Goal: Task Accomplishment & Management: Manage account settings

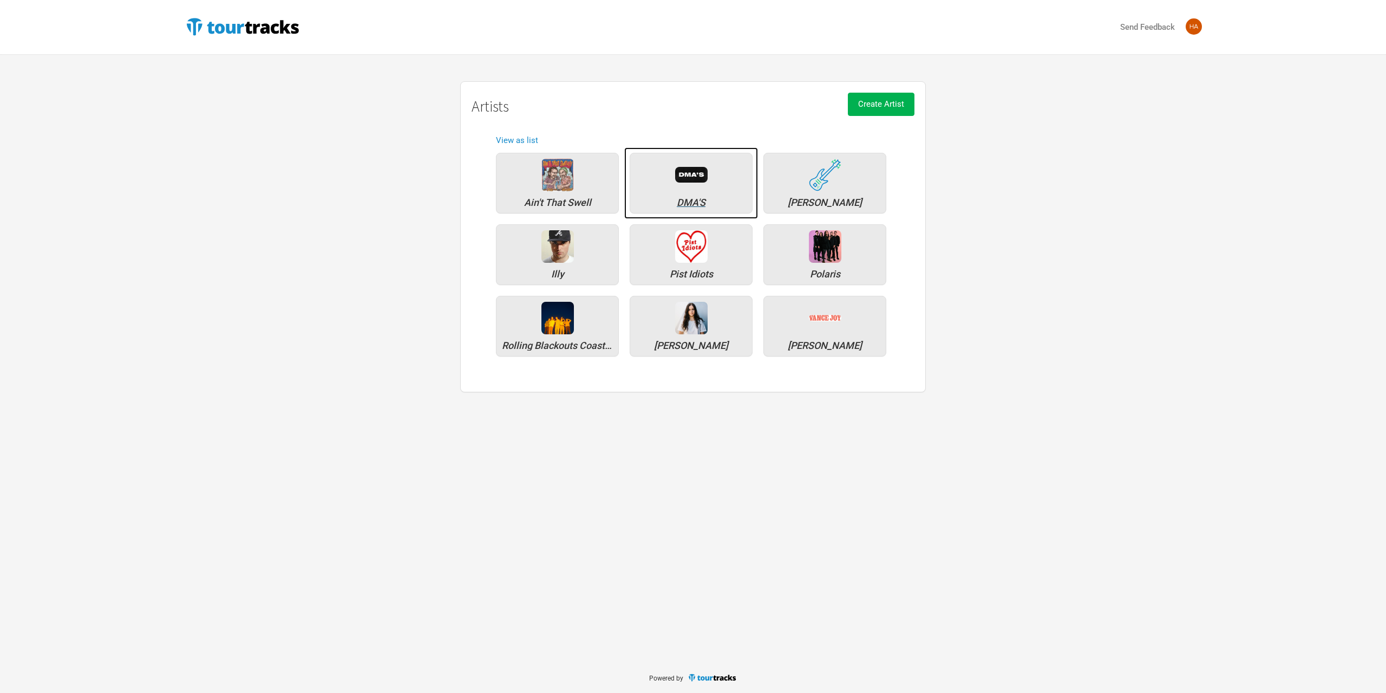
click at [672, 177] on div "DMA'S" at bounding box center [691, 183] width 123 height 61
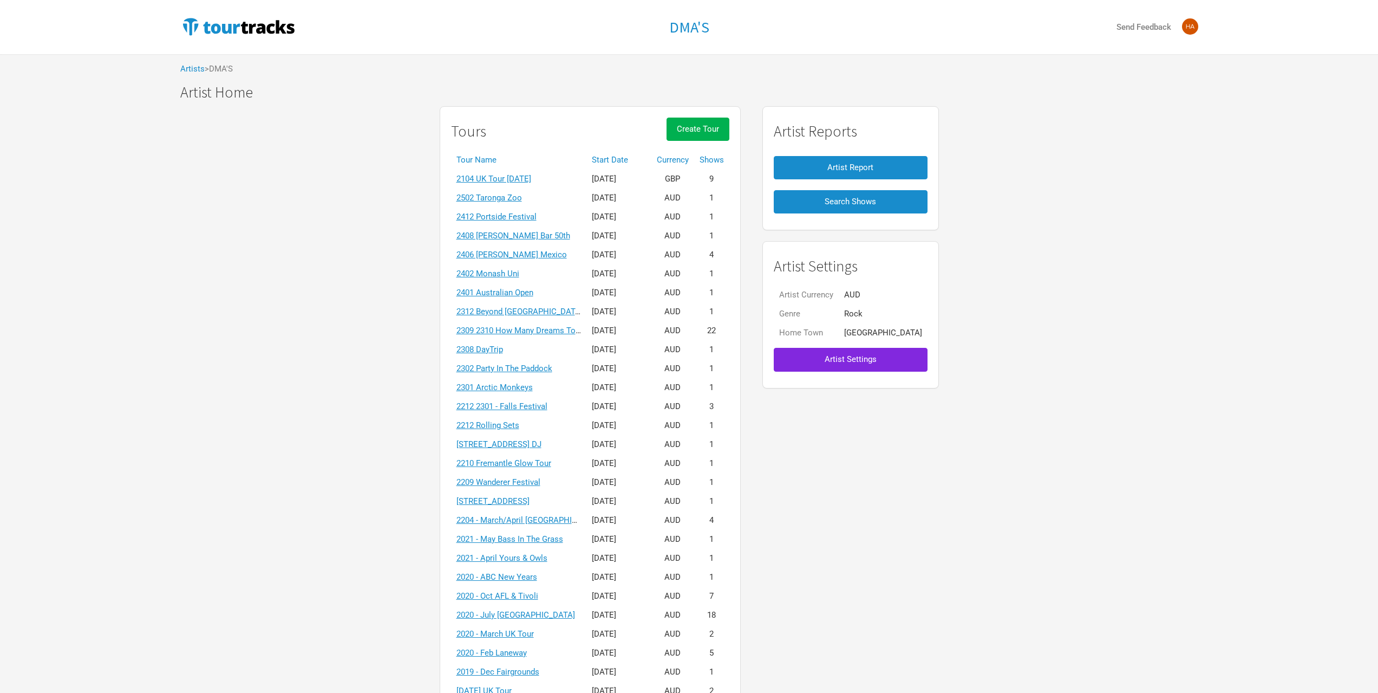
click at [618, 159] on th "Start Date" at bounding box center [618, 160] width 65 height 19
click at [632, 159] on th "Start Date ▼" at bounding box center [618, 160] width 65 height 19
click at [719, 125] on span "Create Tour" at bounding box center [698, 129] width 42 height 10
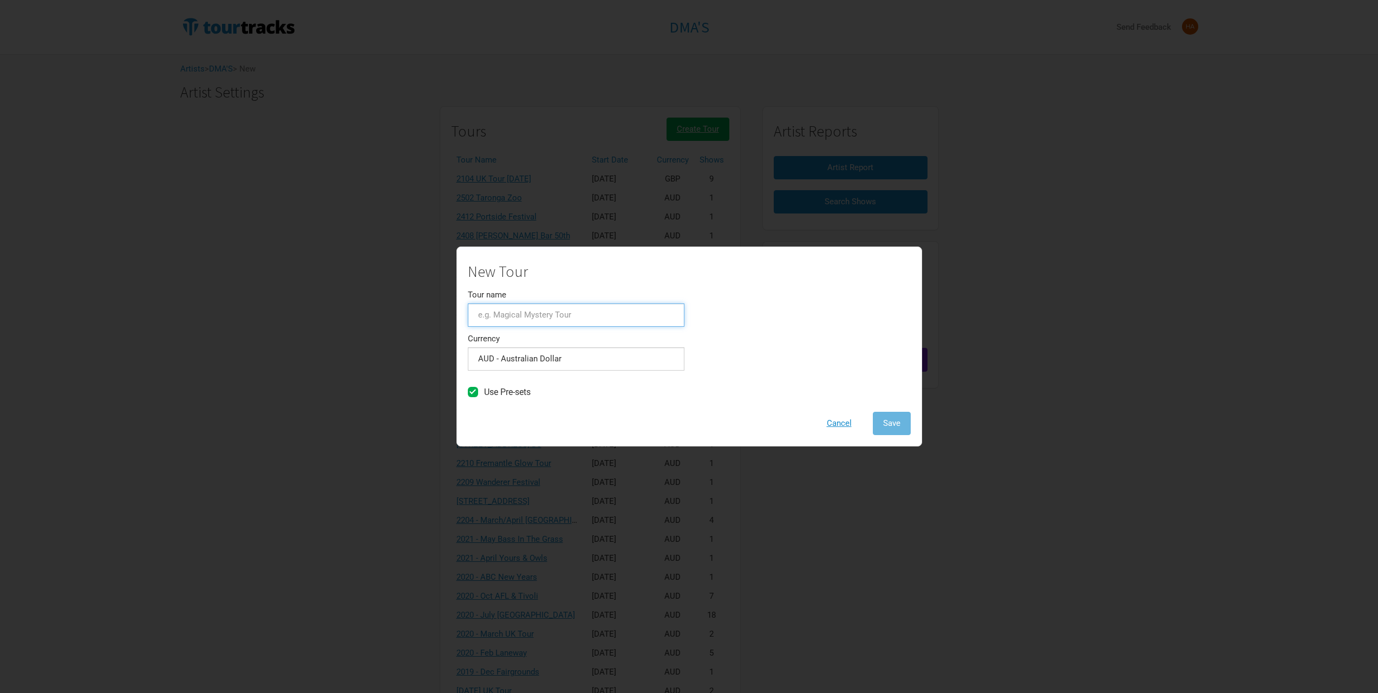
click at [525, 309] on input "Tour name" at bounding box center [576, 314] width 217 height 23
type input "[STREET_ADDRESS] One Day"
click at [873, 427] on button "Save" at bounding box center [892, 423] width 38 height 23
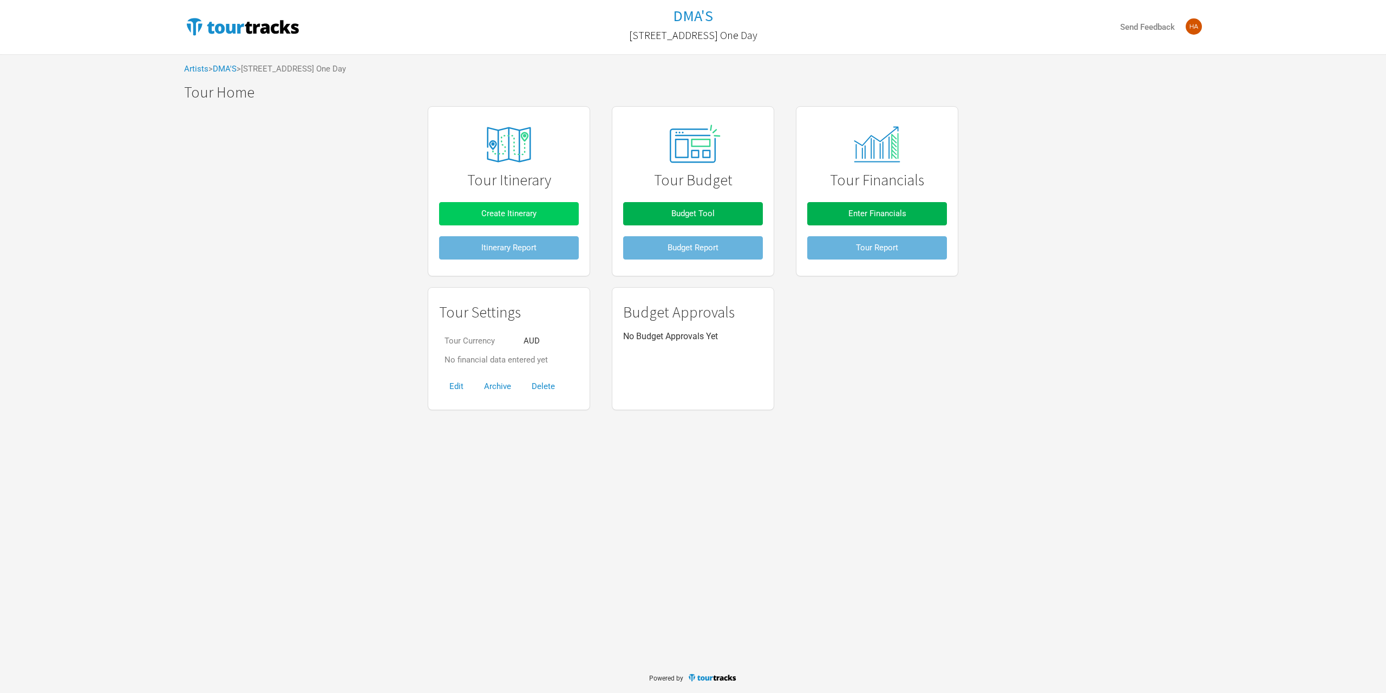
click at [560, 217] on button "Create Itinerary" at bounding box center [509, 213] width 140 height 23
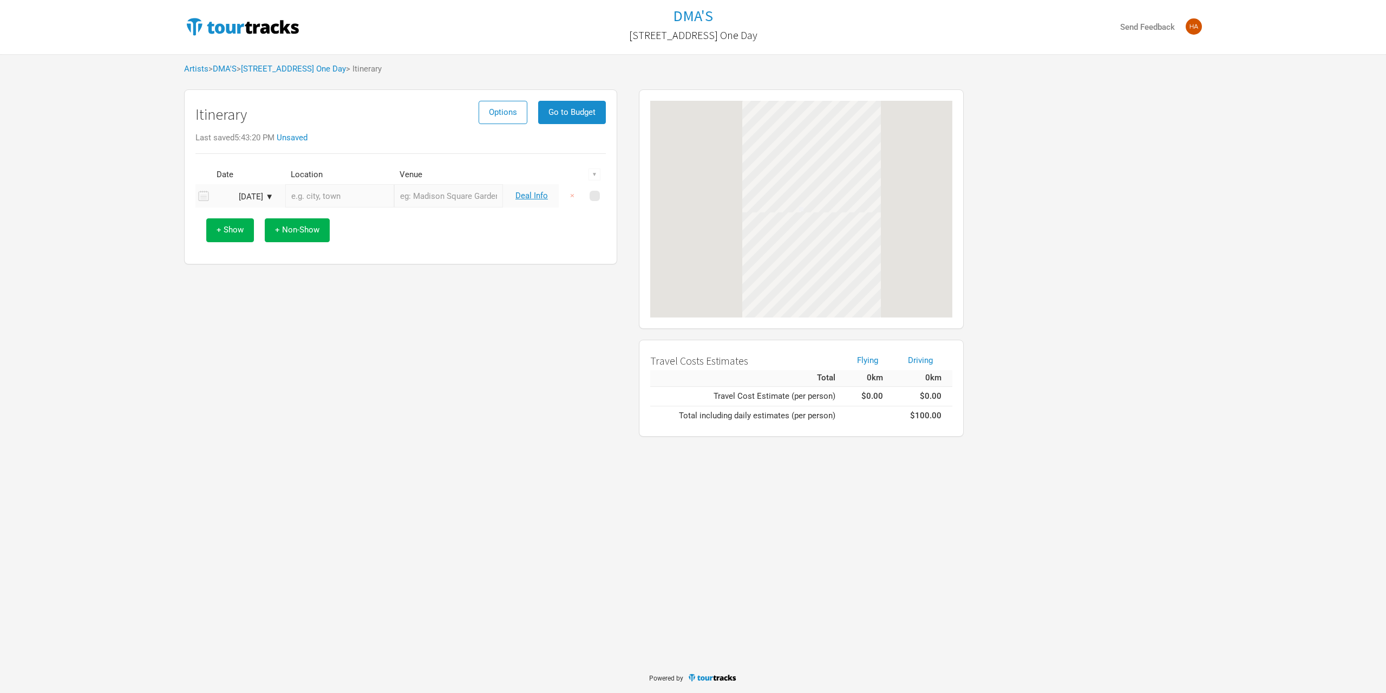
click at [261, 187] on td "[DATE] ▼" at bounding box center [246, 195] width 70 height 23
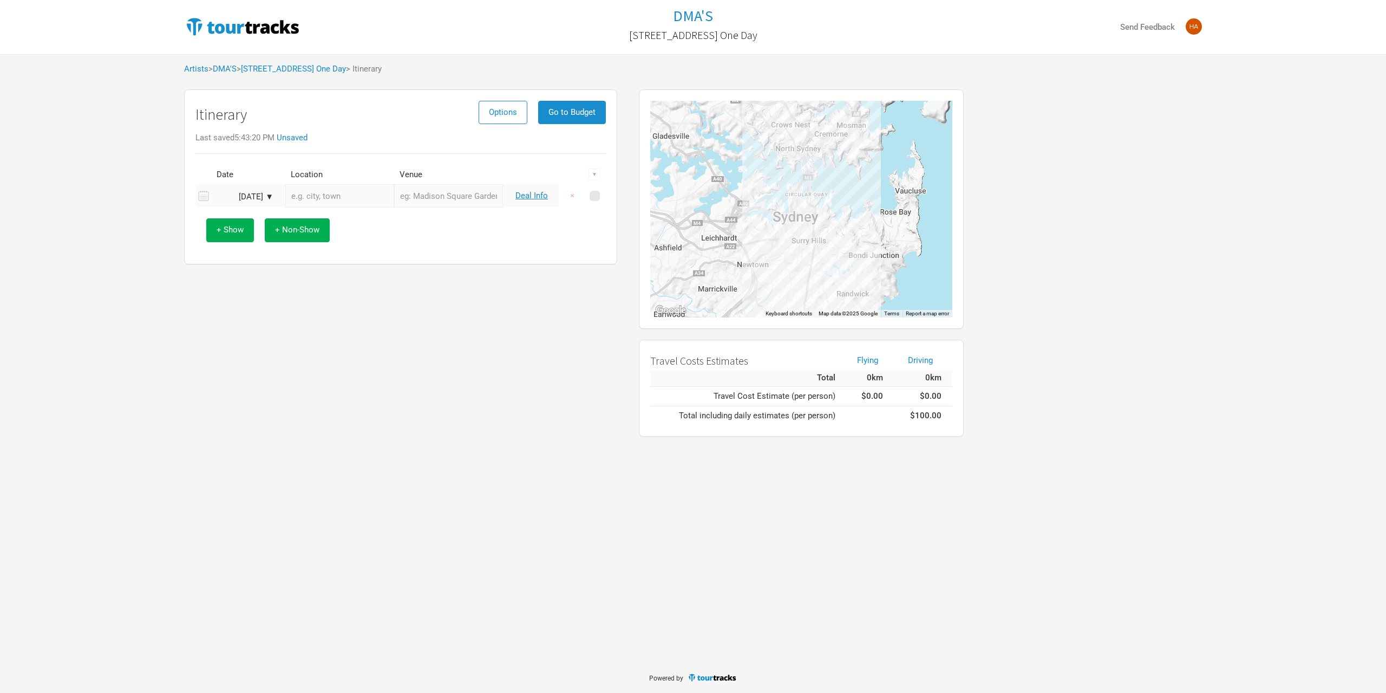
click at [265, 193] on div "[DATE] ▼" at bounding box center [244, 197] width 60 height 8
click at [225, 214] on div "[DATE]" at bounding box center [277, 215] width 130 height 8
click at [224, 214] on div "Previous Month Next Month [DATE] Su Mo Tu We Th Fr Sa 31 1 2 3 4 5 6 7 8 9 10 1…" at bounding box center [276, 278] width 131 height 144
click at [224, 214] on button "Previous Month" at bounding box center [221, 216] width 8 height 8
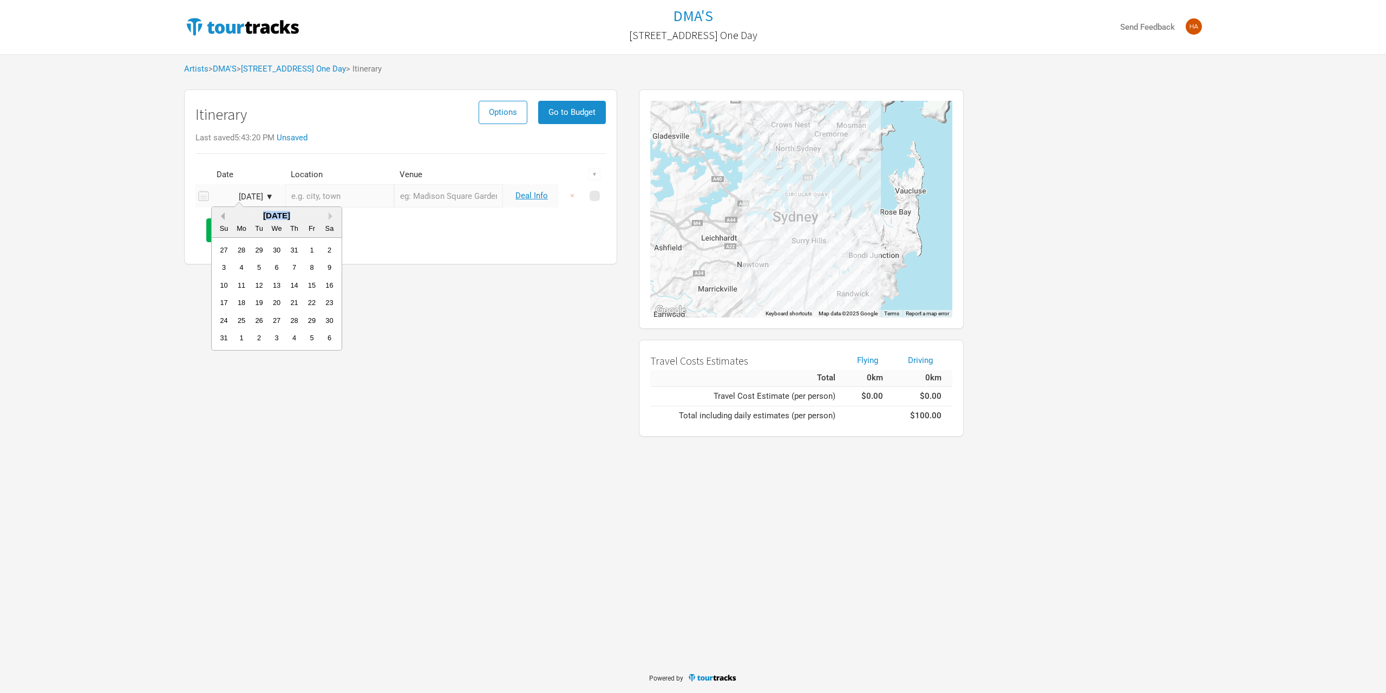
click at [223, 214] on button "Previous Month" at bounding box center [221, 216] width 8 height 8
click at [309, 304] on div "25" at bounding box center [311, 302] width 15 height 15
click at [233, 230] on span "+ Show" at bounding box center [230, 230] width 27 height 10
click at [235, 252] on span "+ Show" at bounding box center [230, 254] width 27 height 10
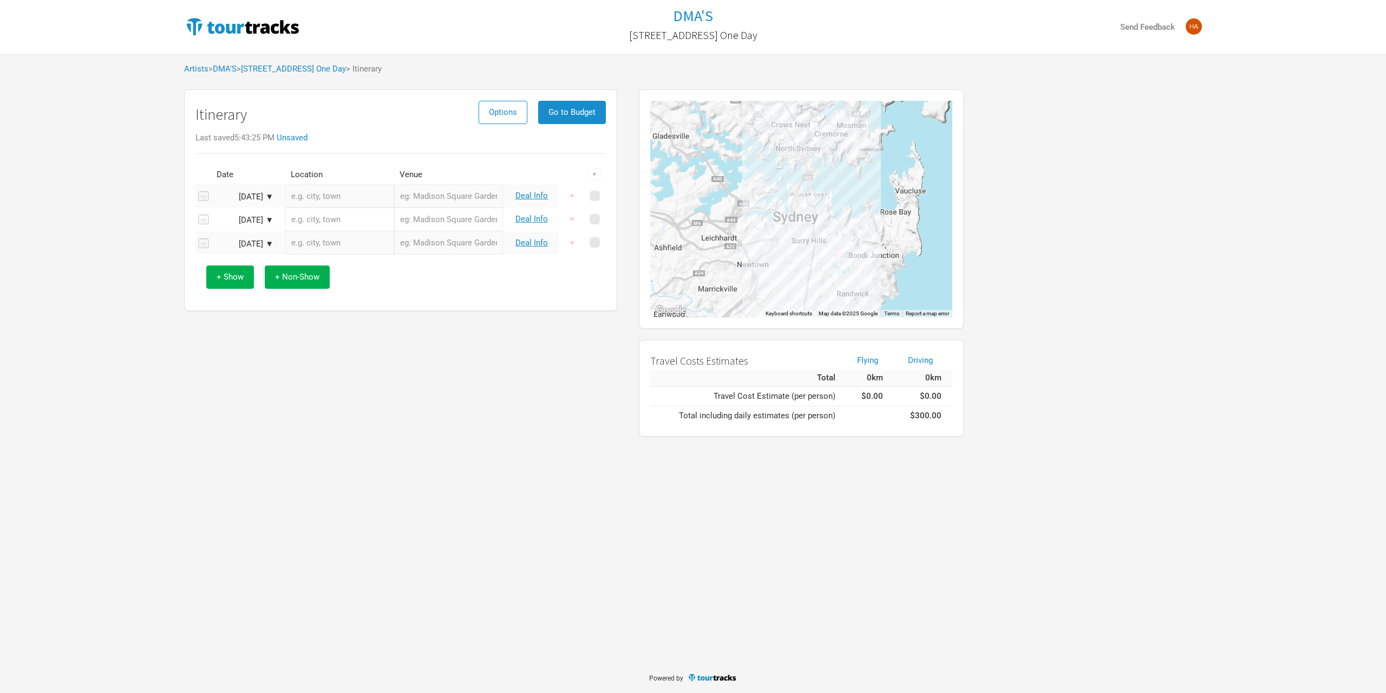
click at [312, 222] on input "text" at bounding box center [339, 218] width 109 height 23
click at [334, 207] on input "text" at bounding box center [339, 218] width 109 height 23
type input "[GEOGRAPHIC_DATA], [GEOGRAPHIC_DATA], [GEOGRAPHIC_DATA] [GEOGRAPHIC_DATA], [GEO…"
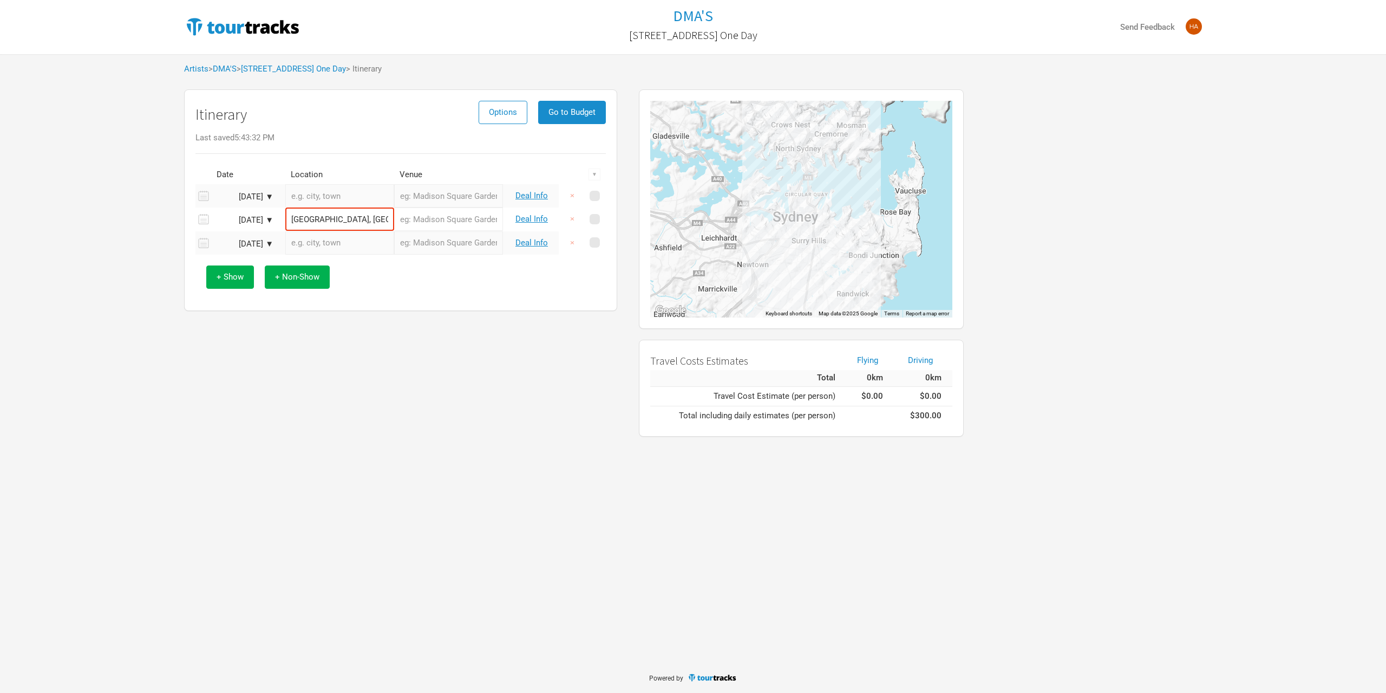
type input "[GEOGRAPHIC_DATA]"
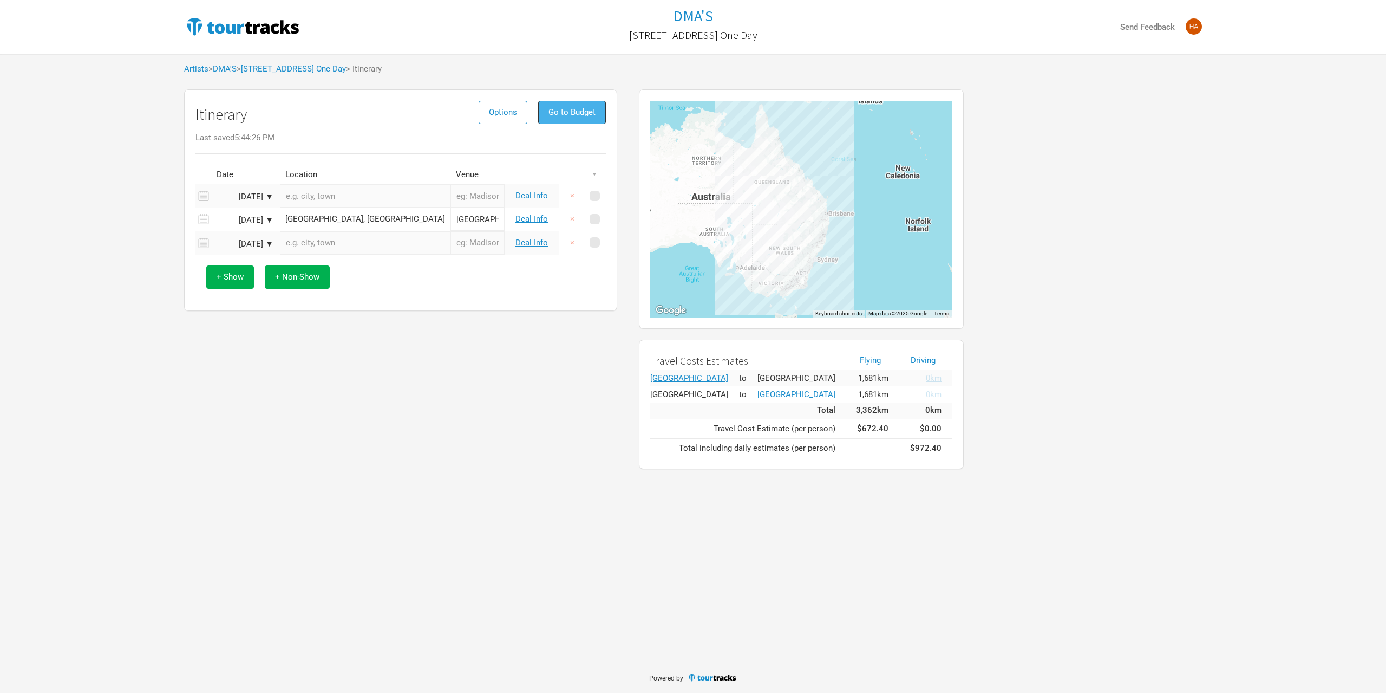
click at [577, 112] on span "Go to Budget" at bounding box center [572, 112] width 47 height 10
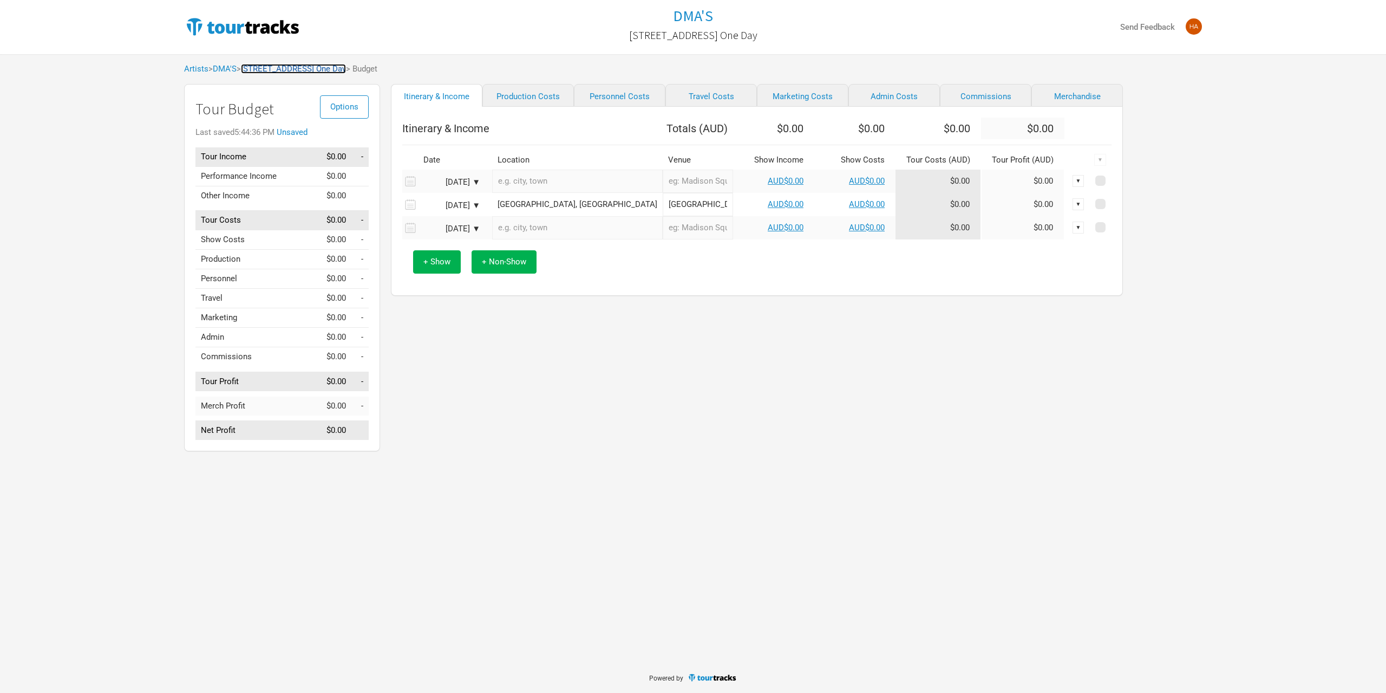
click at [271, 70] on link "[STREET_ADDRESS] One Day" at bounding box center [293, 69] width 105 height 10
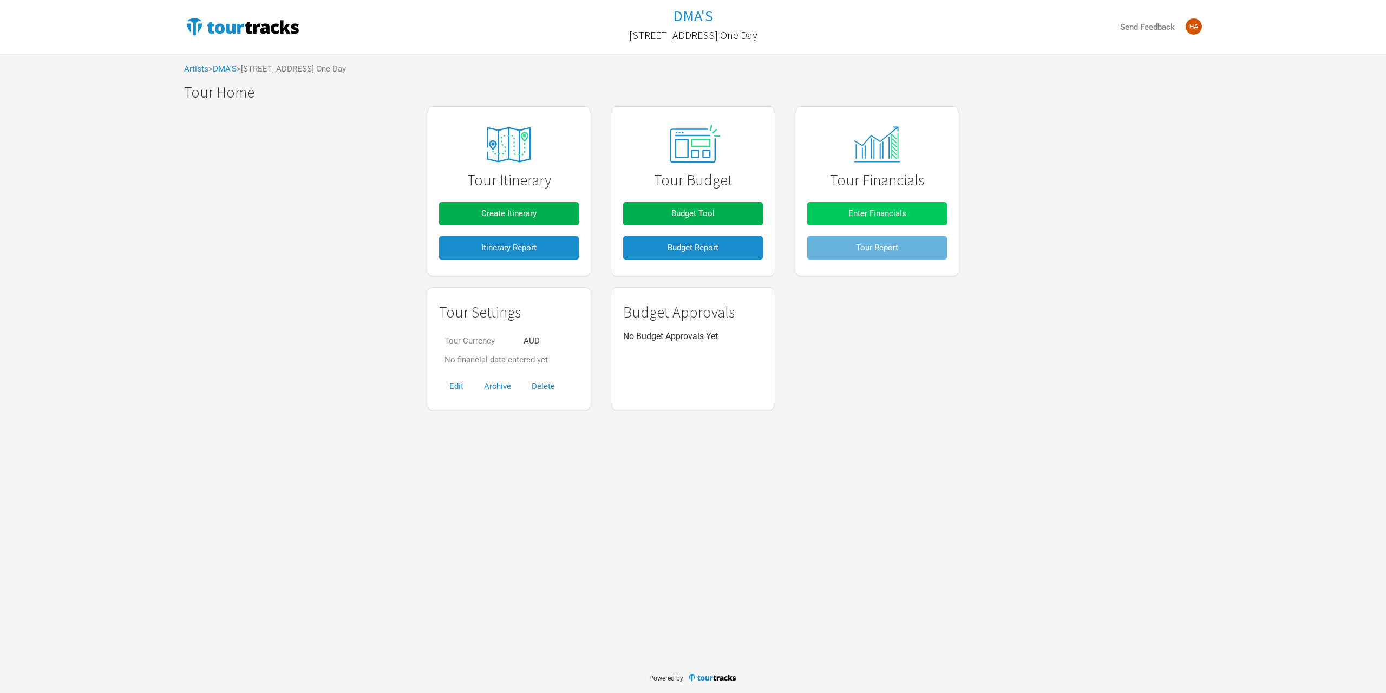
click at [836, 213] on button "Enter Financials" at bounding box center [877, 213] width 140 height 23
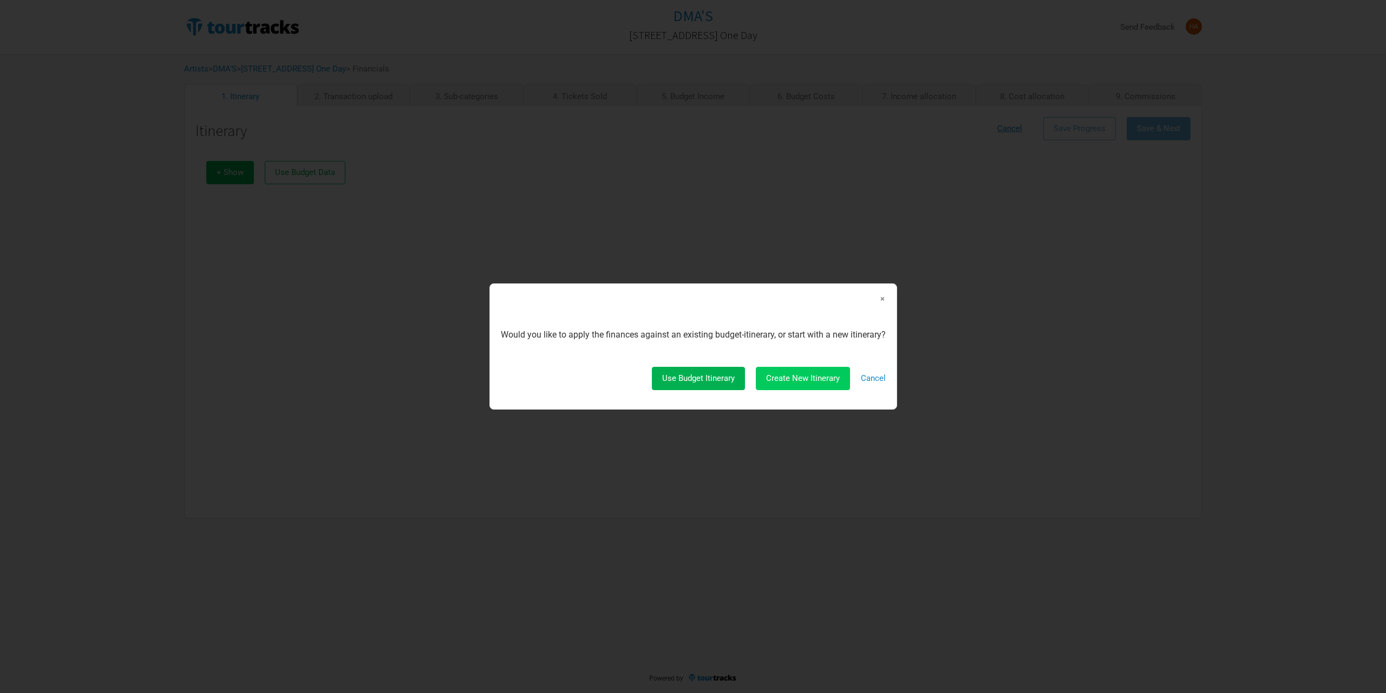
click at [777, 374] on span "Create New Itinerary" at bounding box center [803, 378] width 74 height 10
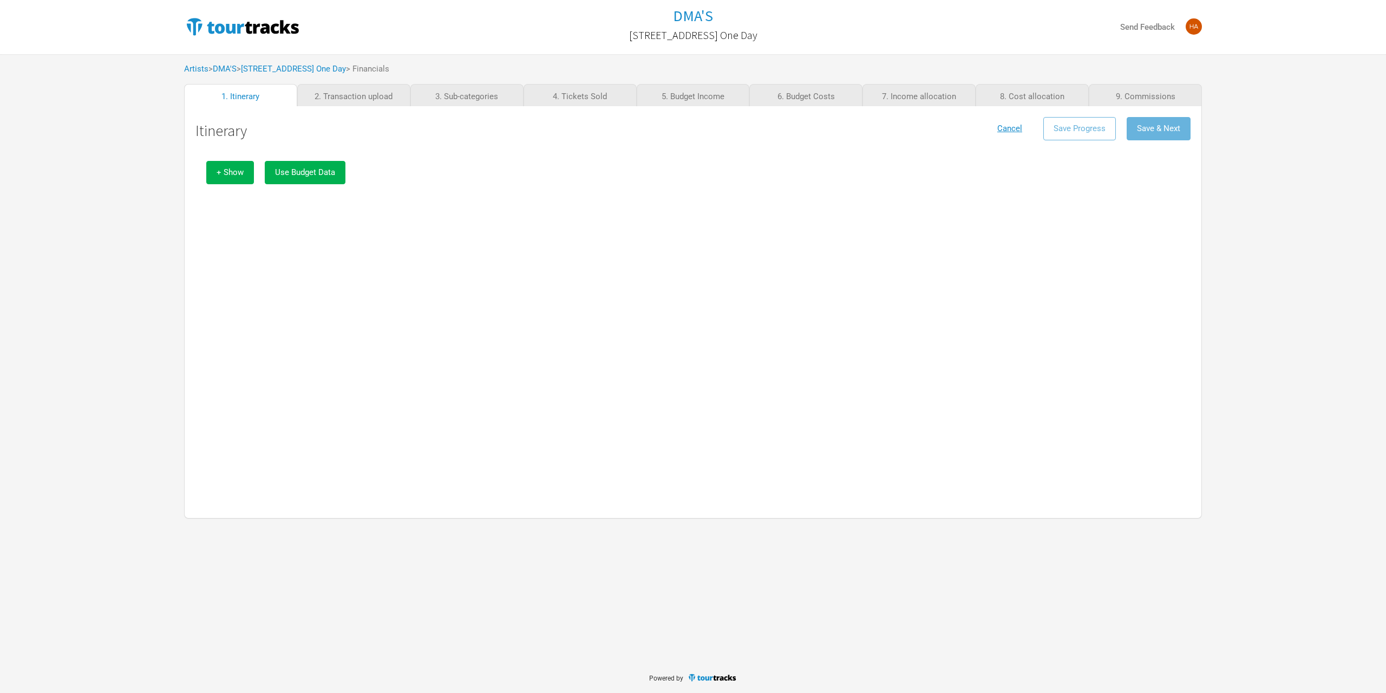
click at [311, 162] on button "Use Budget Data" at bounding box center [305, 172] width 81 height 23
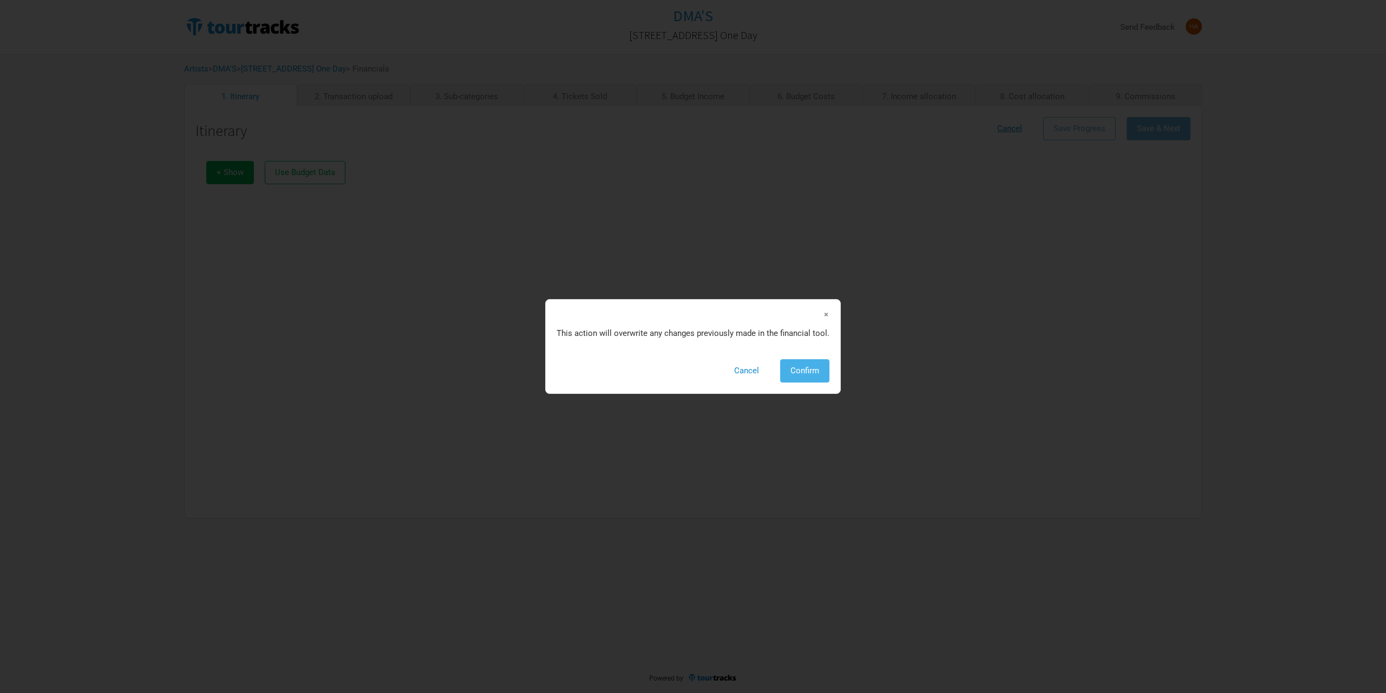
click at [800, 364] on button "Confirm" at bounding box center [804, 370] width 49 height 23
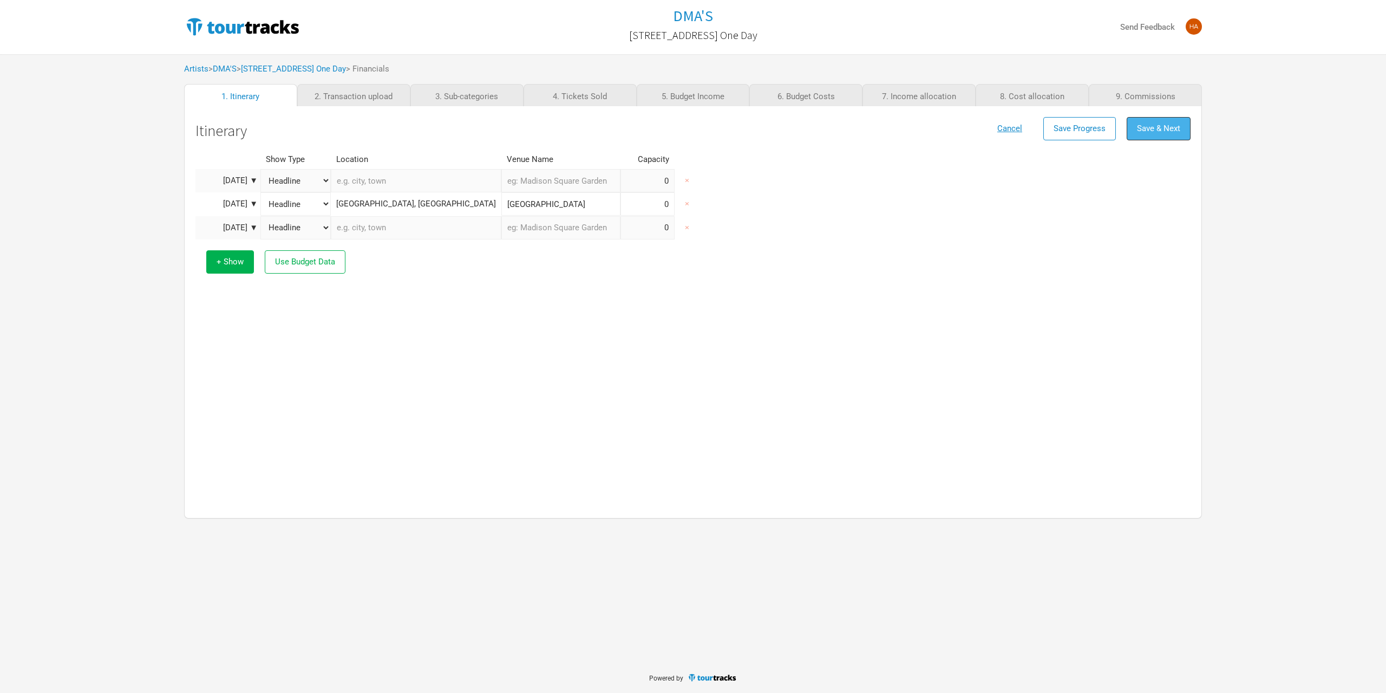
click at [1172, 126] on span "Save & Next" at bounding box center [1158, 128] width 43 height 10
click at [712, 345] on div "Show Type Location Venue Name Capacity [DATE] ▼ Headline Festival Corporate Sup…" at bounding box center [692, 323] width 995 height 347
click at [389, 204] on div "[GEOGRAPHIC_DATA], [GEOGRAPHIC_DATA]" at bounding box center [416, 204] width 160 height 8
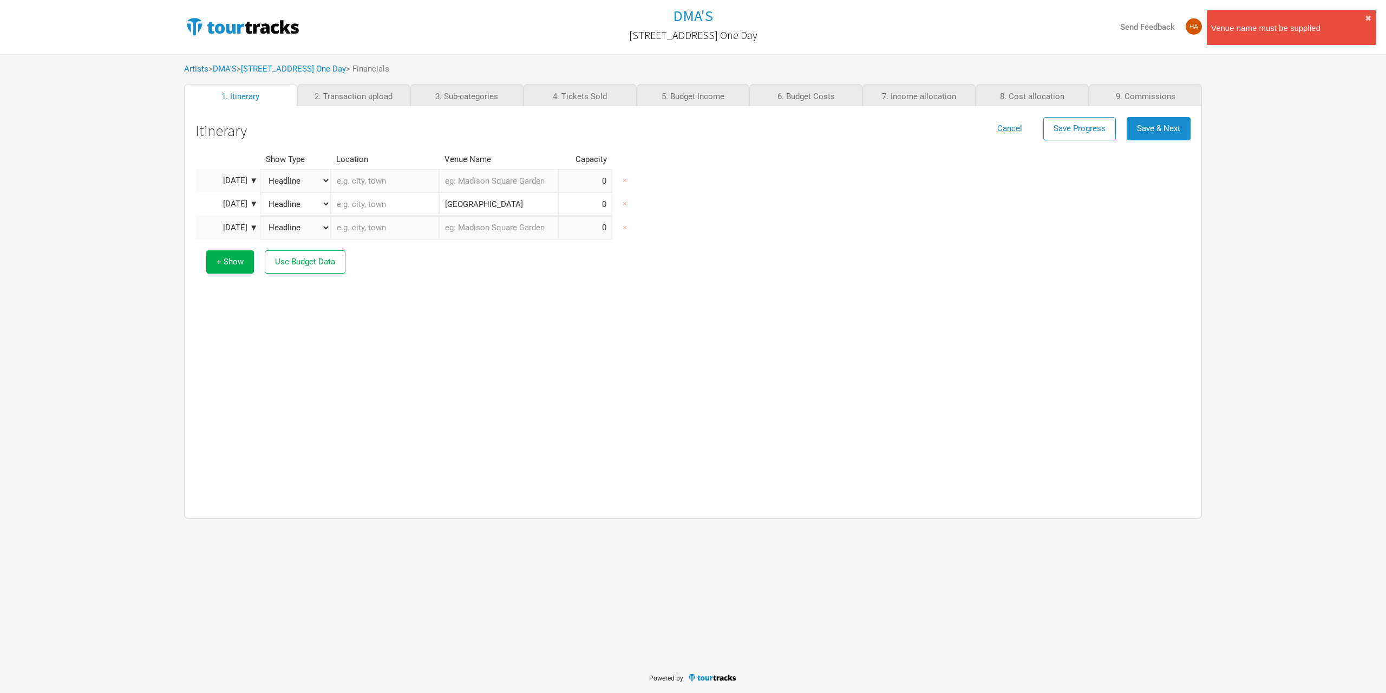
click at [380, 214] on input "text" at bounding box center [385, 203] width 108 height 23
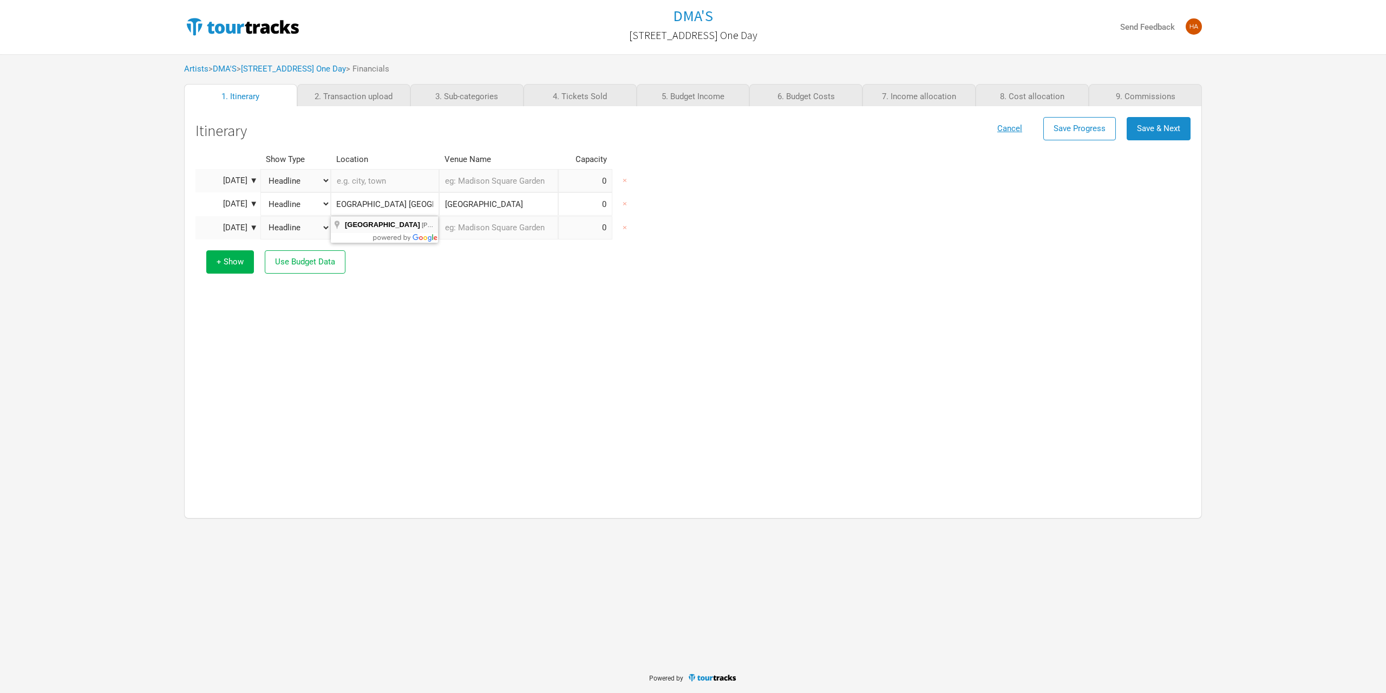
type input "[GEOGRAPHIC_DATA], [GEOGRAPHIC_DATA], [GEOGRAPHIC_DATA] [GEOGRAPHIC_DATA], [GEO…"
click at [497, 285] on div "Show Type Location Venue Name Capacity [DATE] ▼ Headline Festival Corporate Sup…" at bounding box center [692, 323] width 995 height 347
click at [1130, 132] on button "Save & Next" at bounding box center [1159, 128] width 64 height 23
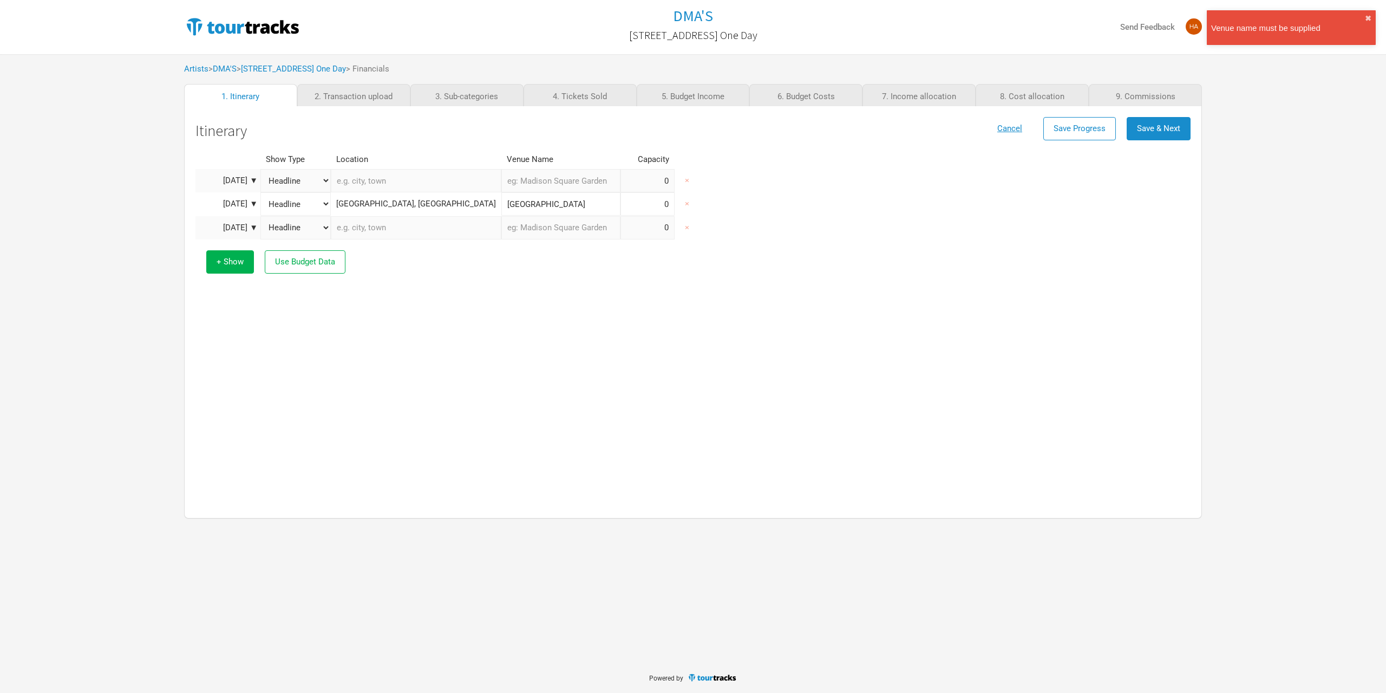
click at [695, 315] on div "Show Type Location Venue Name Capacity [DATE] ▼ Headline Festival Corporate Sup…" at bounding box center [692, 323] width 995 height 347
click at [510, 207] on input "[GEOGRAPHIC_DATA]" at bounding box center [560, 203] width 119 height 23
click at [513, 204] on input "[GEOGRAPHIC_DATA]" at bounding box center [560, 203] width 119 height 23
click at [501, 175] on input "text" at bounding box center [560, 180] width 119 height 23
type input "TRAVEL DAY"
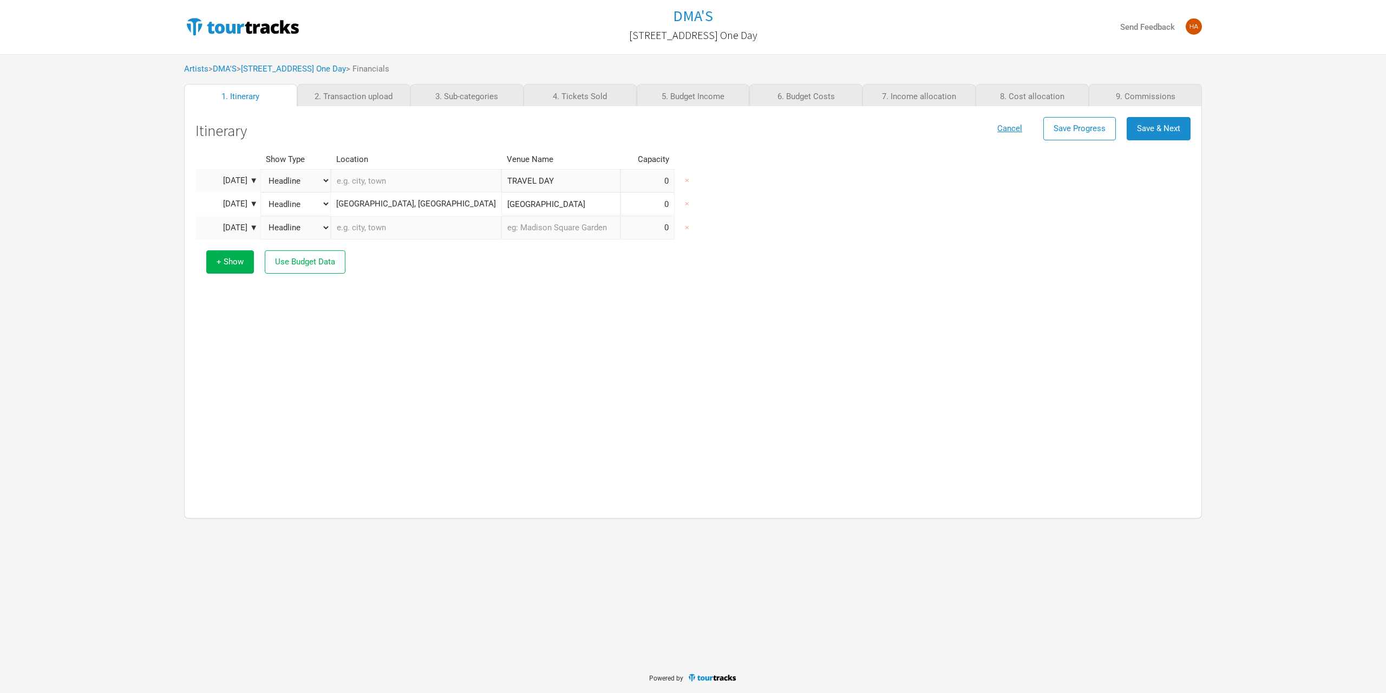
click at [516, 225] on input "text" at bounding box center [560, 227] width 119 height 23
type input "TRAVEL DAY"
click at [1166, 120] on button "Save & Next" at bounding box center [1159, 128] width 64 height 23
click at [675, 232] on button "×" at bounding box center [687, 227] width 25 height 23
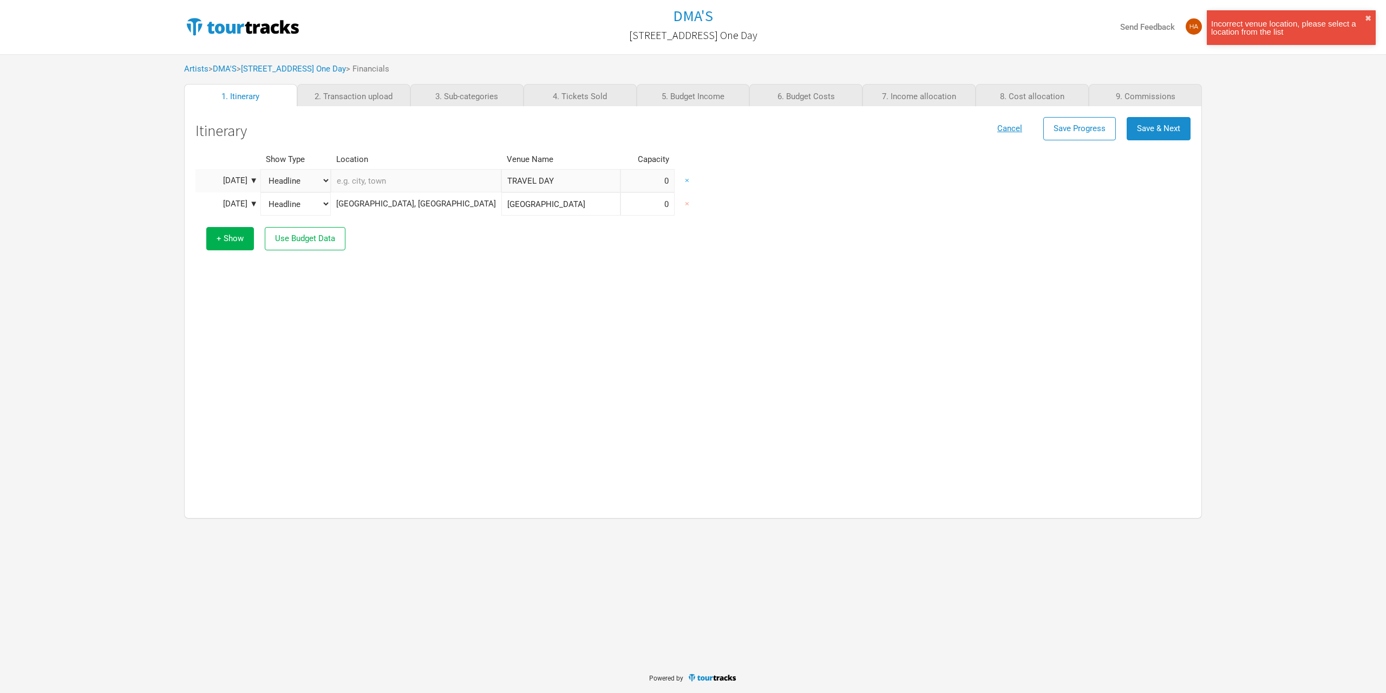
click at [675, 182] on button "×" at bounding box center [687, 180] width 25 height 23
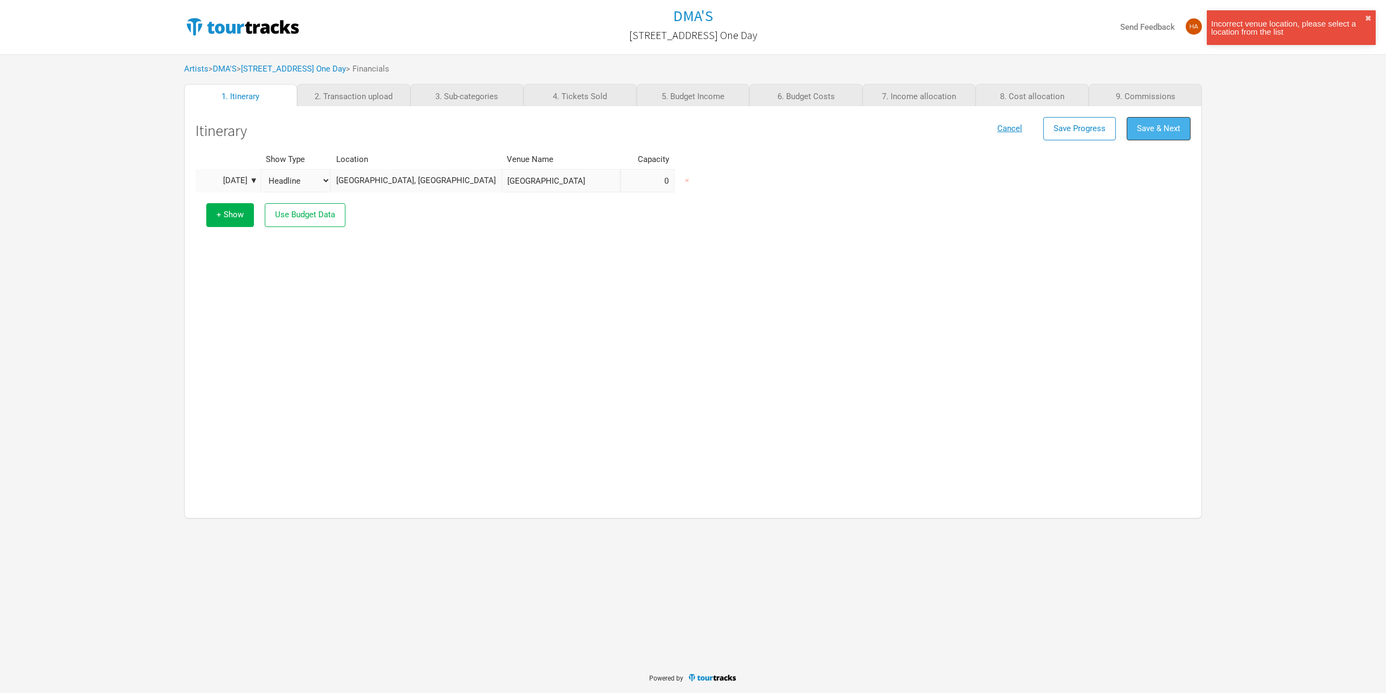
click at [1144, 123] on span "Save & Next" at bounding box center [1158, 128] width 43 height 10
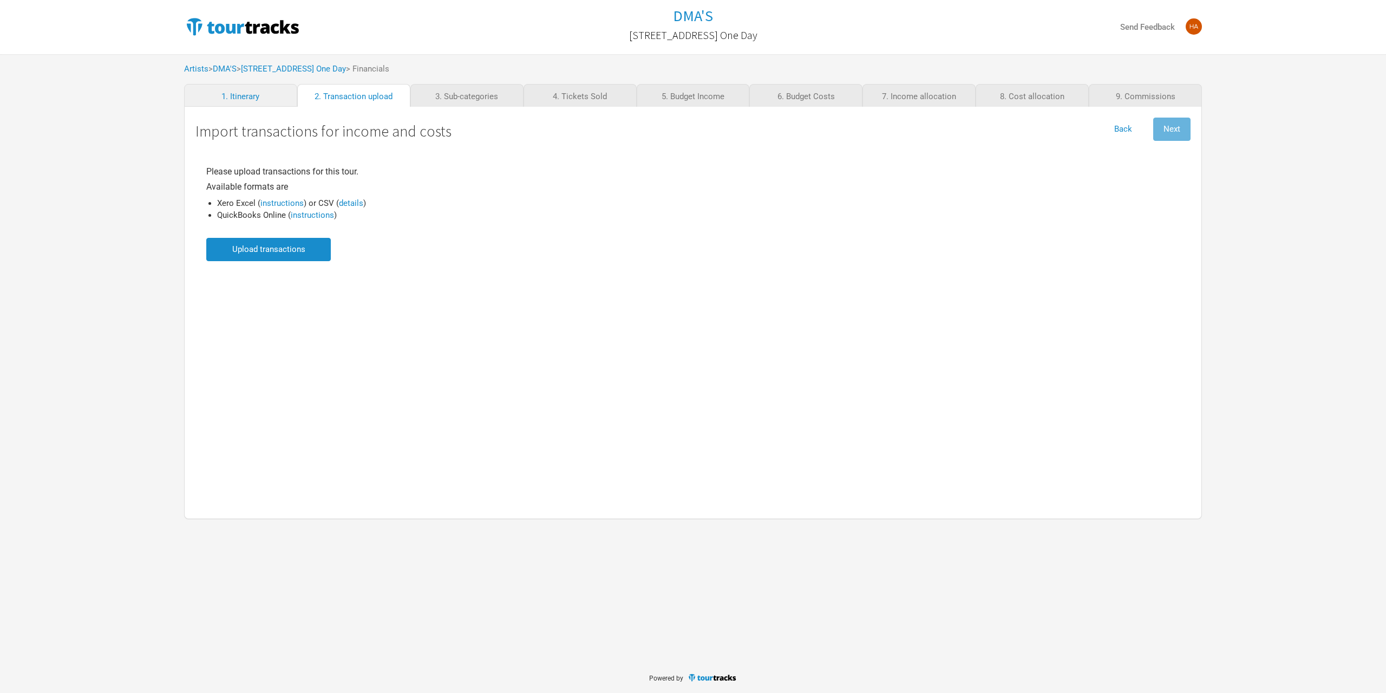
click at [360, 208] on li "Xero Excel ( instructions ) or CSV ( details )" at bounding box center [312, 203] width 190 height 12
click at [358, 204] on link "details" at bounding box center [351, 203] width 24 height 10
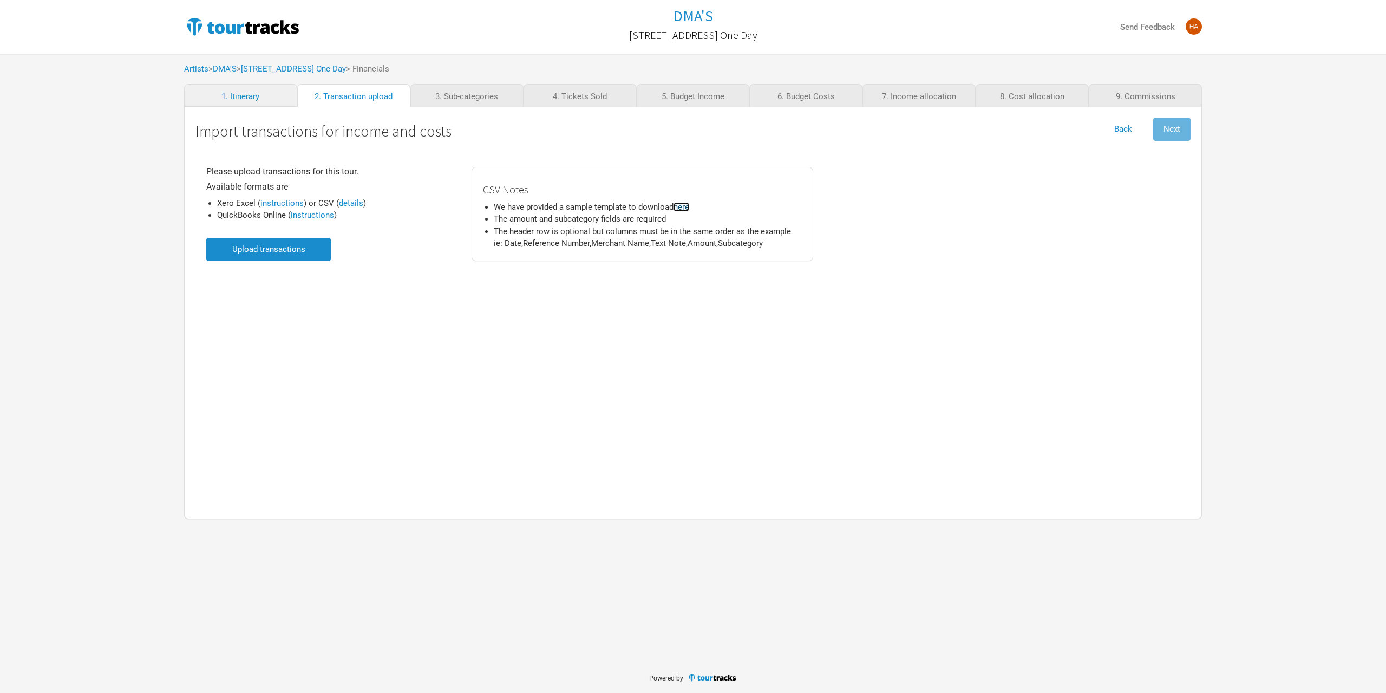
click at [681, 203] on link "here" at bounding box center [682, 207] width 16 height 10
click at [299, 250] on input "file" at bounding box center [268, 249] width 125 height 23
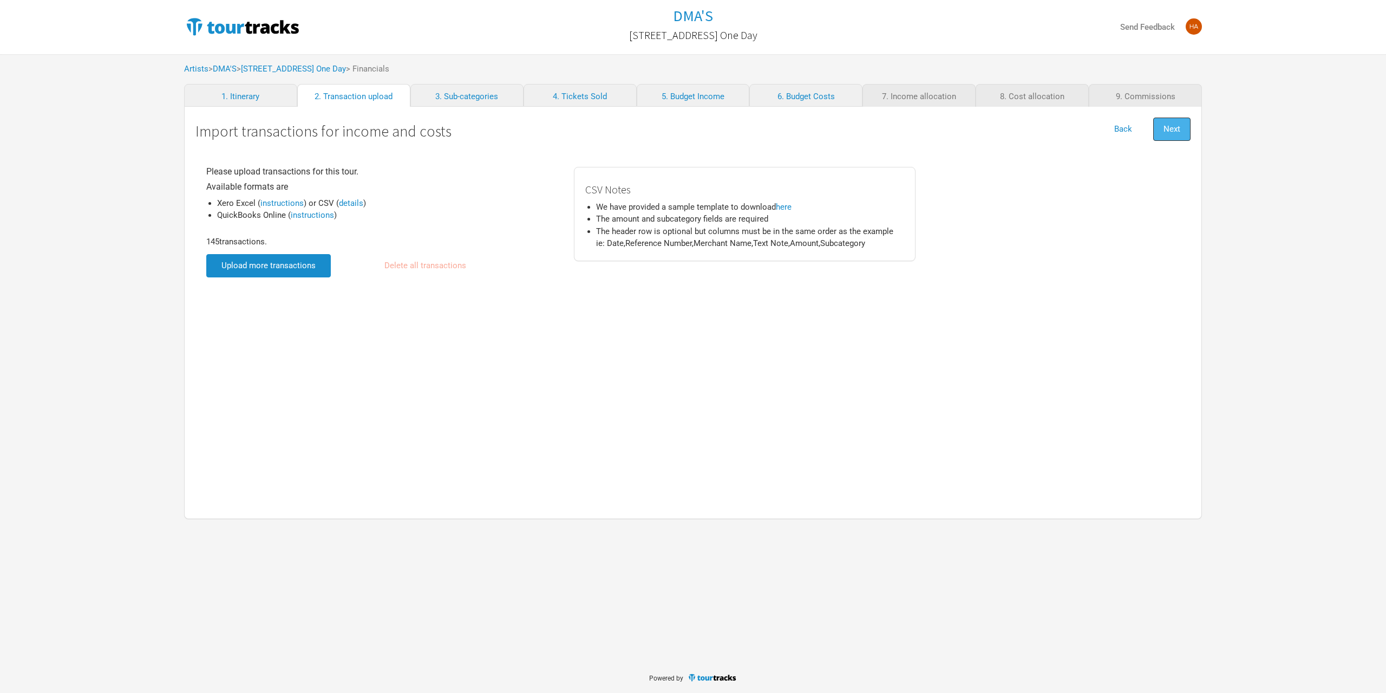
click at [1166, 129] on span "Next" at bounding box center [1172, 129] width 17 height 10
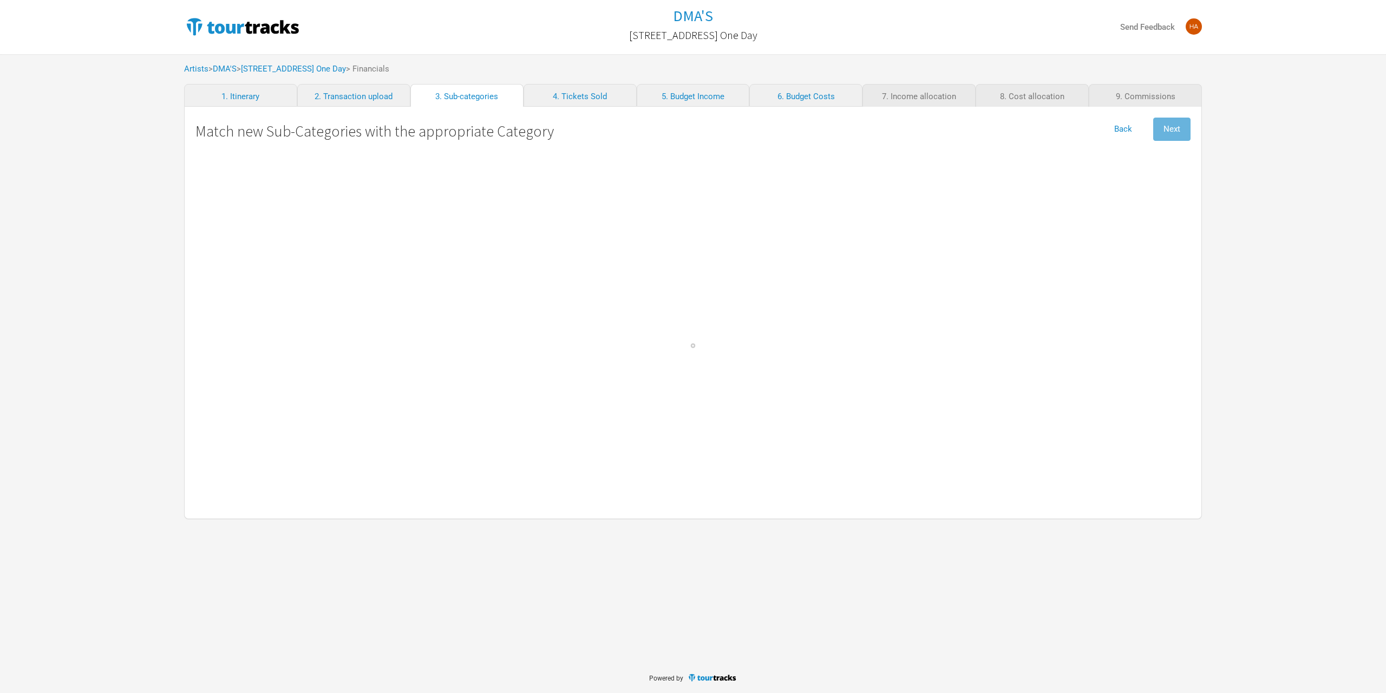
select Driver "Personnel"
select Tech "Personnel"
select Director "Personnel"
select Tech "Personnel"
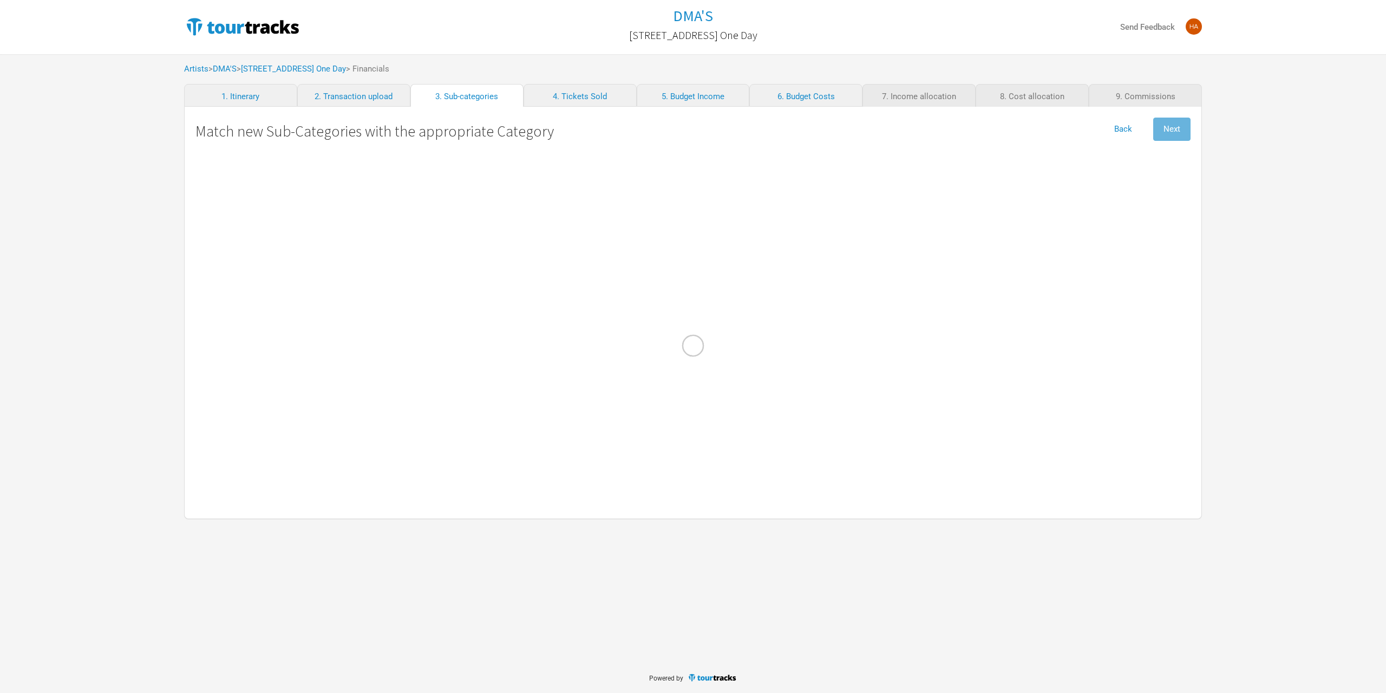
select Commissions "Commissions"
select Fuel "Travel"
select Hire "Travel"
select Hoskins "Personnel"
select Accommodation "Travel"
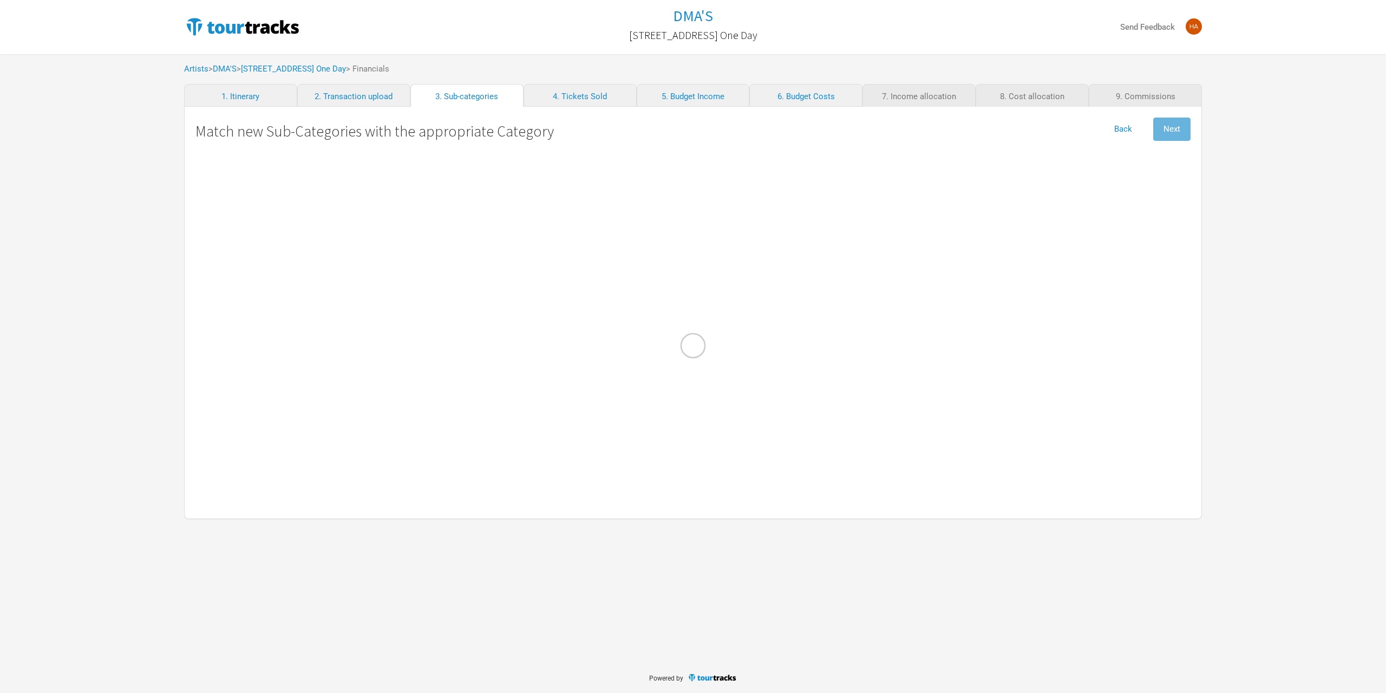
select Flights "Travel"
select Transport "Travel"
select Incidentals "Travel"
select Consumables "Production"
select Expenses "Admin"
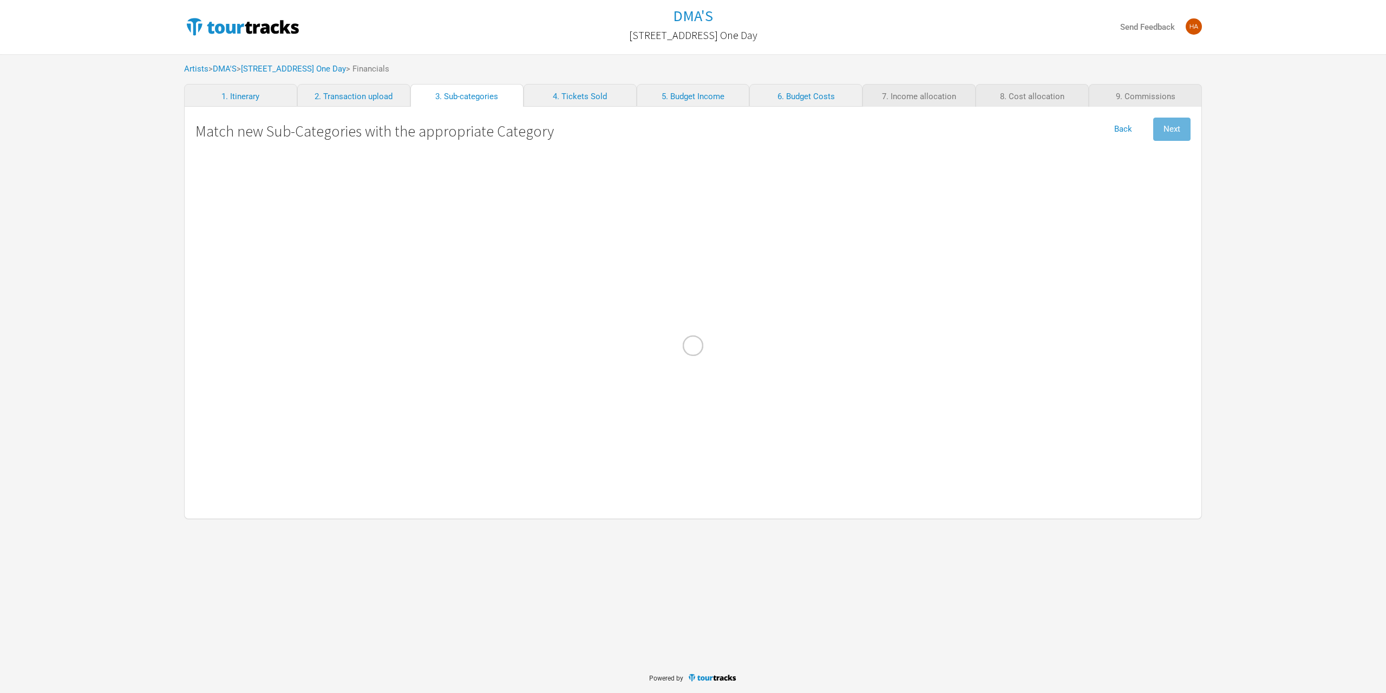
select Tolls "Travel"
select Took "Personnel"
select Mason "Personnel"
select O\'Dell "Personnel"
select Band "Personnel"
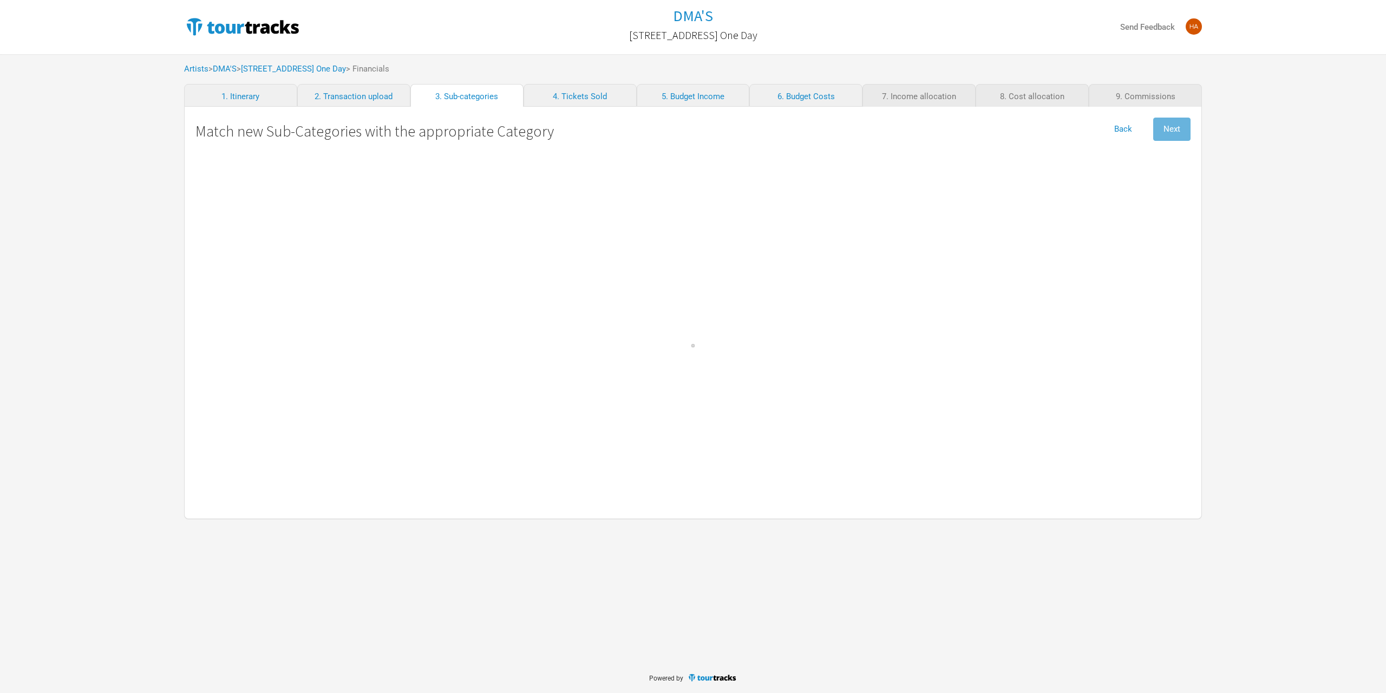
select Crew "Personnel"
select Domestic "Performance"
select select "Production"
select Contractors "Personnel"
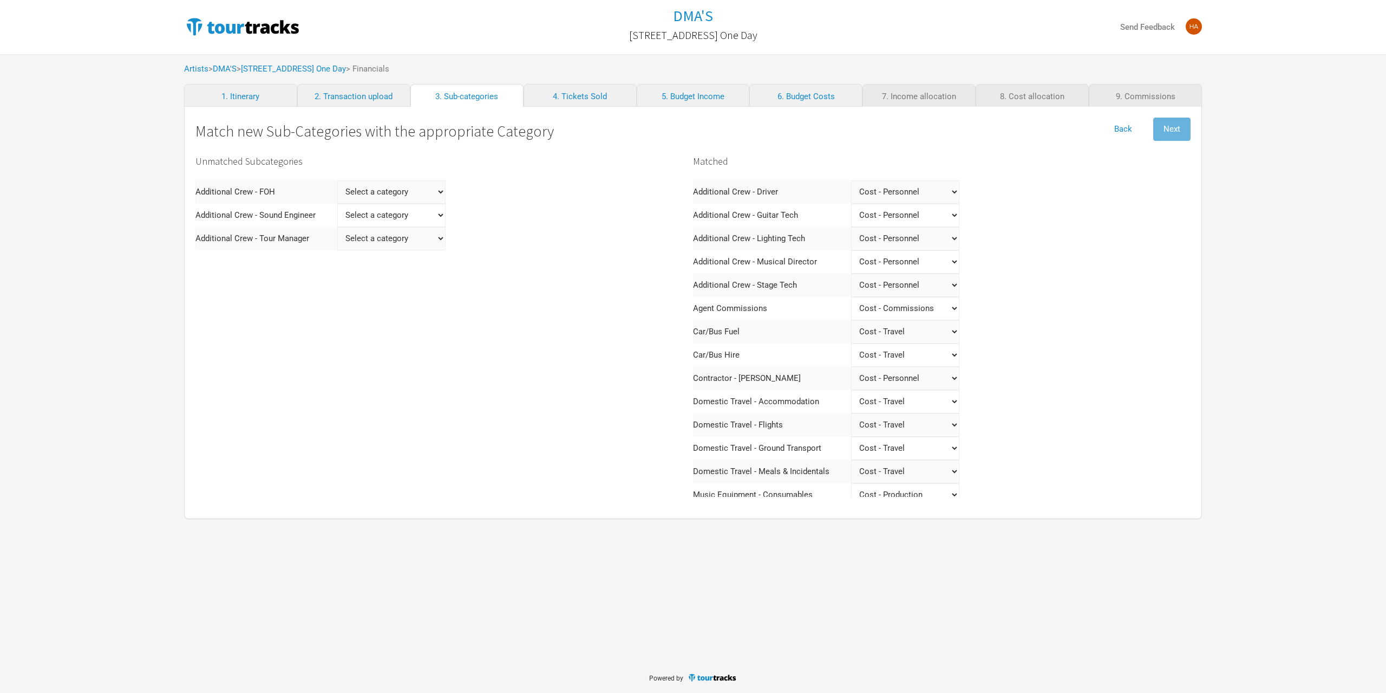
click at [427, 192] on FOH "Select a category Income - Performance Income - Other Income Cost - Show Costs …" at bounding box center [391, 191] width 108 height 23
select FOH "Personnel"
select FOH
click at [393, 217] on tbody "Additional Crew - FOH Select a category Income - Performance Income - Other Inc…" at bounding box center [320, 215] width 250 height 70
select FOH "Personnel"
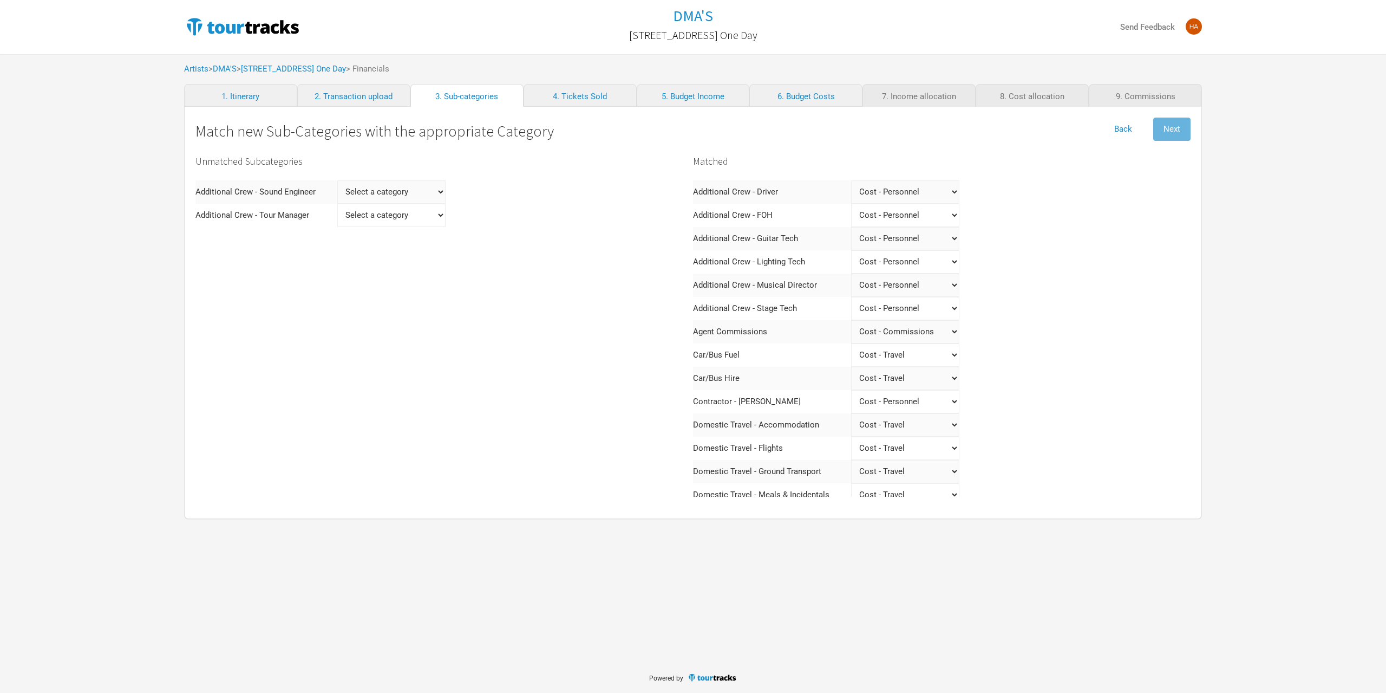
select Engineer "Personnel"
select Engineer
select Engineer "Personnel"
click at [373, 198] on Manager "Select a category Income - Performance Income - Other Income Cost - Show Costs …" at bounding box center [385, 191] width 108 height 23
select Manager "Personnel"
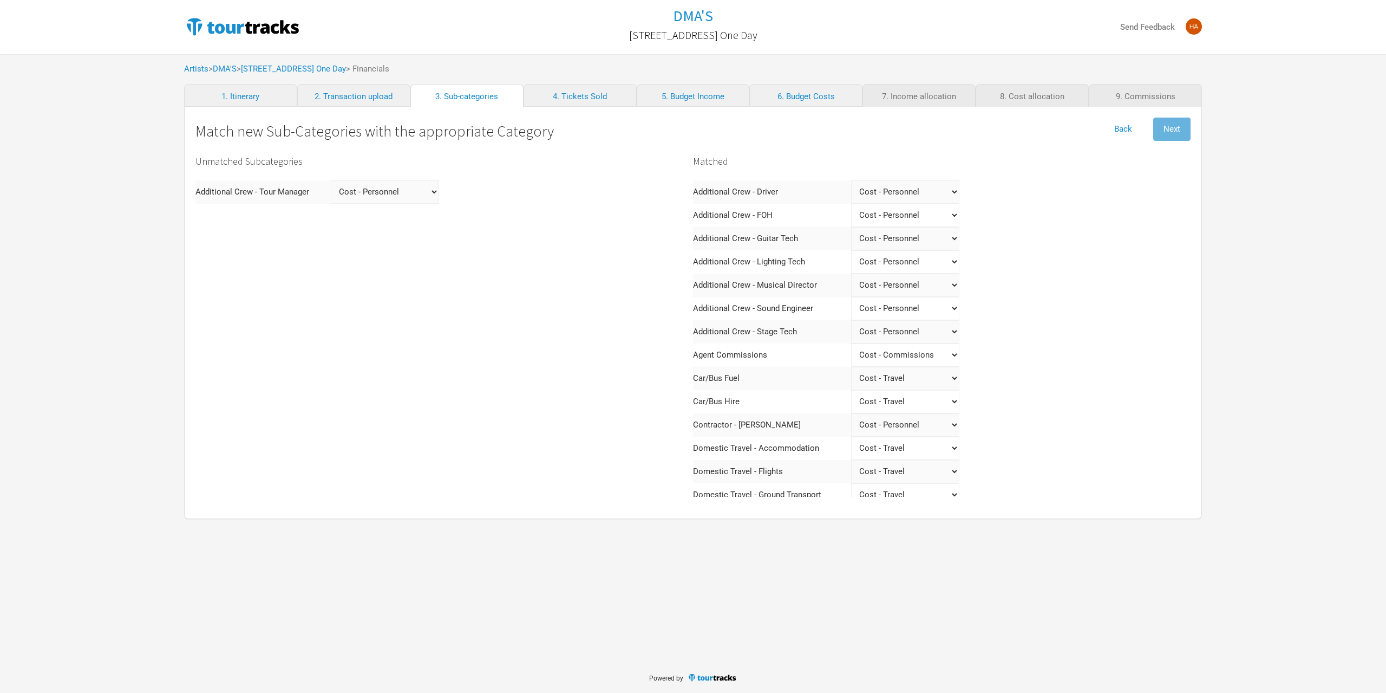
select Manager
select Manager "Personnel"
click at [1160, 132] on button "Next" at bounding box center [1171, 129] width 37 height 23
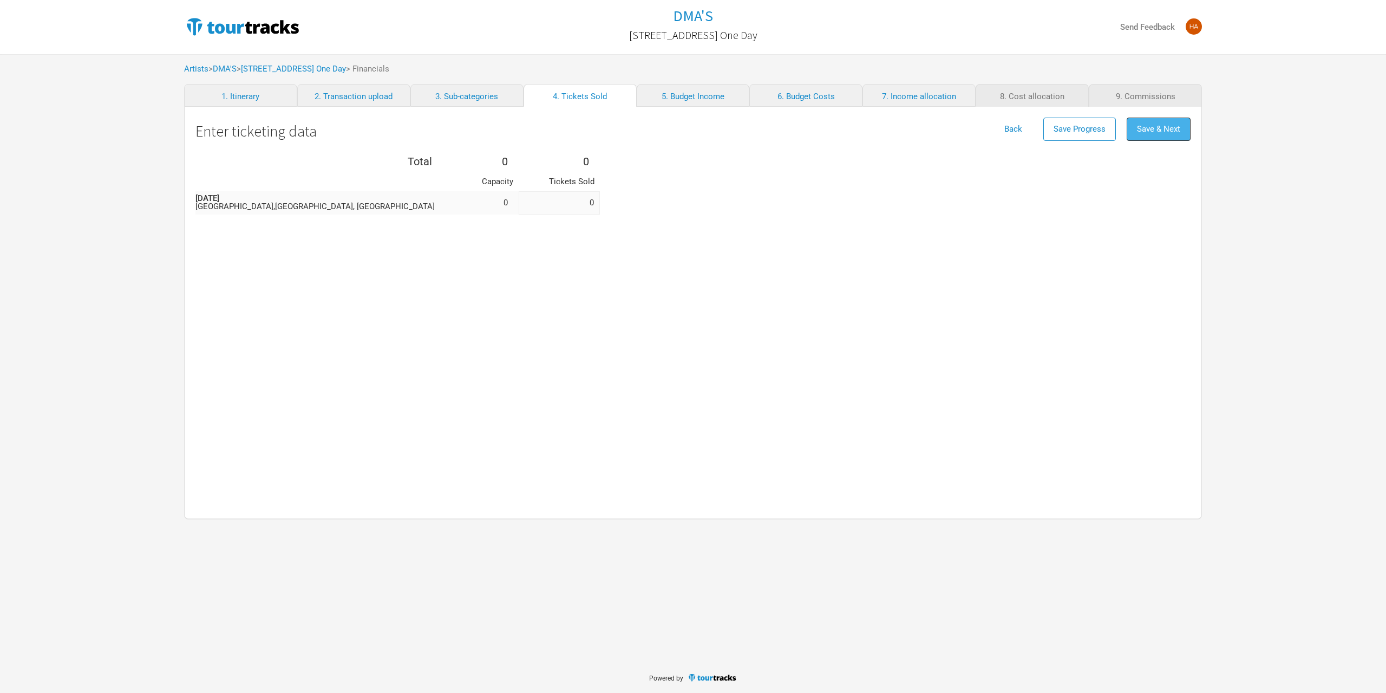
click at [1157, 136] on button "Save & Next" at bounding box center [1159, 129] width 64 height 23
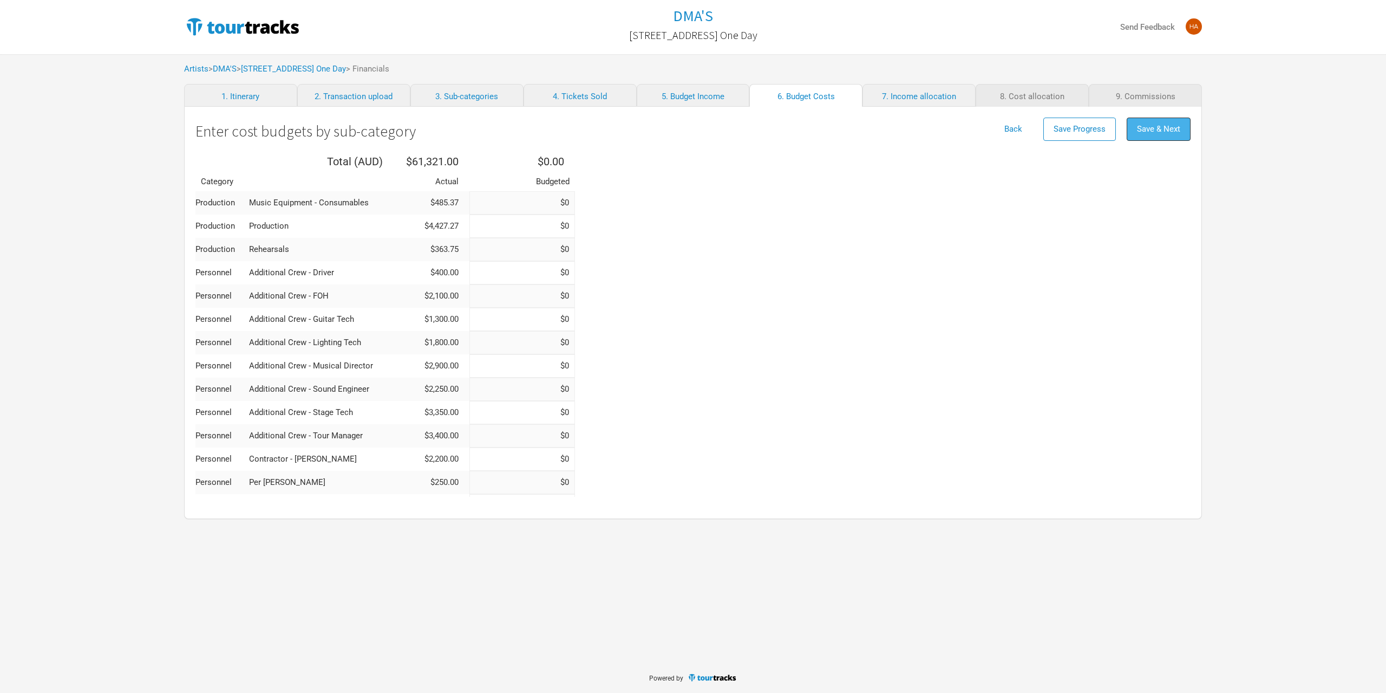
click at [1157, 135] on button "Save & Next" at bounding box center [1159, 129] width 64 height 23
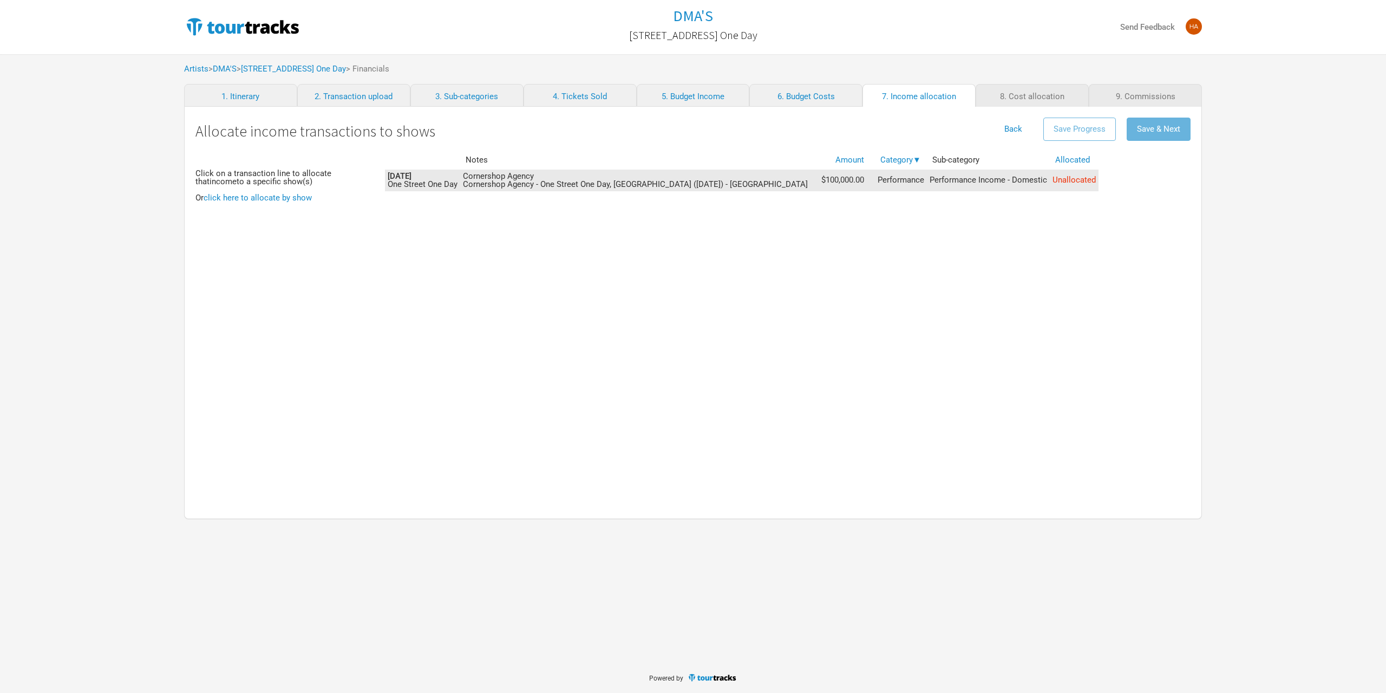
click at [622, 186] on td "Cornershop Agency Cornershop Agency - One Street One Day, [GEOGRAPHIC_DATA] ([D…" at bounding box center [639, 180] width 358 height 22
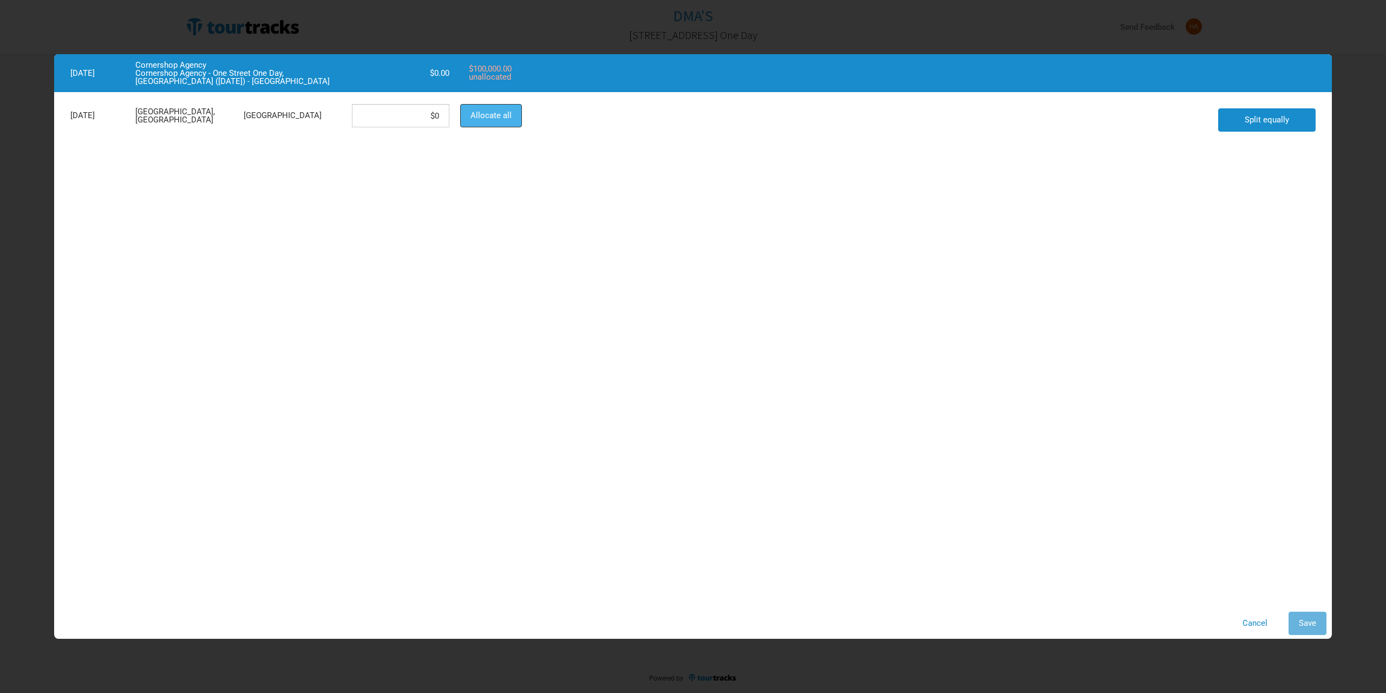
click at [466, 123] on button "Allocate all" at bounding box center [491, 115] width 62 height 23
type input "$100,000"
click at [1300, 618] on span "Save" at bounding box center [1307, 623] width 17 height 10
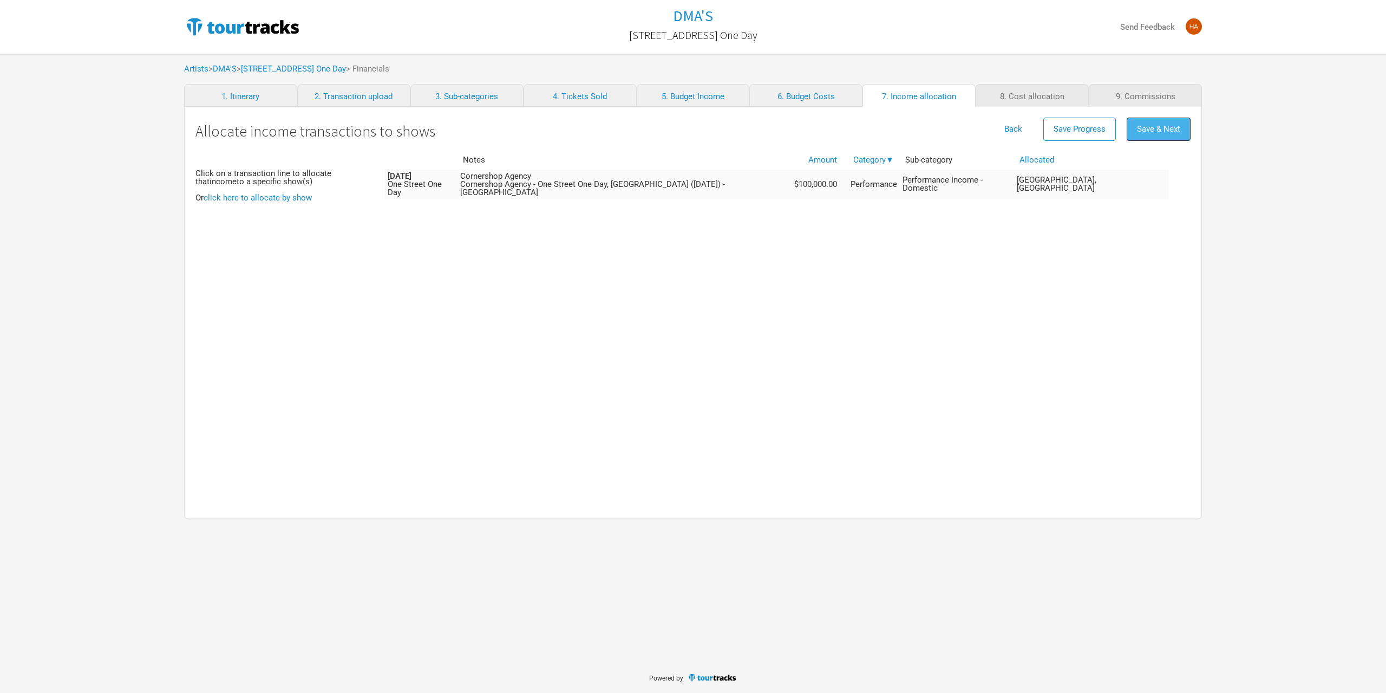
click at [1163, 134] on button "Save & Next" at bounding box center [1159, 129] width 64 height 23
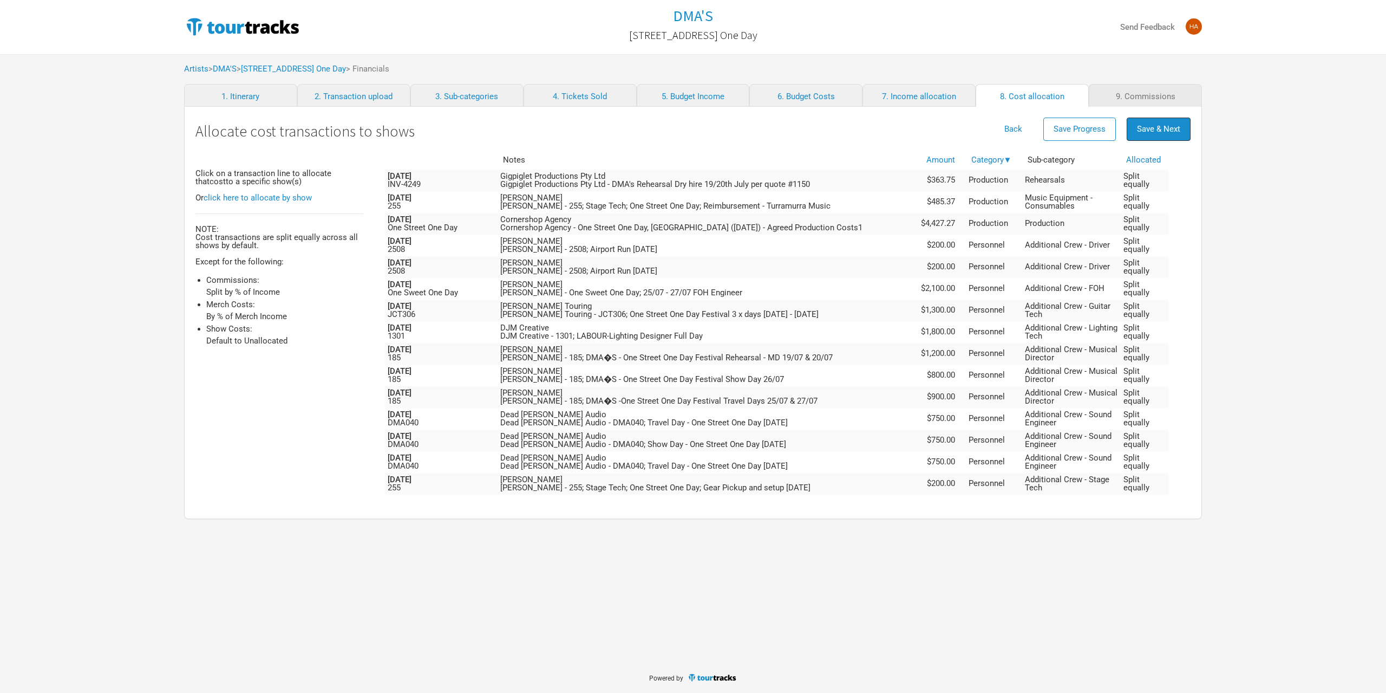
click at [1157, 126] on span "Save & Next" at bounding box center [1158, 129] width 43 height 10
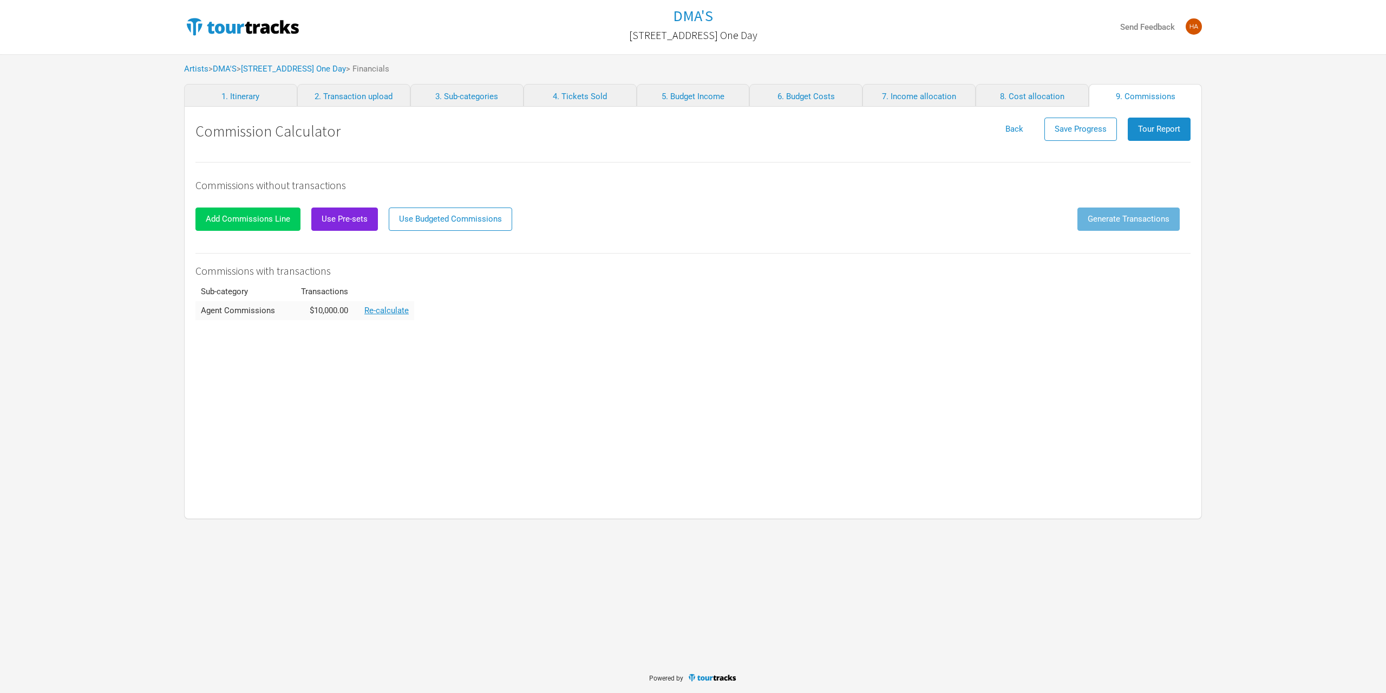
click at [289, 224] on button "Add Commissions Line" at bounding box center [247, 218] width 105 height 23
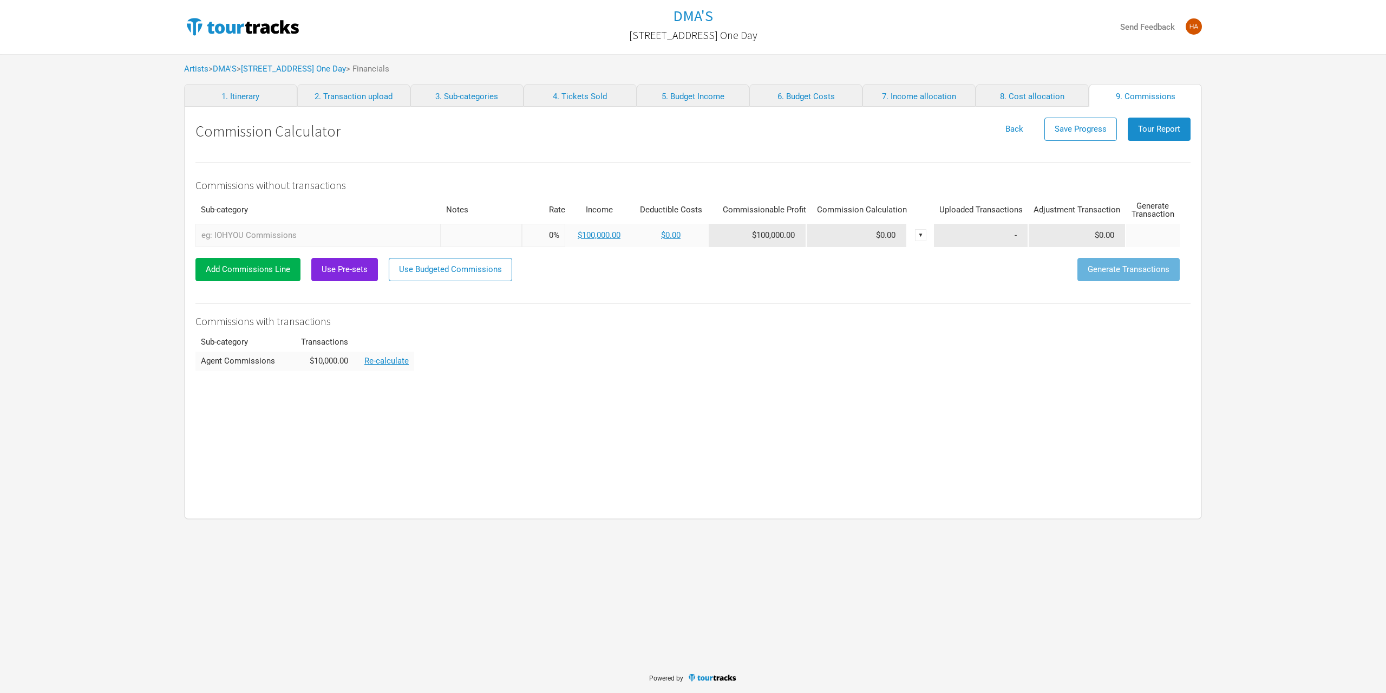
click at [301, 238] on input "text" at bounding box center [317, 235] width 245 height 23
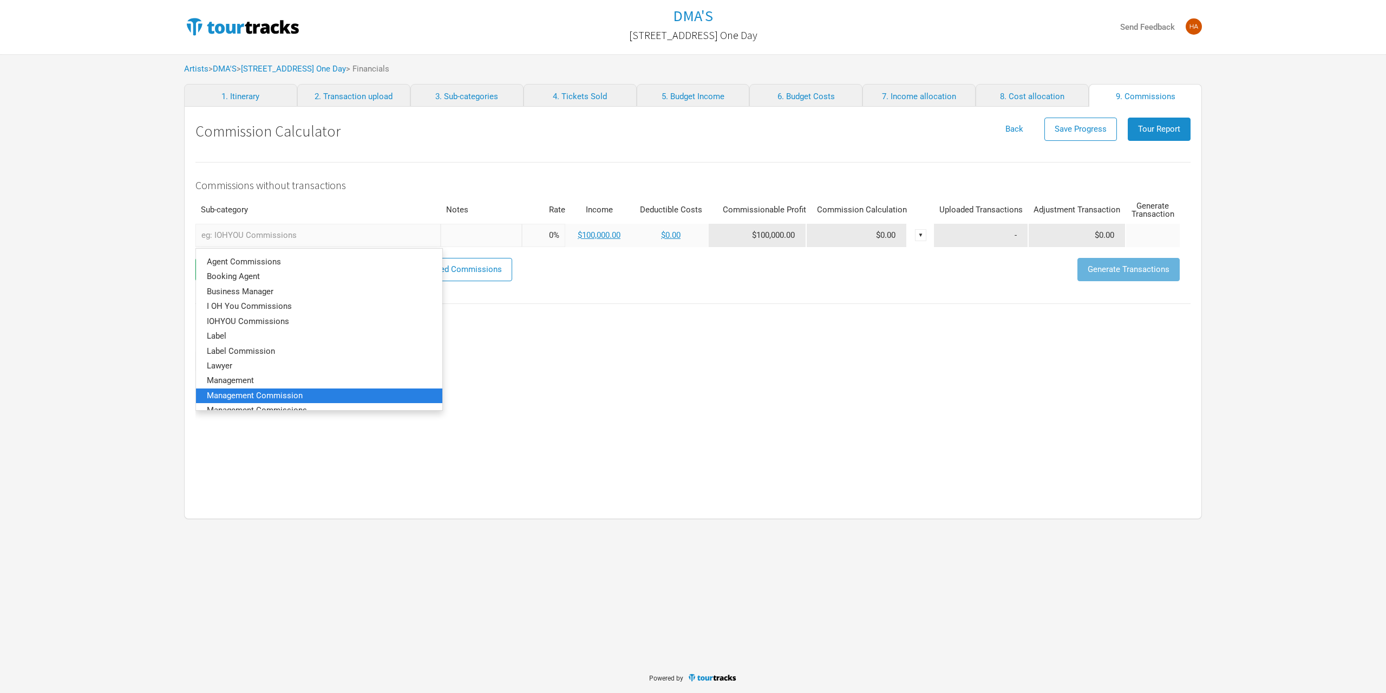
scroll to position [54, 0]
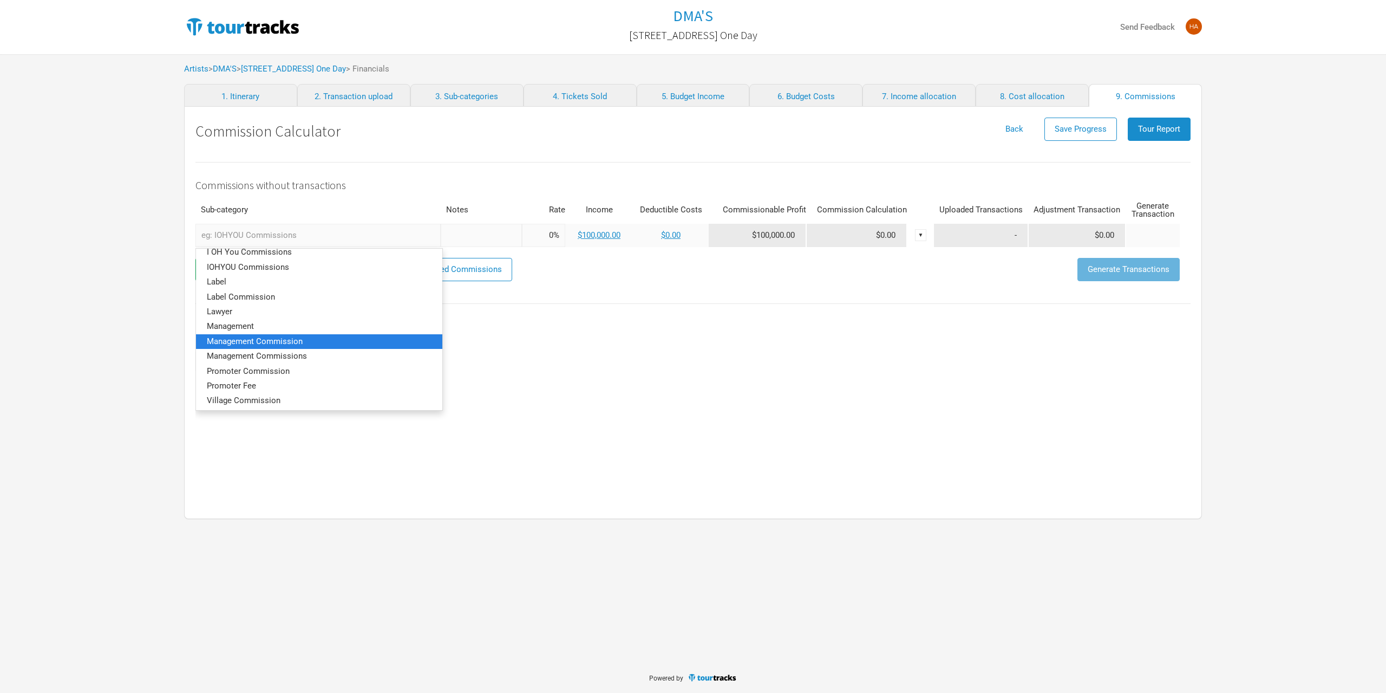
click at [263, 340] on span "Management Commission" at bounding box center [255, 341] width 96 height 10
type input "Management Commission"
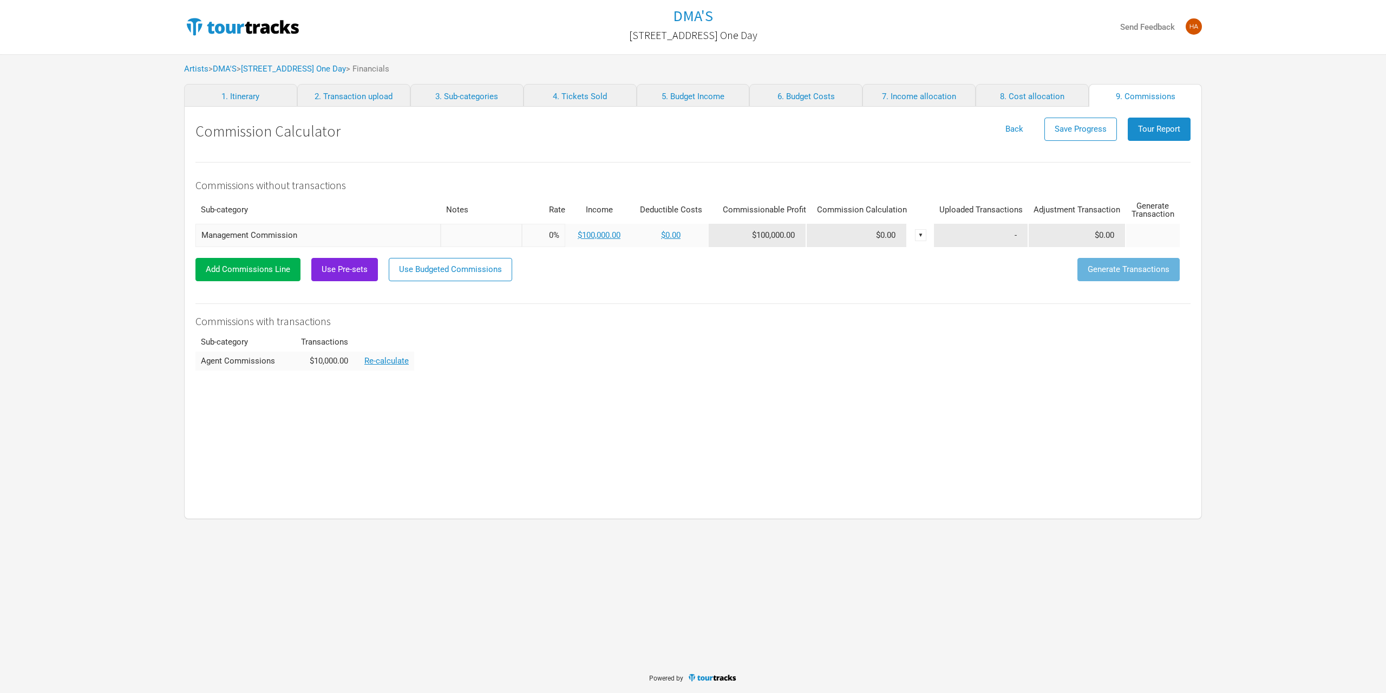
click at [504, 239] on input "text" at bounding box center [481, 235] width 81 height 23
click at [335, 271] on span "Use Pre-sets" at bounding box center [345, 269] width 46 height 10
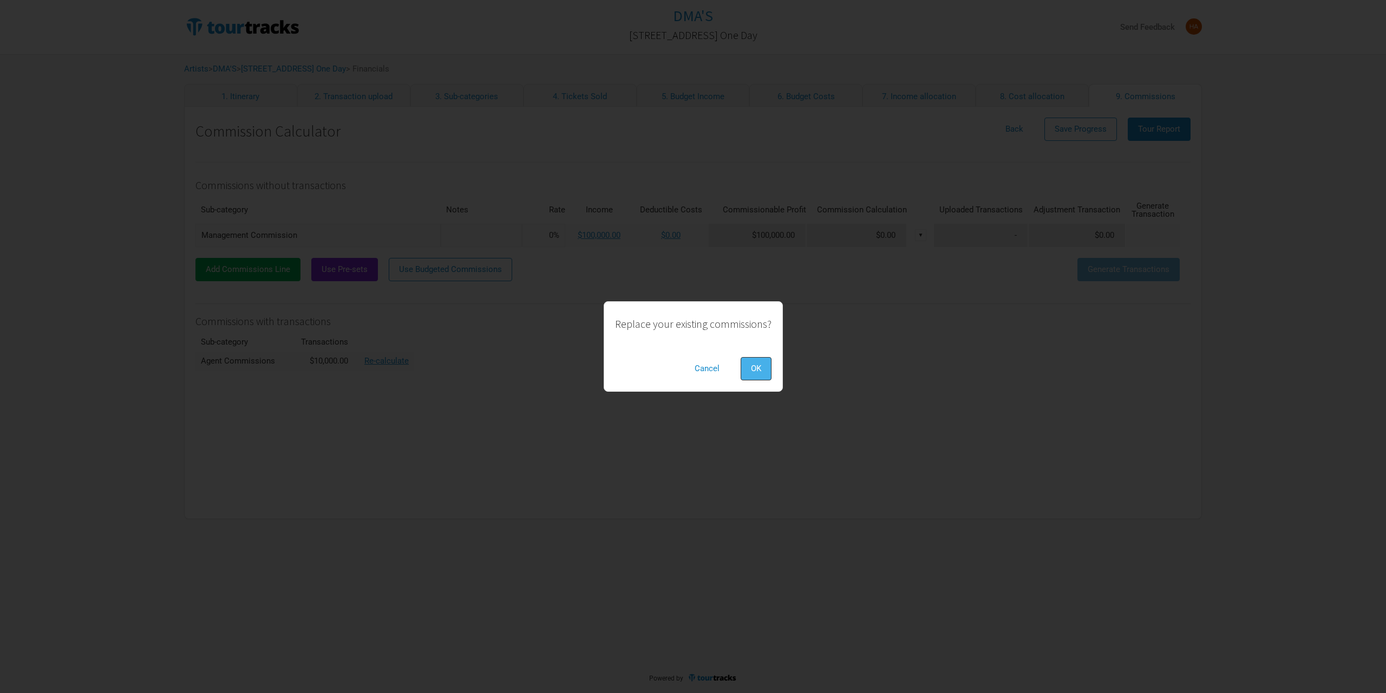
click at [745, 368] on button "OK" at bounding box center [756, 368] width 31 height 23
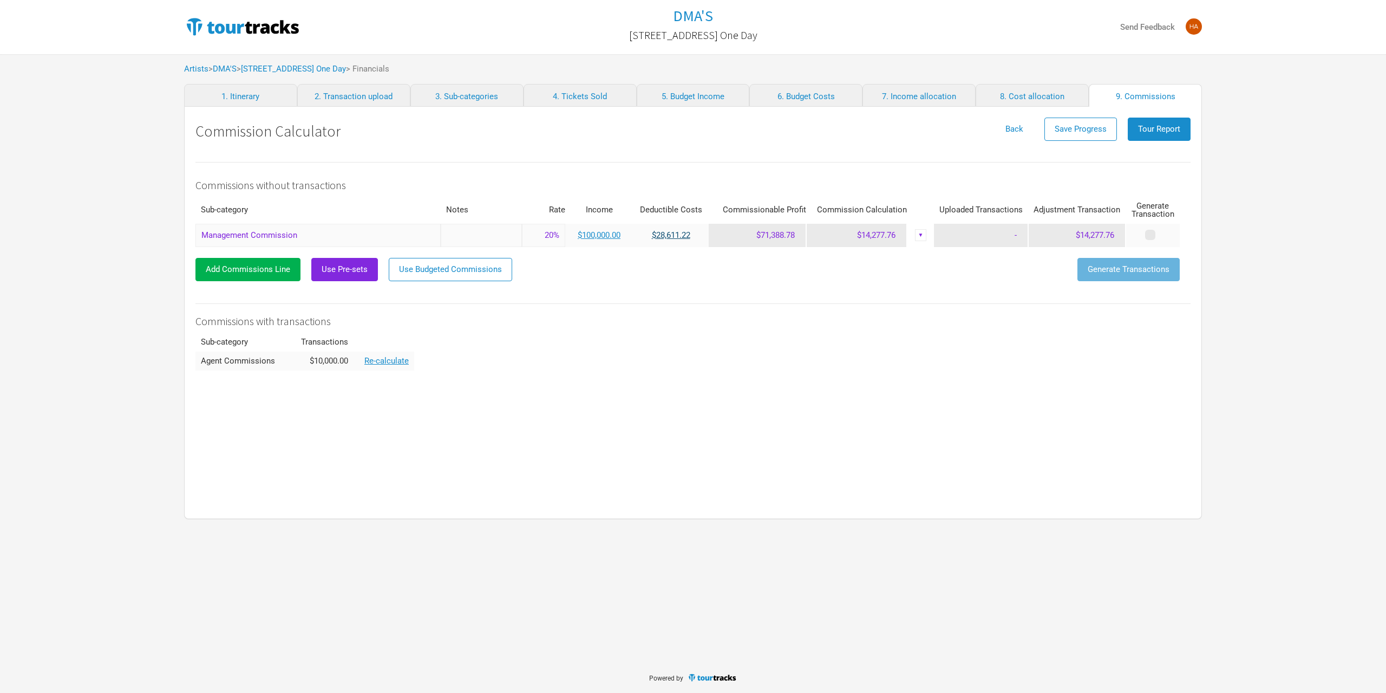
click at [674, 235] on link "$28,611.22" at bounding box center [671, 235] width 38 height 10
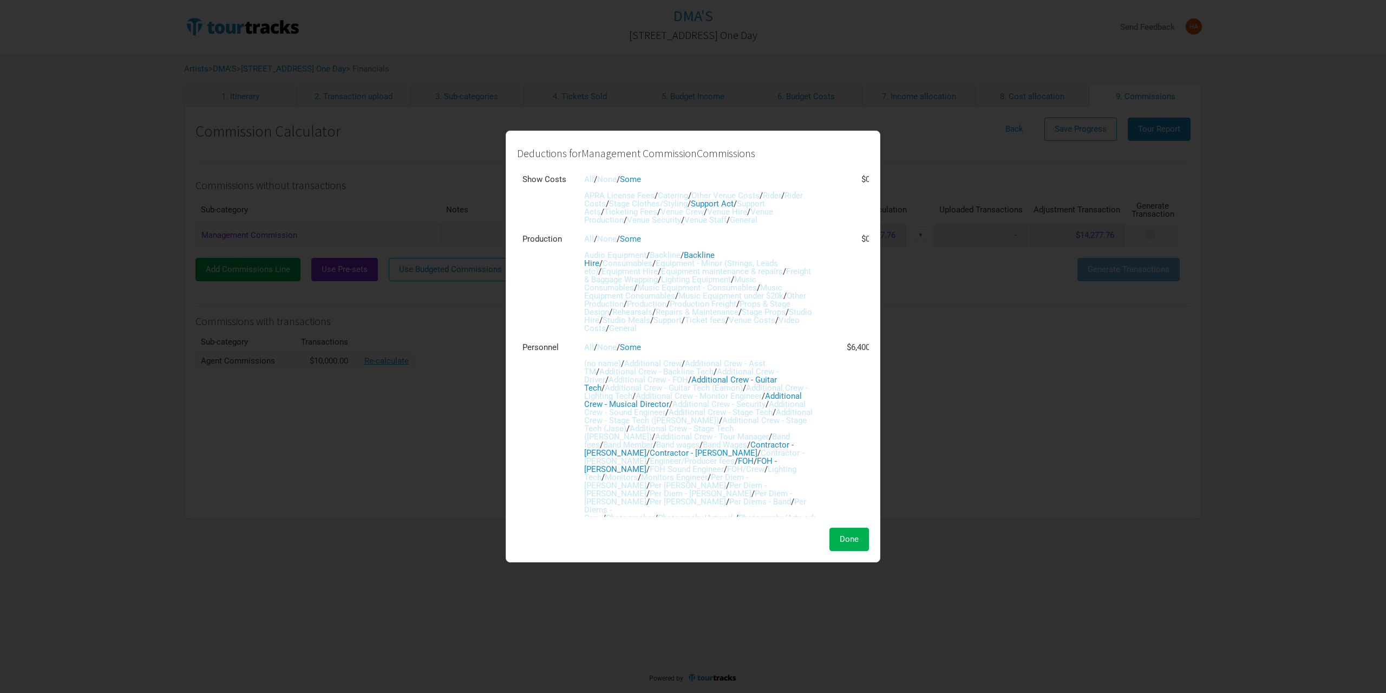
scroll to position [320, 0]
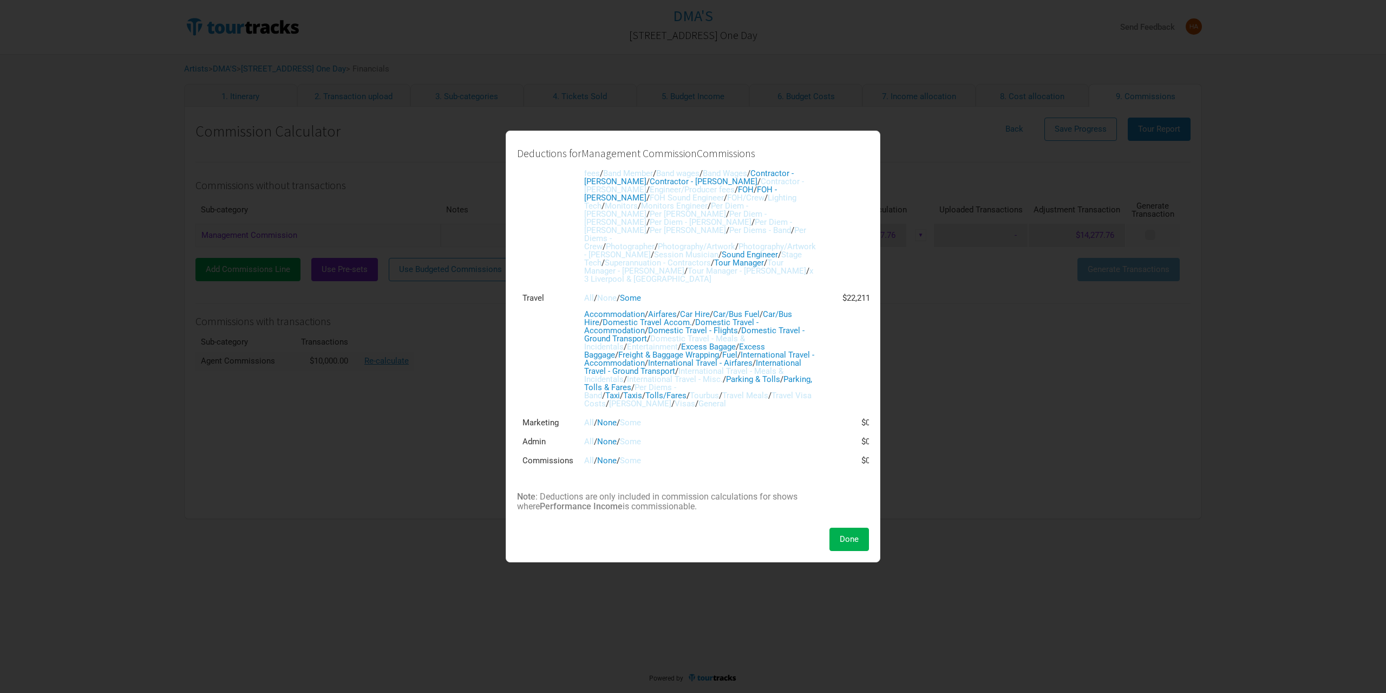
click at [636, 459] on link "Some" at bounding box center [630, 460] width 21 height 10
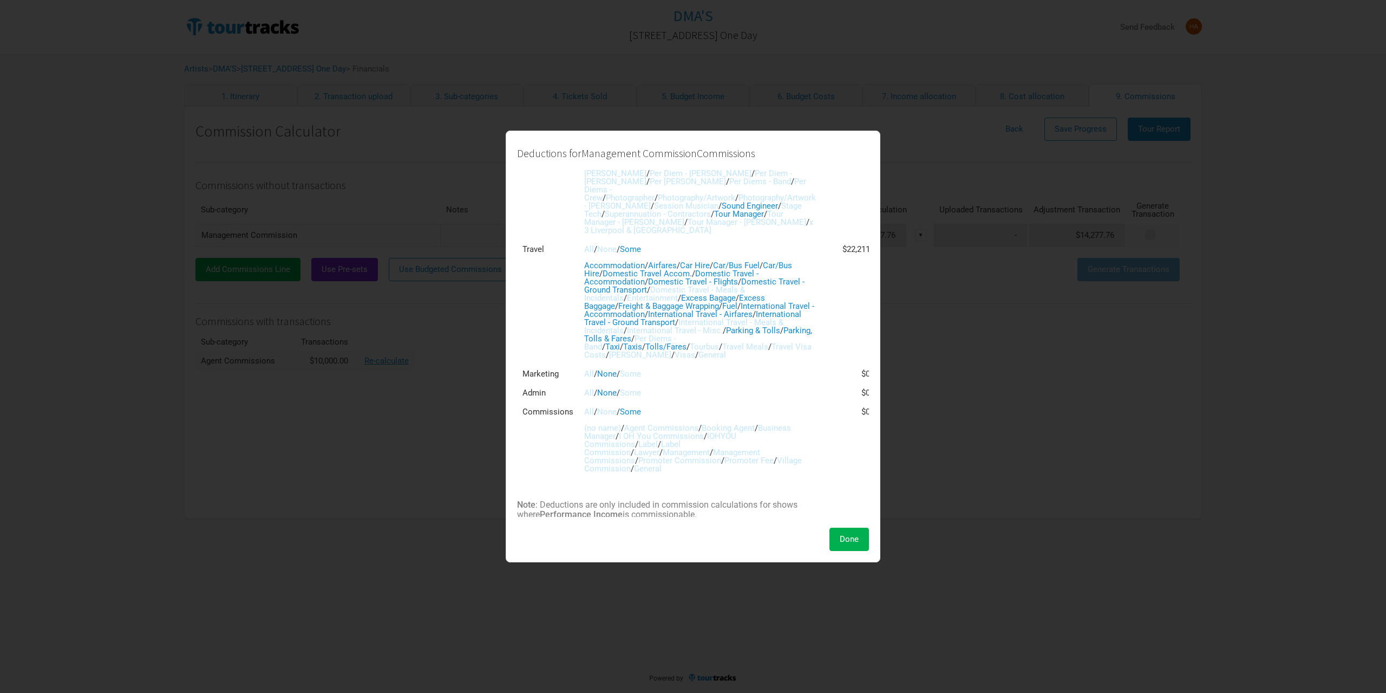
click at [660, 433] on link "Agent Commissions" at bounding box center [661, 428] width 74 height 10
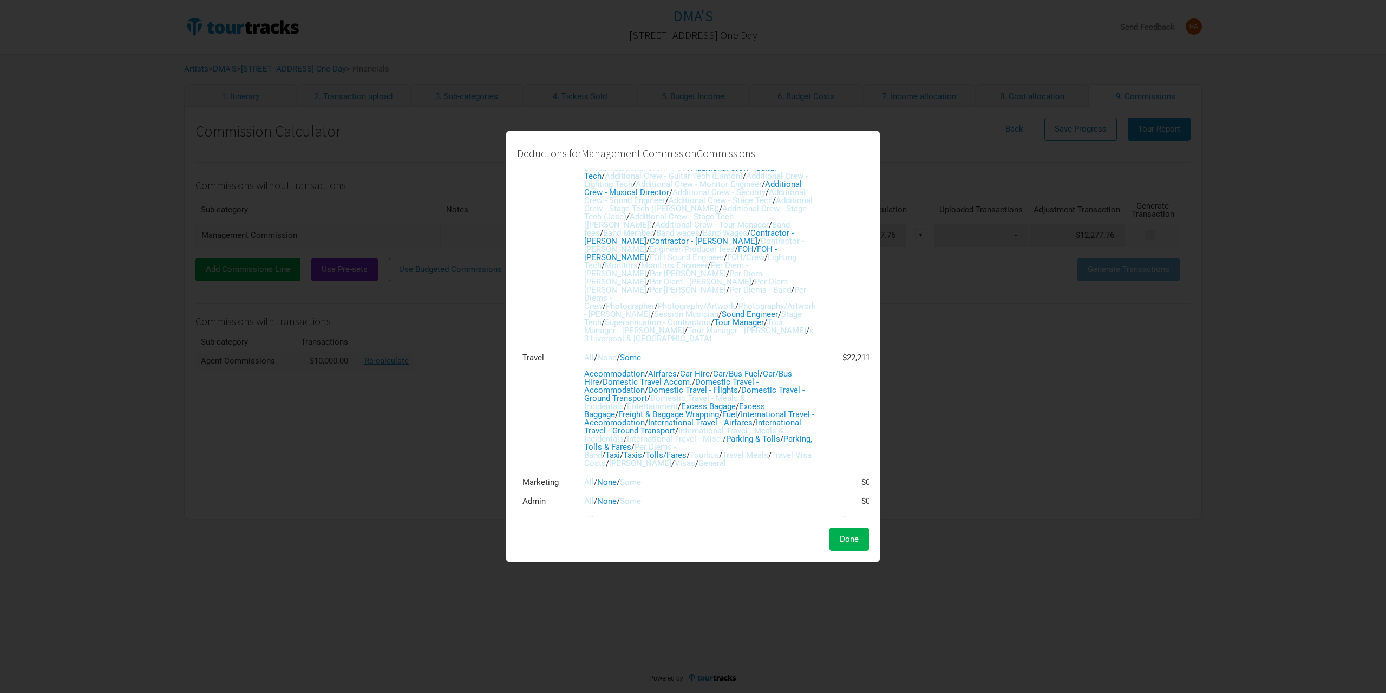
scroll to position [103, 0]
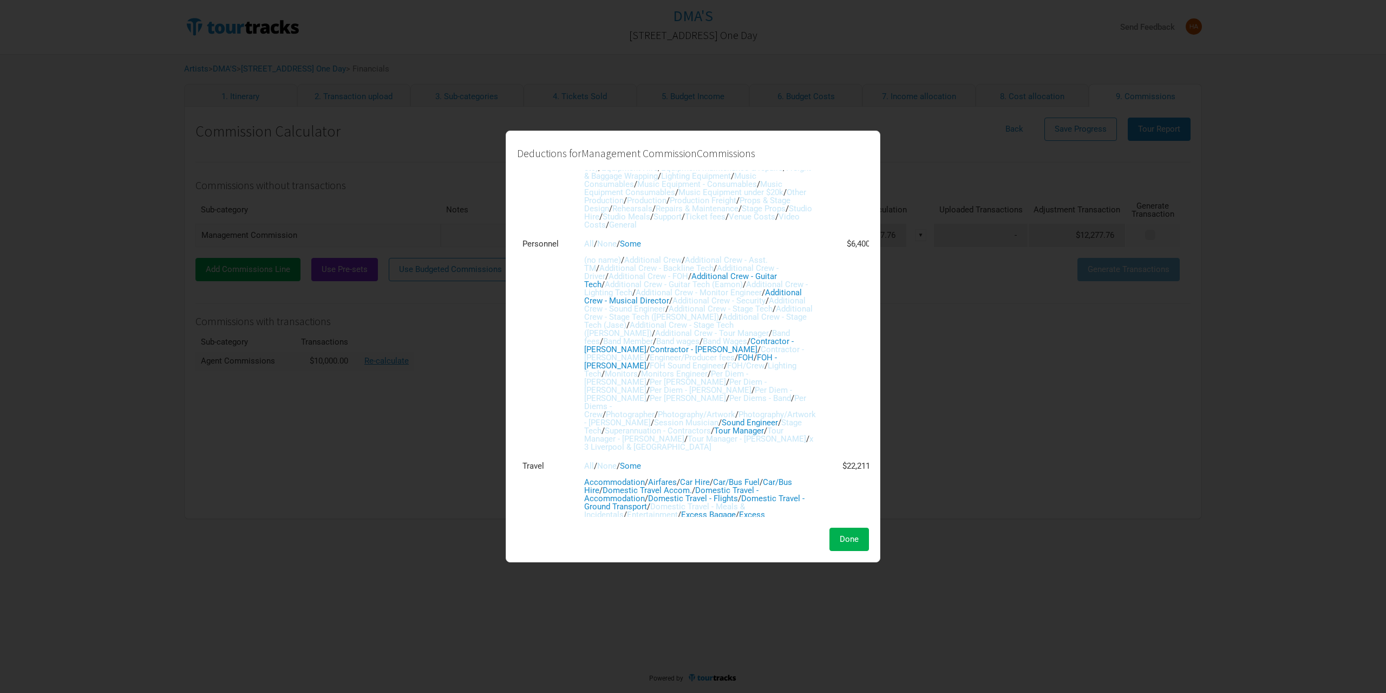
click at [648, 289] on link "Additional Crew - Guitar Tech" at bounding box center [680, 280] width 193 height 18
click at [663, 354] on link "Contractor - [PERSON_NAME]" at bounding box center [689, 345] width 210 height 18
click at [636, 370] on link "FOH - [PERSON_NAME]" at bounding box center [680, 362] width 193 height 18
click at [738, 362] on link "FOH" at bounding box center [746, 358] width 16 height 10
click at [671, 289] on link "Additional Crew - Guitar Tech (Eamon)" at bounding box center [674, 284] width 138 height 10
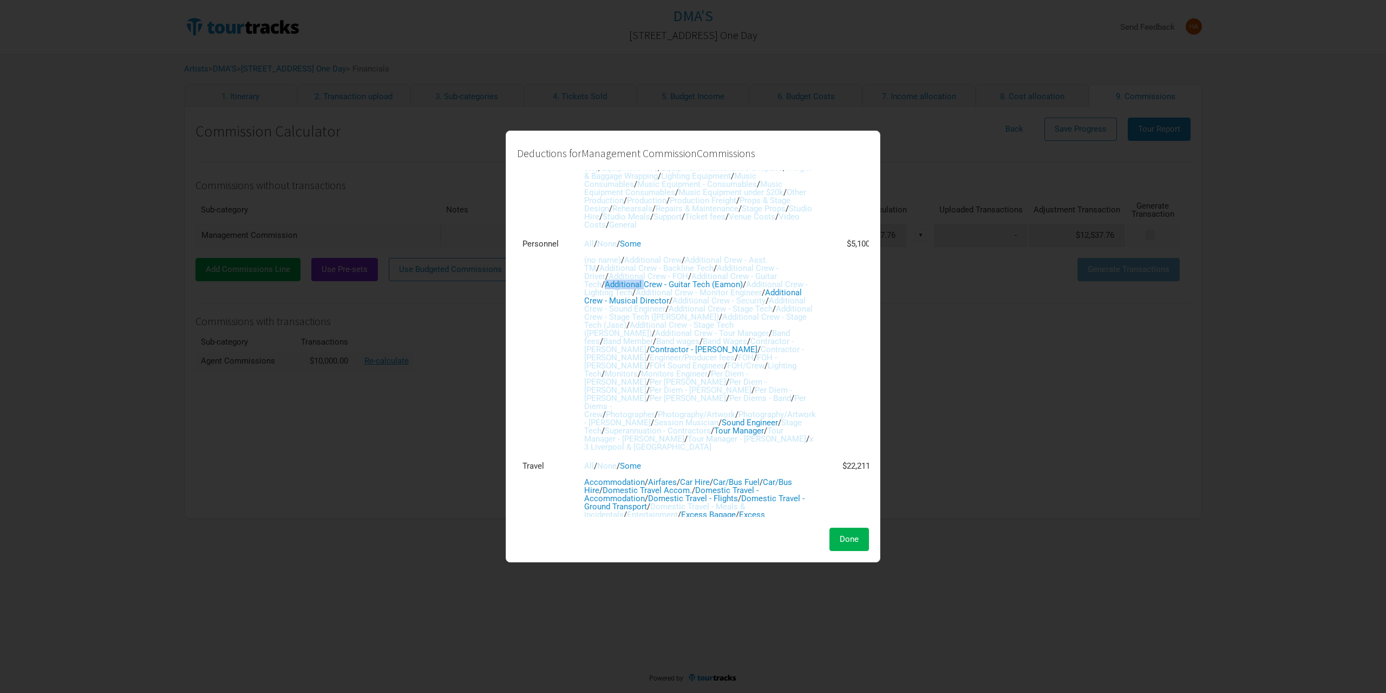
click at [671, 289] on link "Additional Crew - Guitar Tech (Eamon)" at bounding box center [674, 284] width 138 height 10
click at [670, 297] on link "Additional Crew - Lighting Tech" at bounding box center [696, 288] width 224 height 18
click at [666, 289] on link "Additional Crew - Guitar Tech (Eamon)" at bounding box center [674, 284] width 138 height 10
click at [666, 297] on link "Additional Crew - Lighting Tech" at bounding box center [696, 288] width 224 height 18
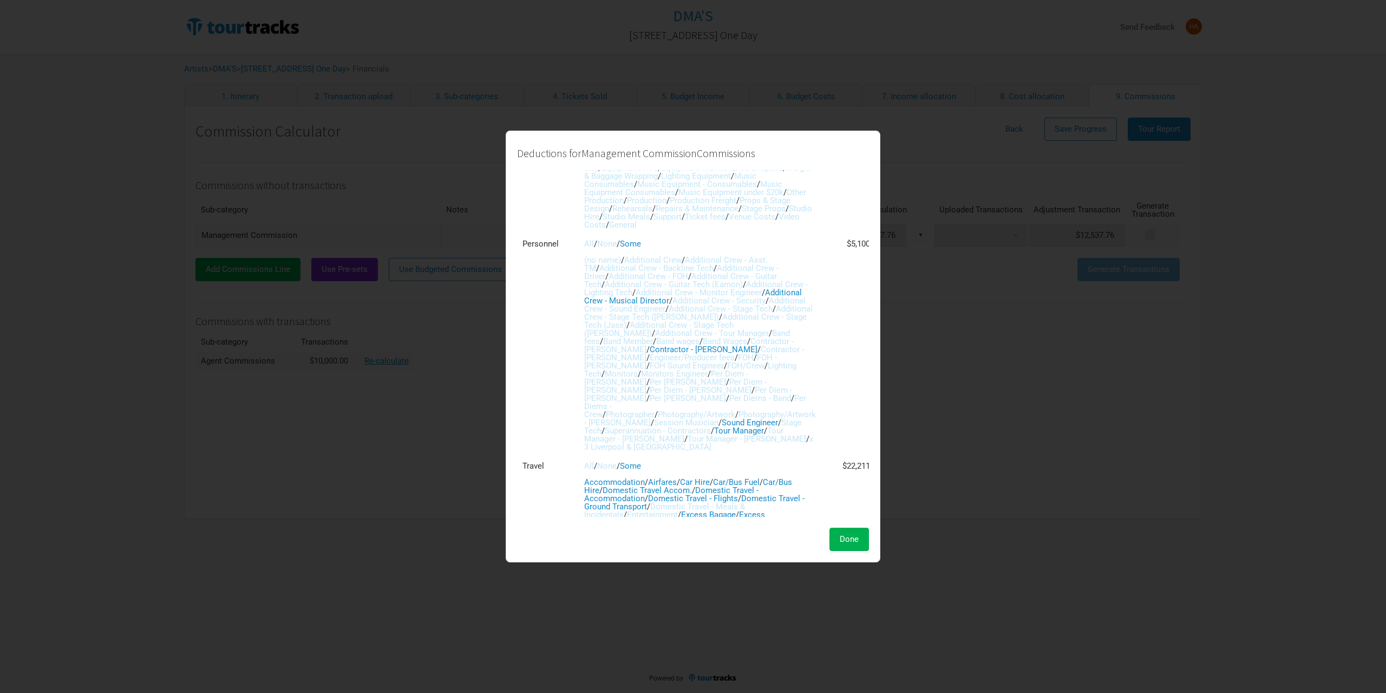
click at [669, 314] on link "Additional Crew - Stage Tech" at bounding box center [721, 309] width 104 height 10
click at [655, 338] on link "Additional Crew - Tour Manager" at bounding box center [712, 333] width 114 height 10
click at [674, 281] on link "Additional Crew - FOH" at bounding box center [649, 276] width 80 height 10
click at [637, 314] on link "Additional Crew - Sound Engineer" at bounding box center [694, 305] width 221 height 18
click at [838, 537] on button "Done" at bounding box center [850, 538] width 40 height 23
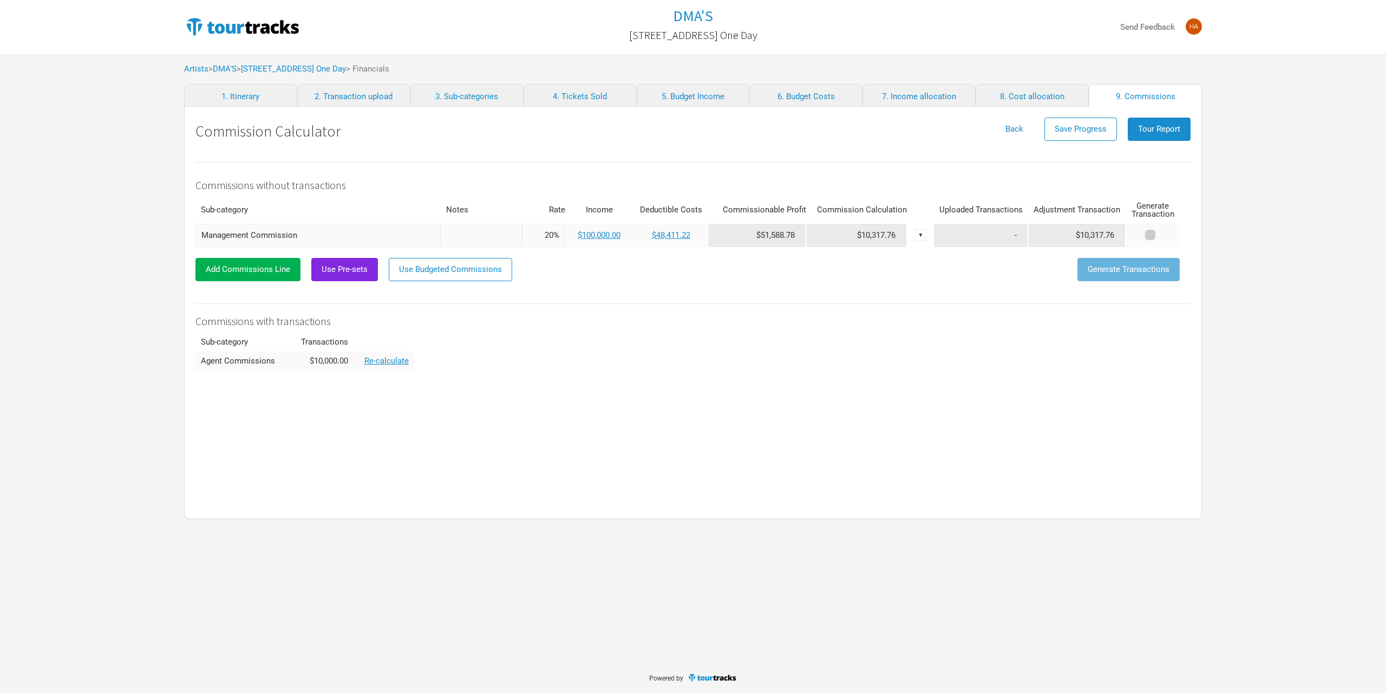
click at [1150, 232] on span at bounding box center [1150, 235] width 10 height 10
click at [1162, 232] on input "checkbox" at bounding box center [1165, 235] width 7 height 7
checkbox input "true"
click at [1124, 274] on button "Generate Transactions" at bounding box center [1129, 269] width 102 height 23
click at [1164, 135] on button "Tour Report" at bounding box center [1159, 129] width 63 height 23
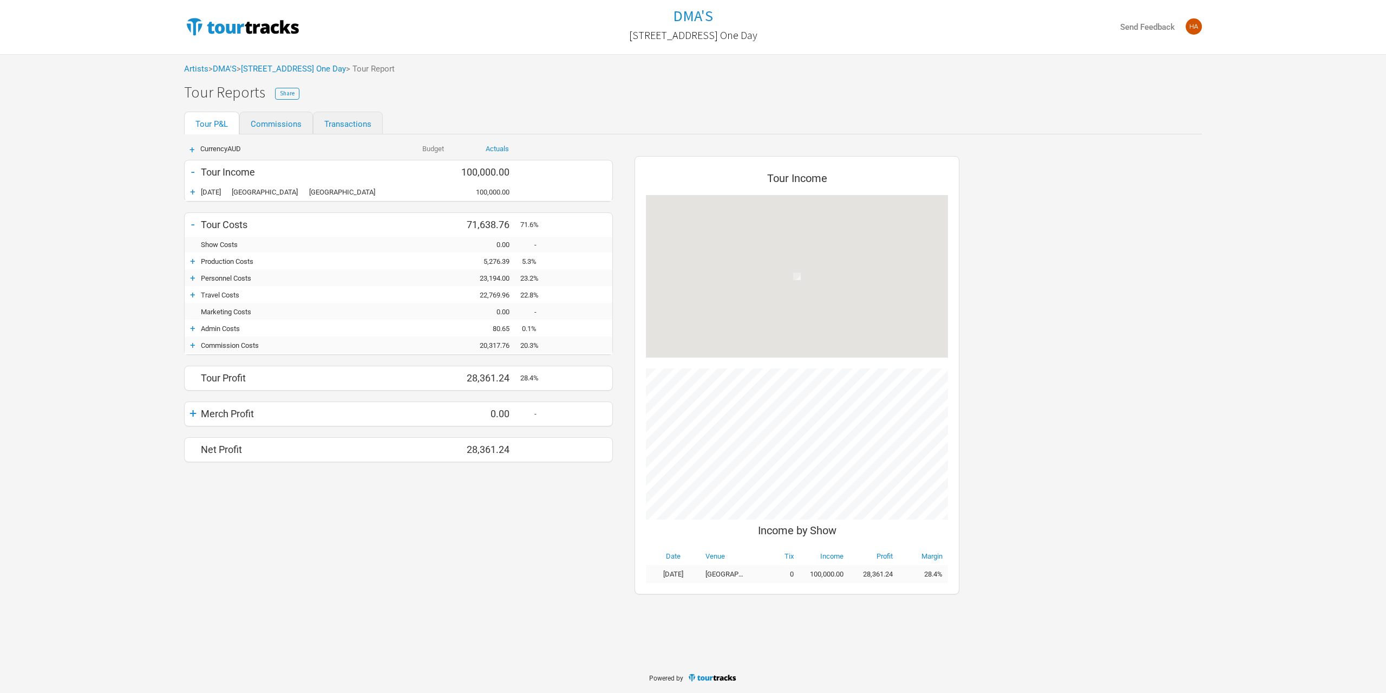
scroll to position [438, 347]
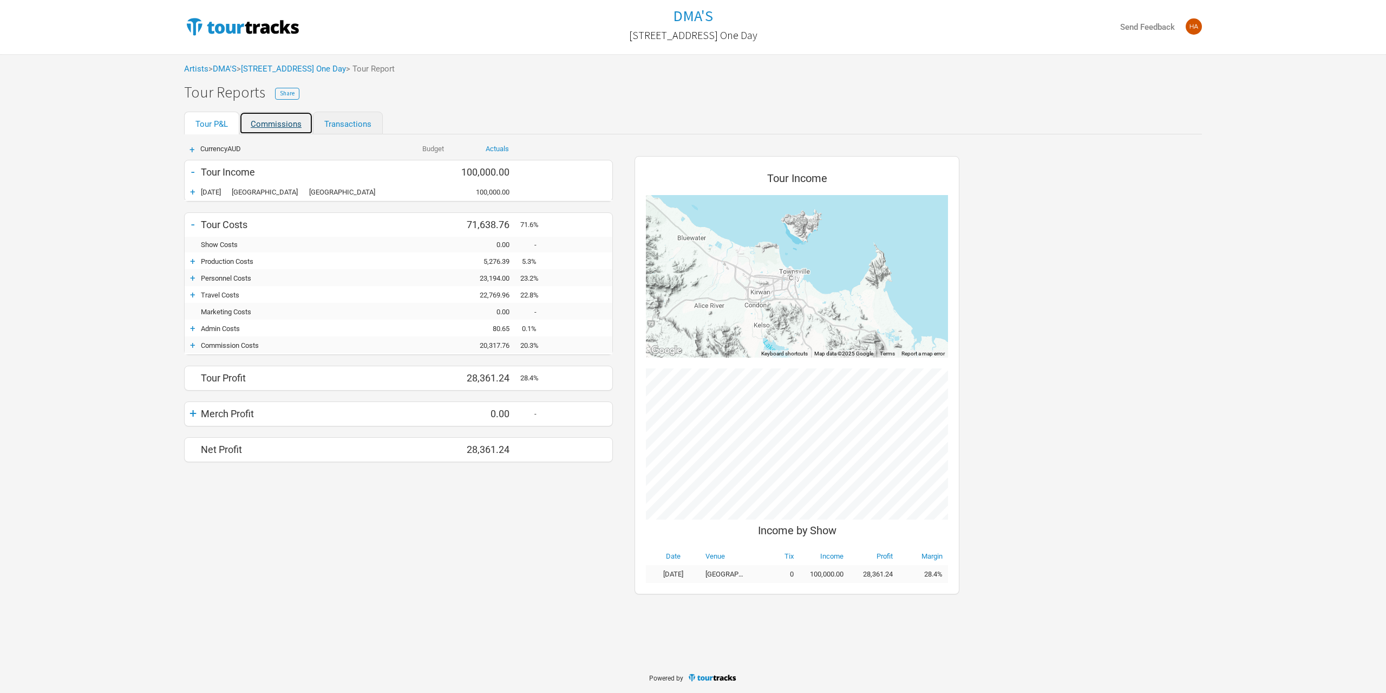
click at [295, 117] on link "Commissions" at bounding box center [276, 123] width 74 height 23
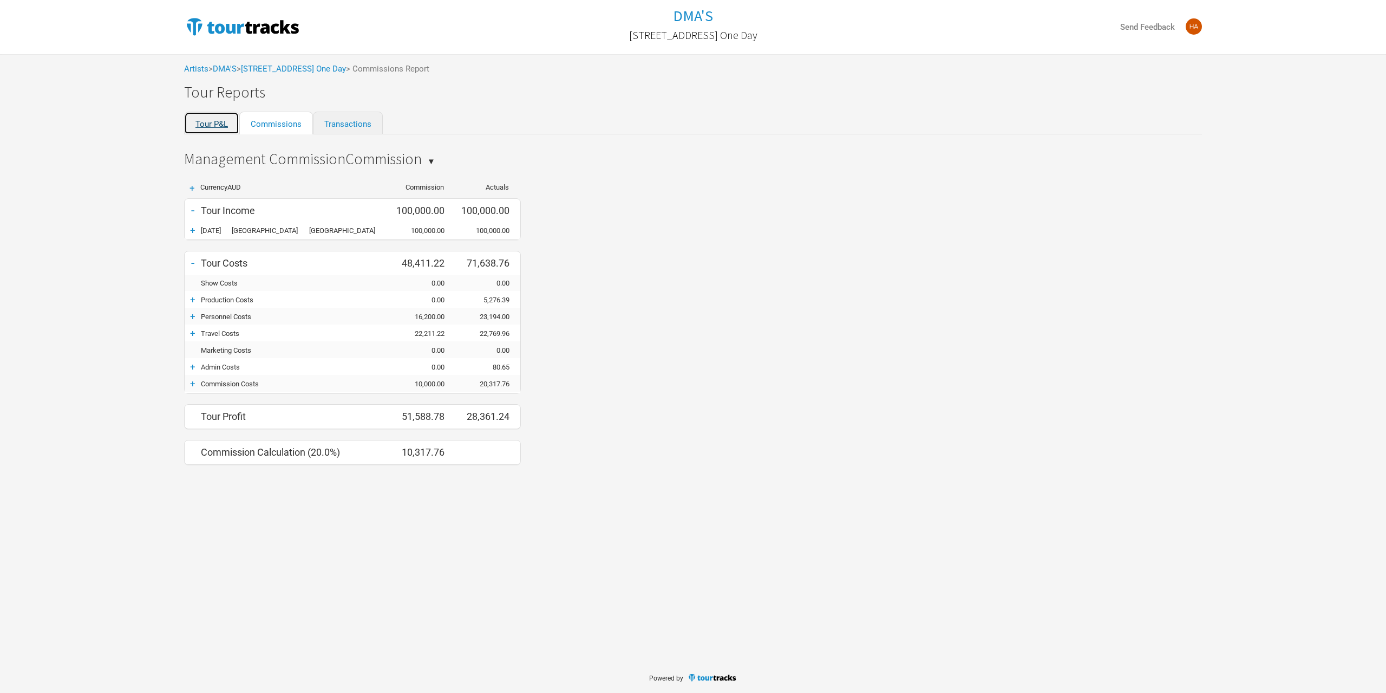
click at [219, 126] on link "Tour P&L" at bounding box center [211, 123] width 55 height 23
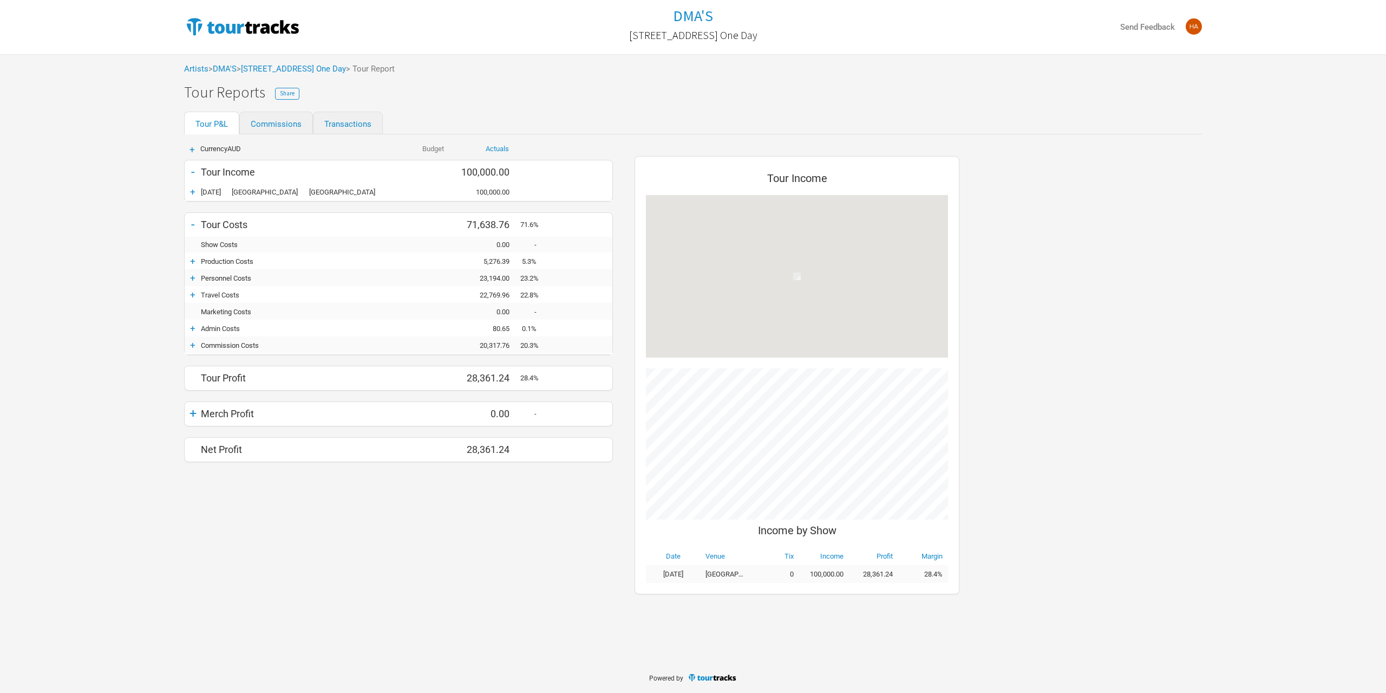
scroll to position [438, 347]
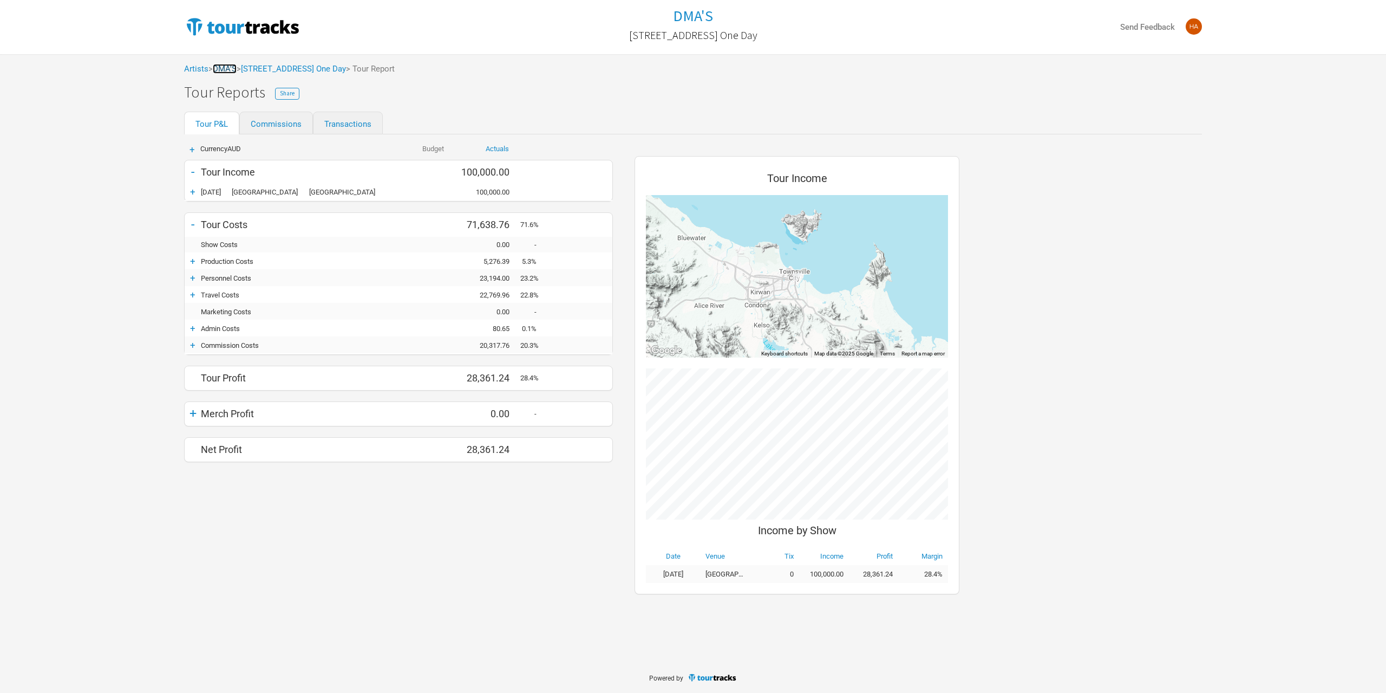
click at [229, 69] on link "DMA'S" at bounding box center [225, 69] width 24 height 10
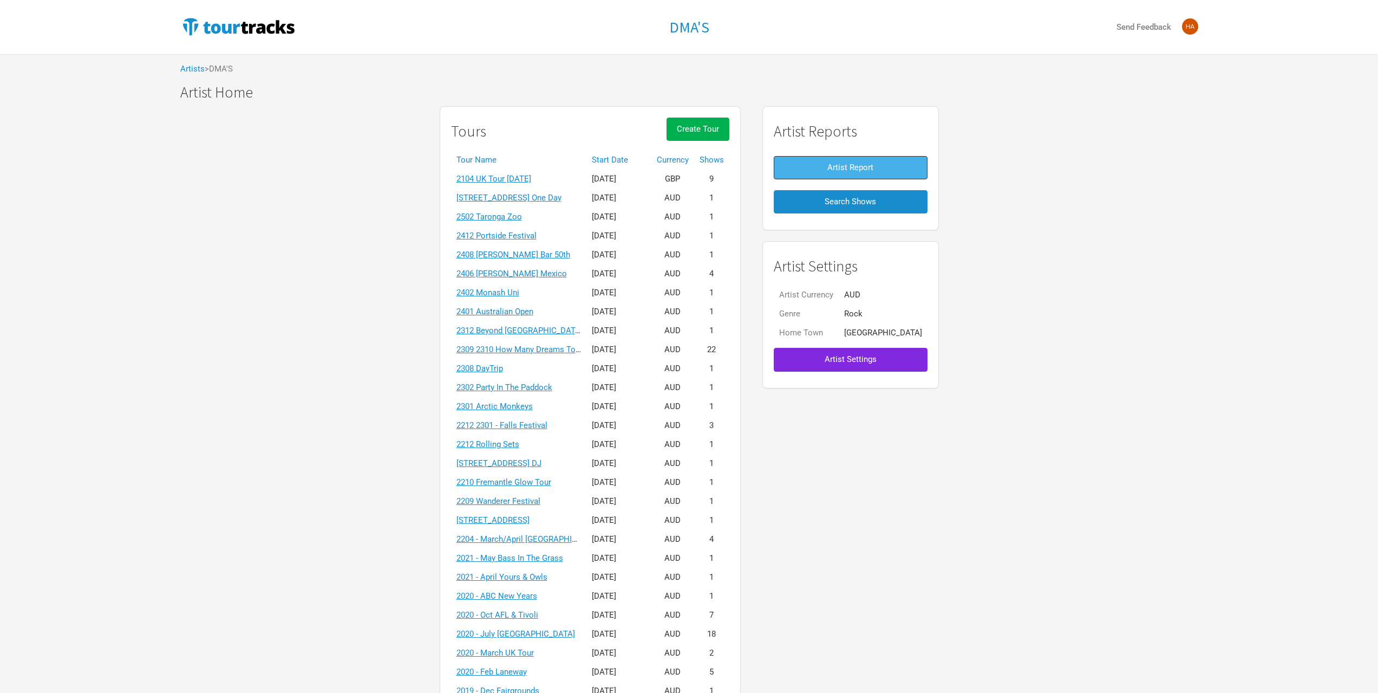
click at [824, 169] on button "Artist Report" at bounding box center [851, 167] width 154 height 23
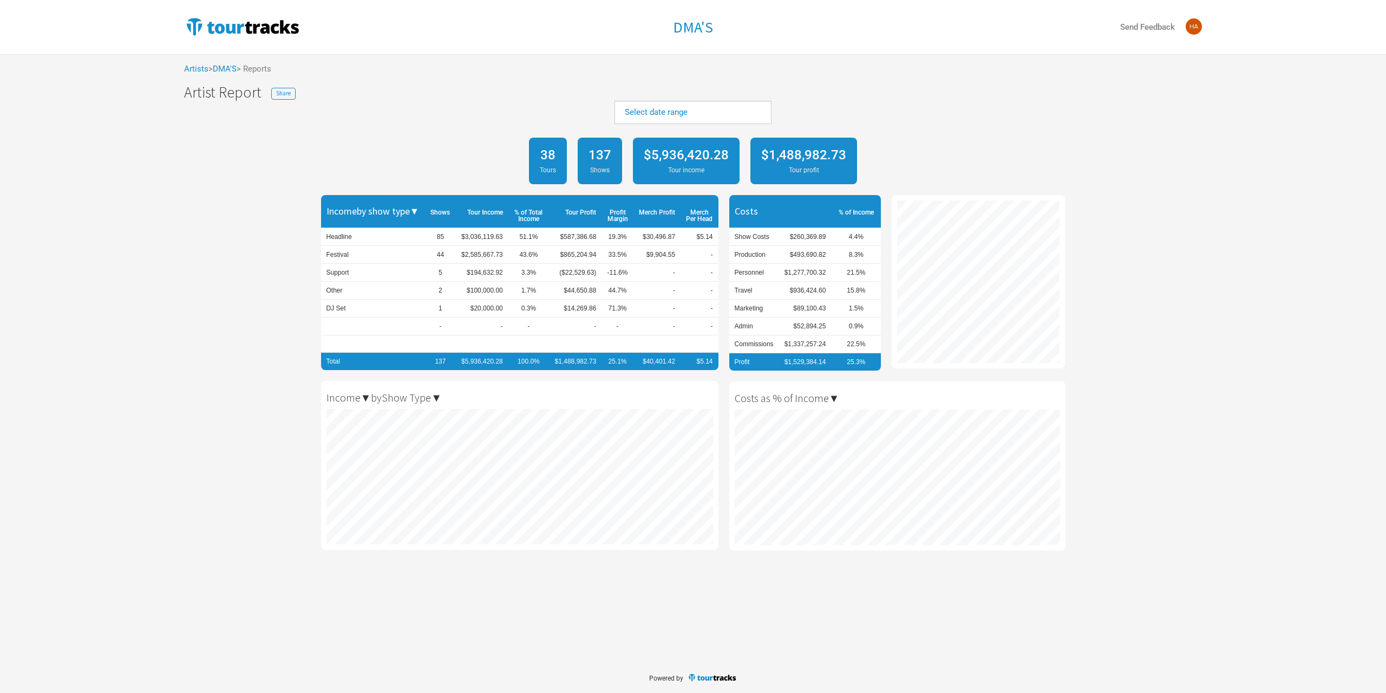
scroll to position [693, 1386]
click at [675, 108] on link "Select date range" at bounding box center [656, 112] width 63 height 10
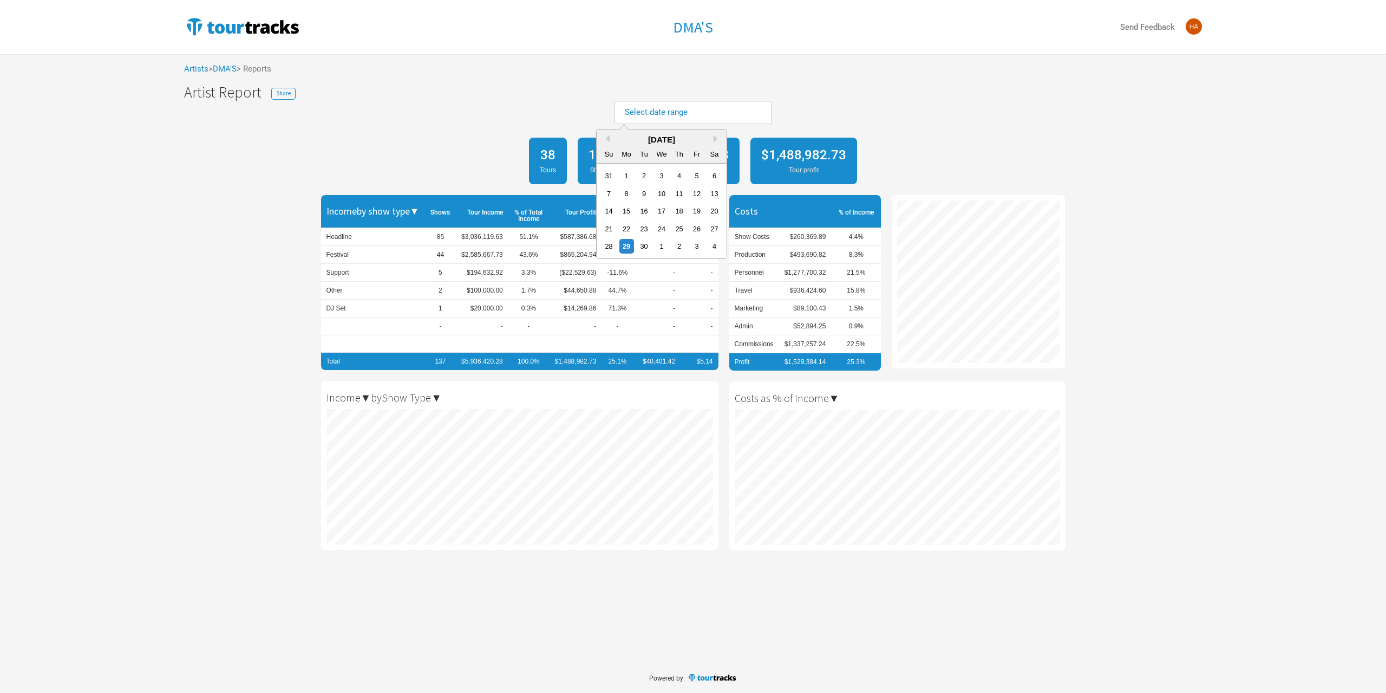
click at [611, 144] on div "[DATE]" at bounding box center [662, 140] width 130 height 12
click at [611, 140] on div "[DATE]" at bounding box center [662, 140] width 130 height 12
click at [610, 139] on div "[DATE]" at bounding box center [662, 140] width 130 height 12
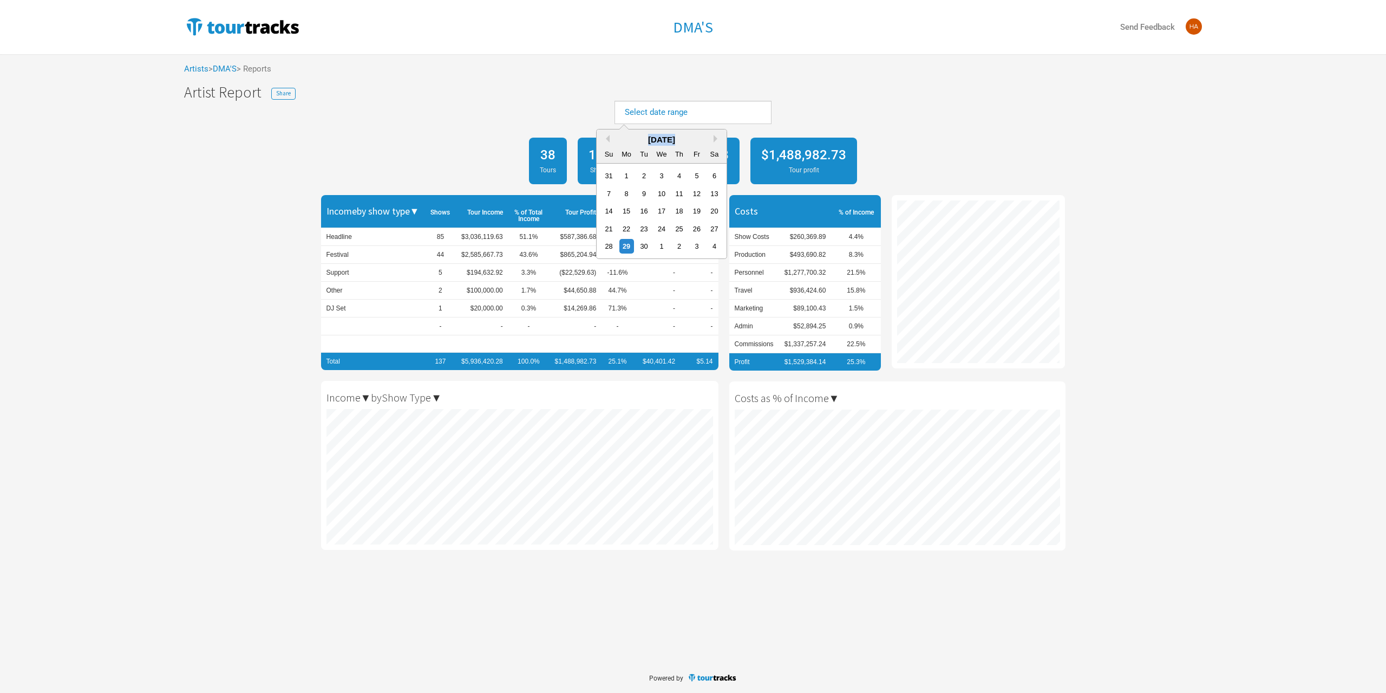
click at [610, 139] on div "[DATE]" at bounding box center [662, 140] width 130 height 12
click at [608, 138] on button "Previous Month" at bounding box center [606, 139] width 8 height 8
click at [607, 138] on button "Previous Month" at bounding box center [606, 139] width 8 height 8
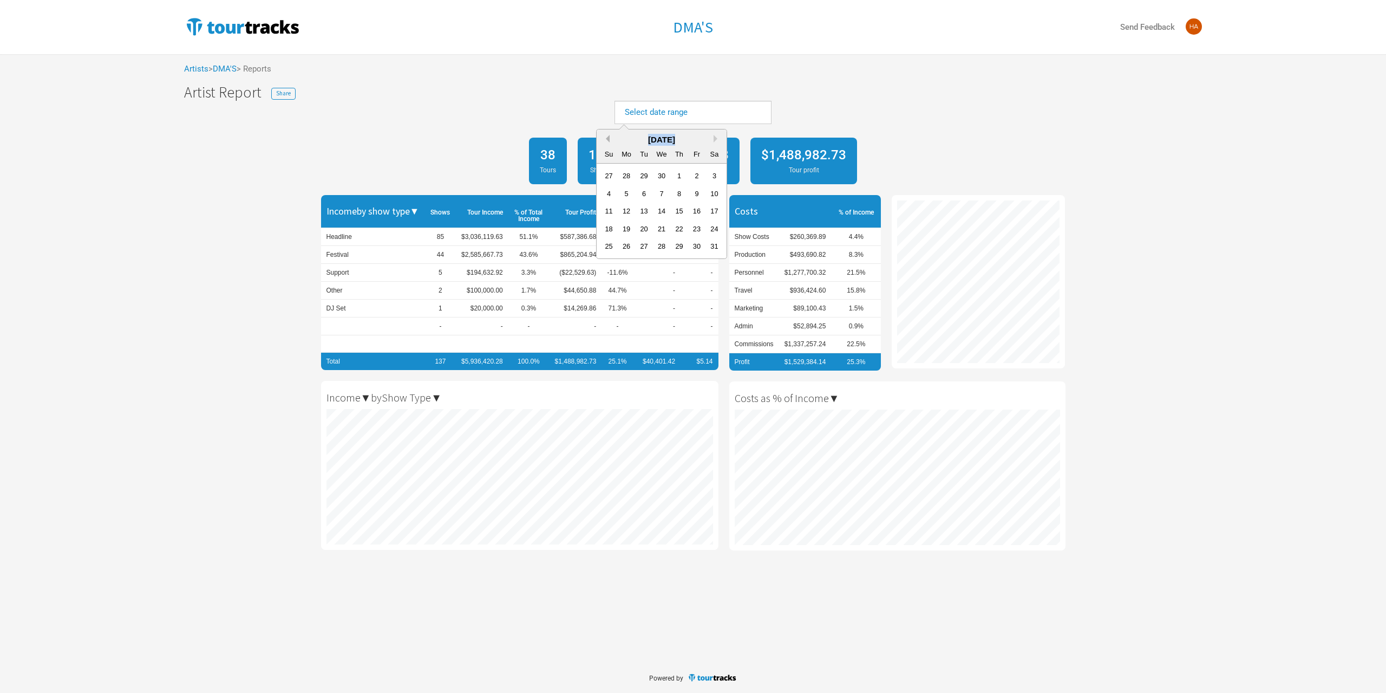
click at [607, 138] on button "Previous Month" at bounding box center [606, 139] width 8 height 8
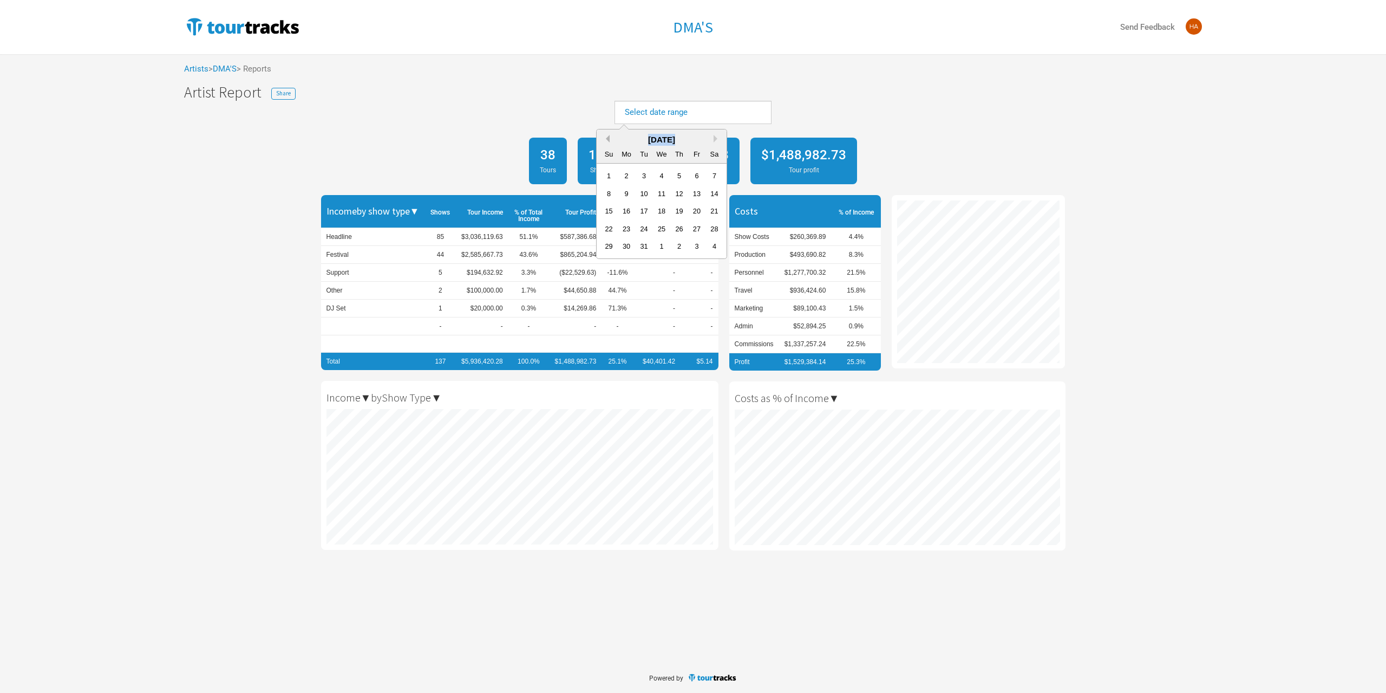
click at [607, 138] on button "Previous Month" at bounding box center [606, 139] width 8 height 8
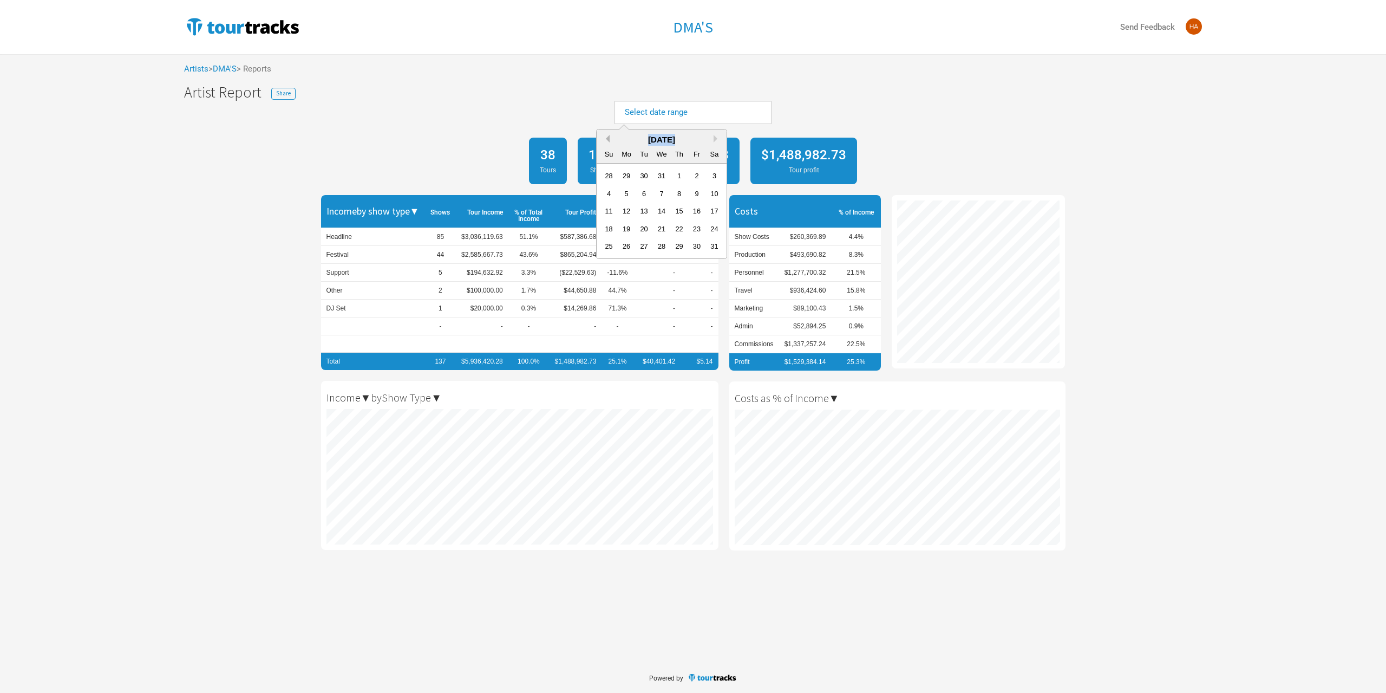
click at [607, 138] on button "Previous Month" at bounding box center [606, 139] width 8 height 8
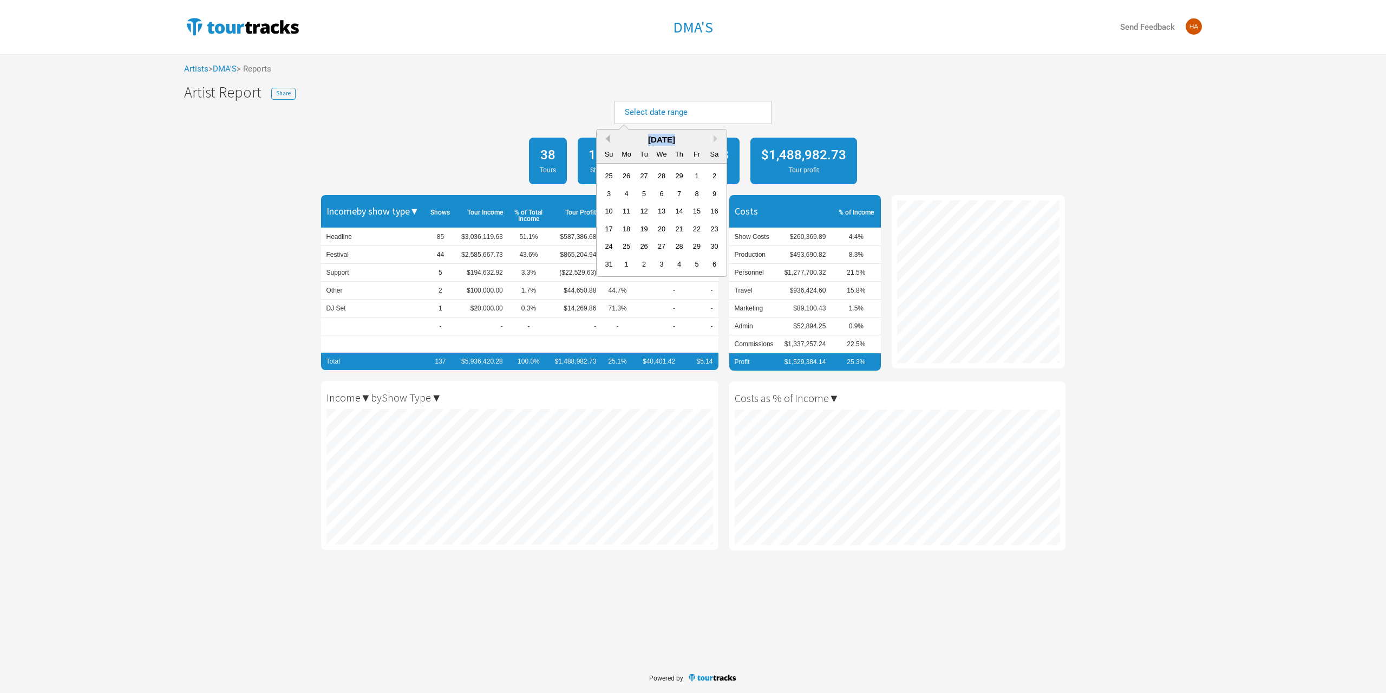
click at [607, 138] on button "Previous Month" at bounding box center [606, 139] width 8 height 8
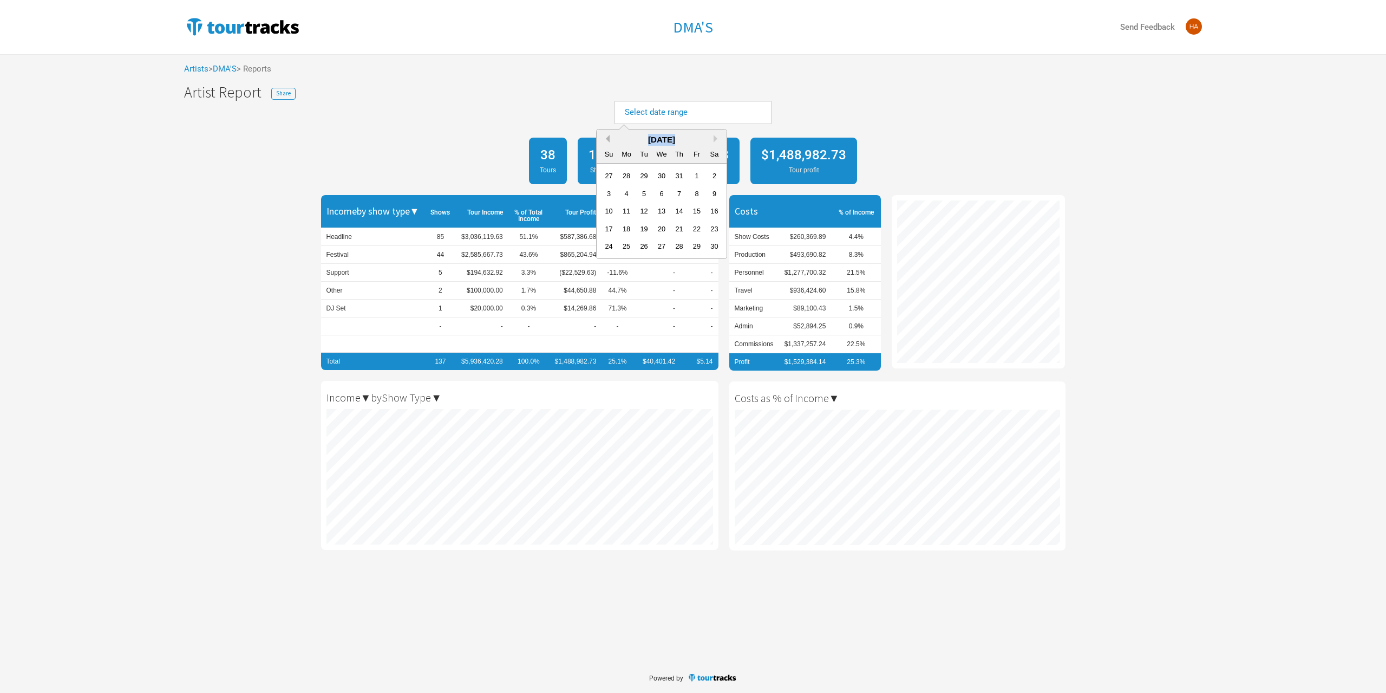
click at [607, 138] on button "Previous Month" at bounding box center [606, 139] width 8 height 8
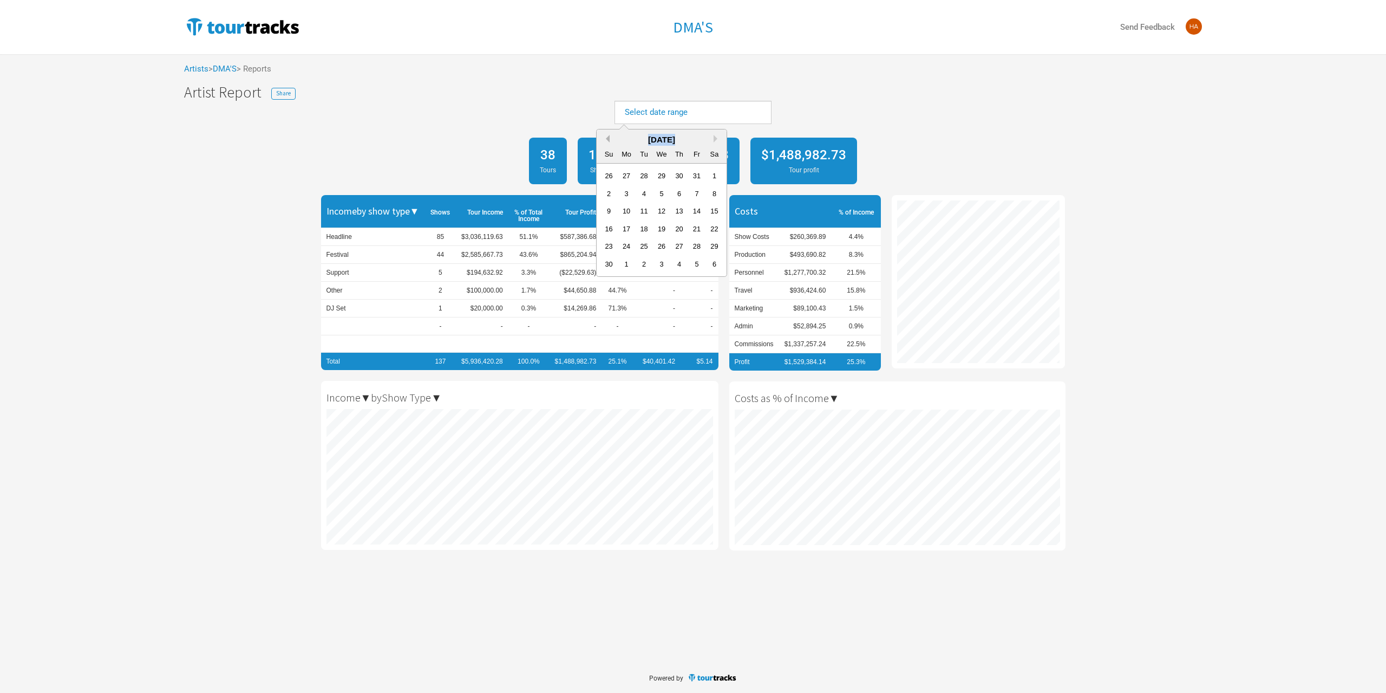
click at [607, 138] on button "Previous Month" at bounding box center [606, 139] width 8 height 8
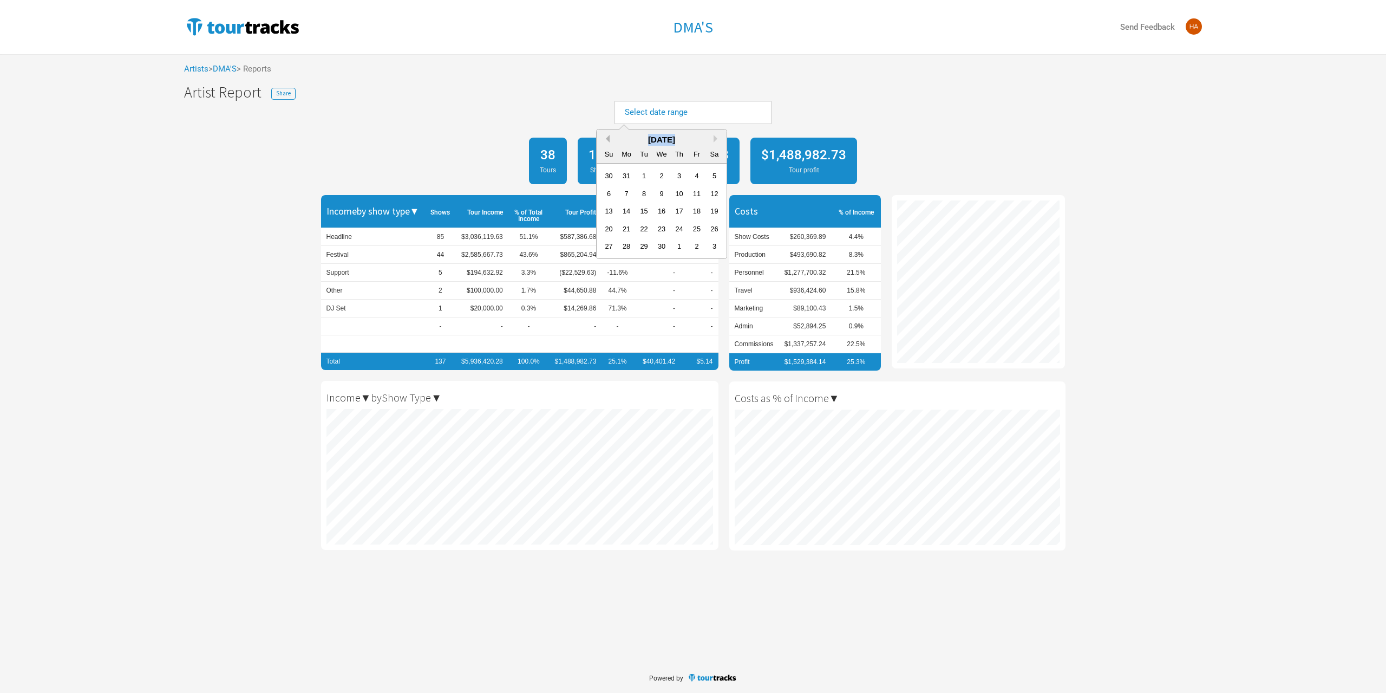
click at [607, 138] on button "Previous Month" at bounding box center [606, 139] width 8 height 8
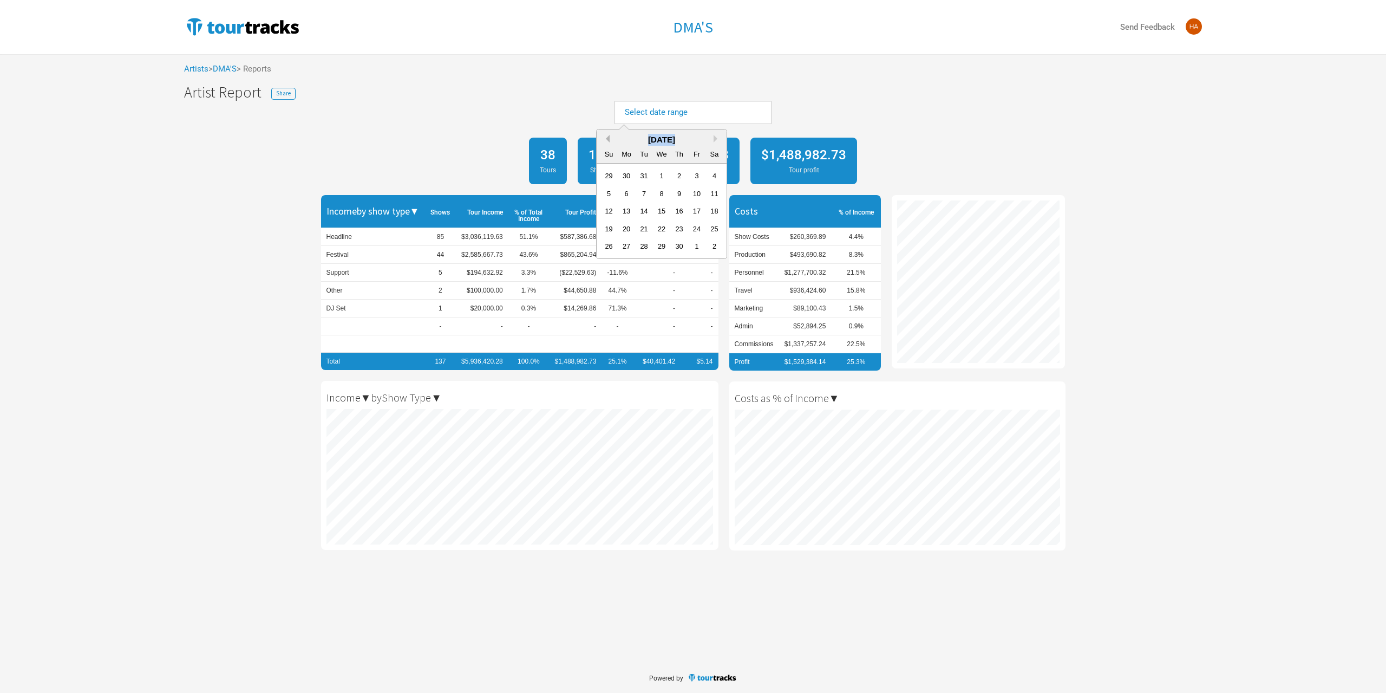
click at [607, 138] on button "Previous Month" at bounding box center [606, 139] width 8 height 8
click at [647, 172] on div "1" at bounding box center [644, 175] width 15 height 15
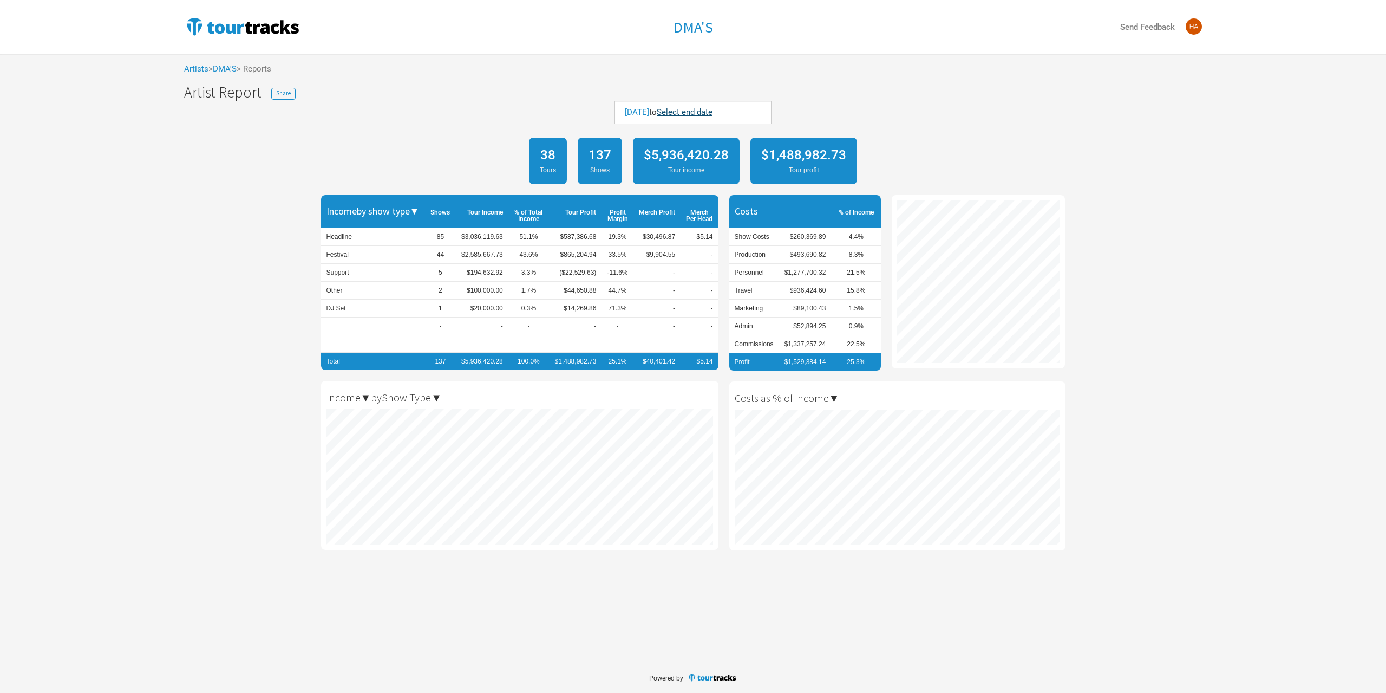
click at [703, 112] on link "Select end date" at bounding box center [685, 112] width 56 height 10
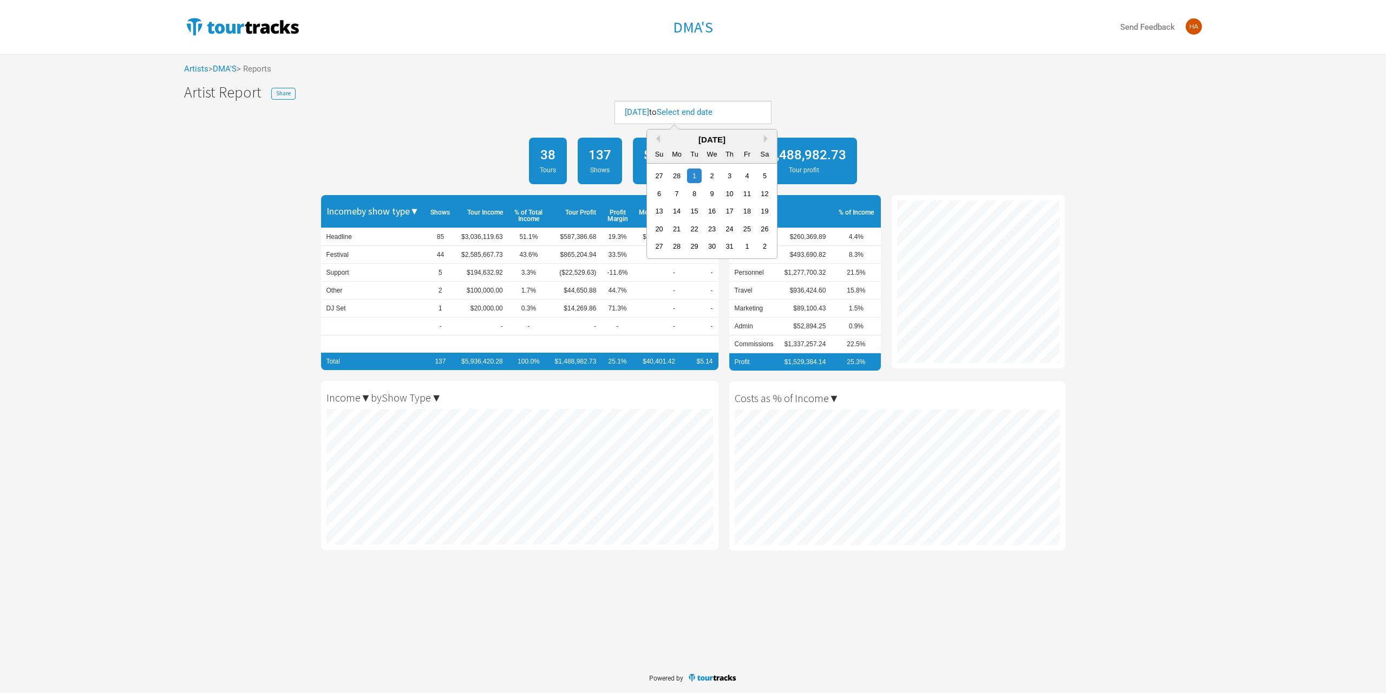
click at [761, 140] on div "March 2022" at bounding box center [712, 140] width 130 height 12
click at [762, 140] on div "March 2022" at bounding box center [712, 140] width 130 height 12
click at [762, 139] on div "March 2022" at bounding box center [712, 140] width 130 height 12
click at [764, 139] on div "March 2022" at bounding box center [712, 140] width 130 height 12
click at [764, 138] on button "Next Month" at bounding box center [768, 139] width 8 height 8
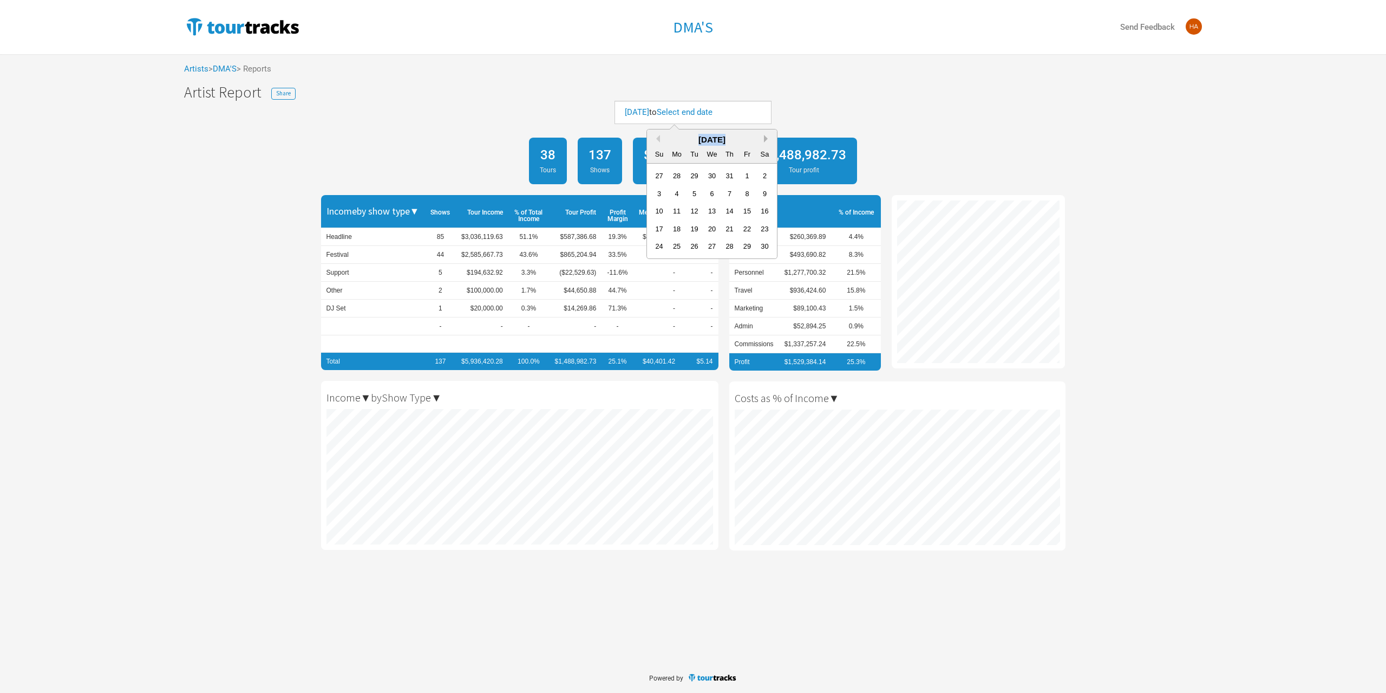
click at [764, 138] on button "Next Month" at bounding box center [768, 139] width 8 height 8
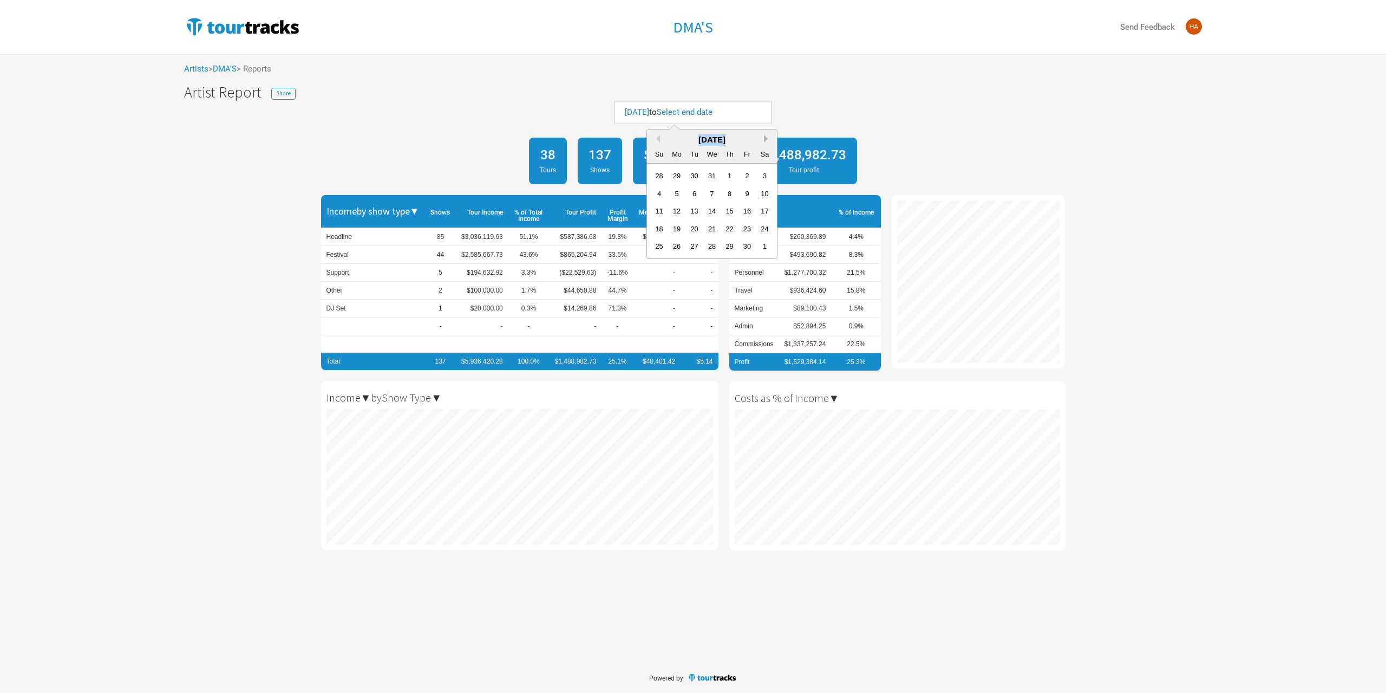
click at [764, 138] on button "Next Month" at bounding box center [768, 139] width 8 height 8
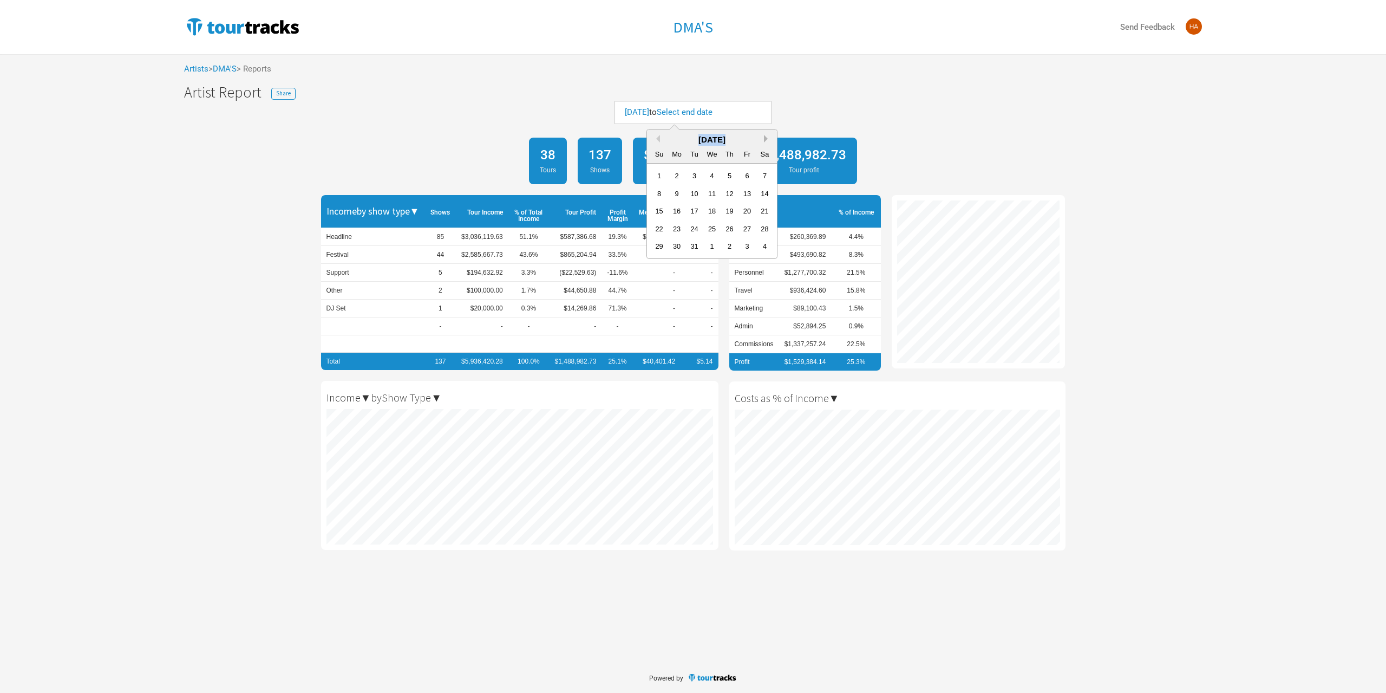
click at [764, 138] on button "Next Month" at bounding box center [768, 139] width 8 height 8
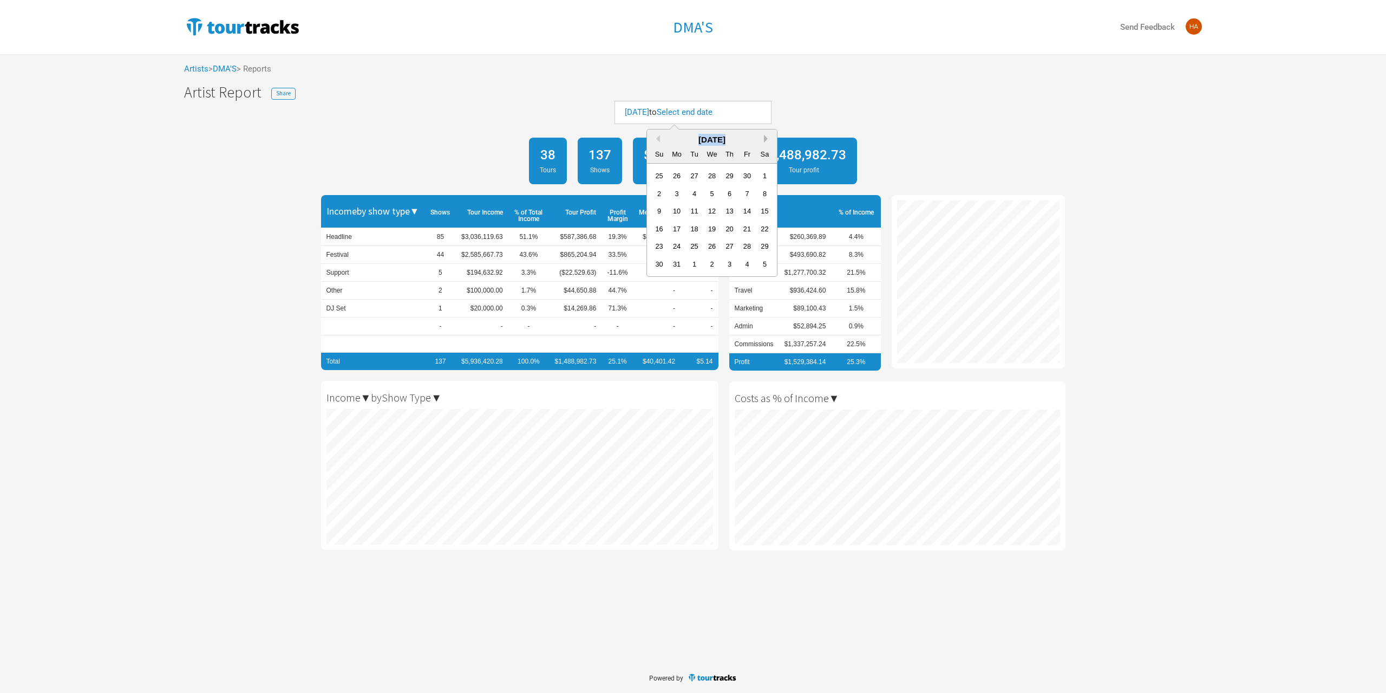
click at [764, 138] on button "Next Month" at bounding box center [768, 139] width 8 height 8
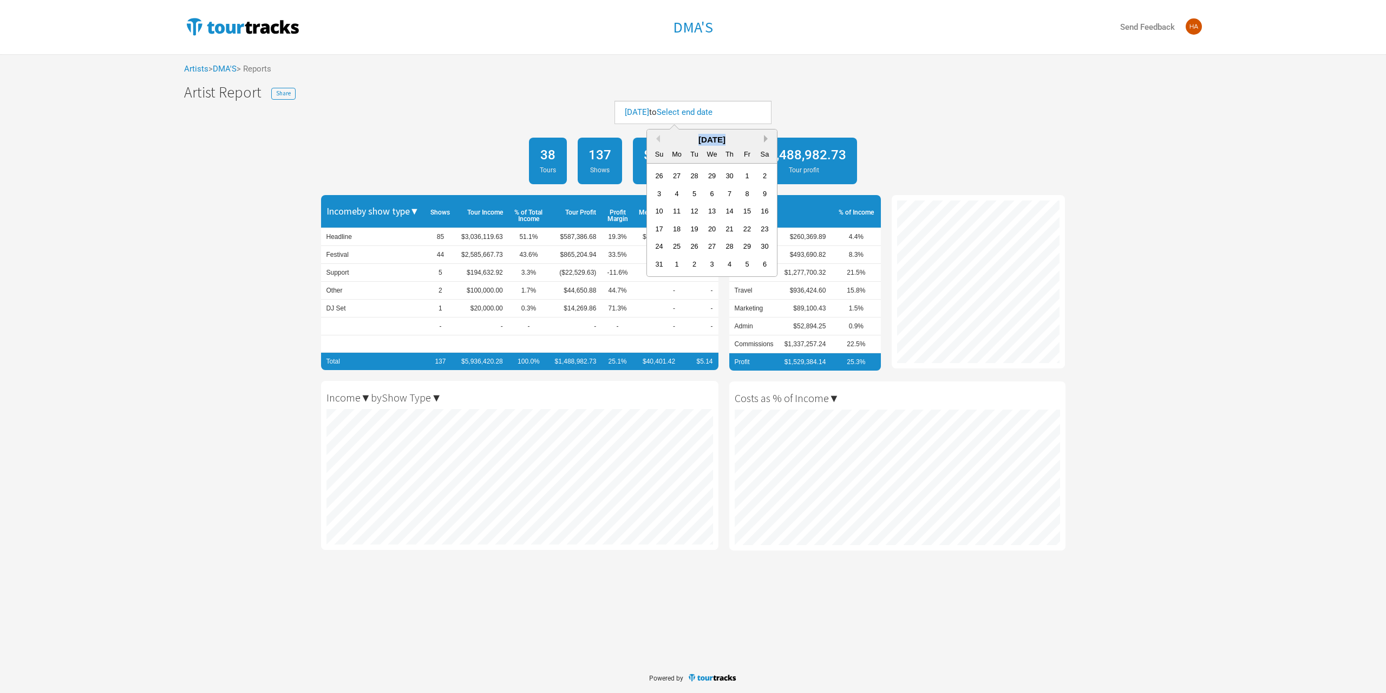
click at [764, 138] on button "Next Month" at bounding box center [768, 139] width 8 height 8
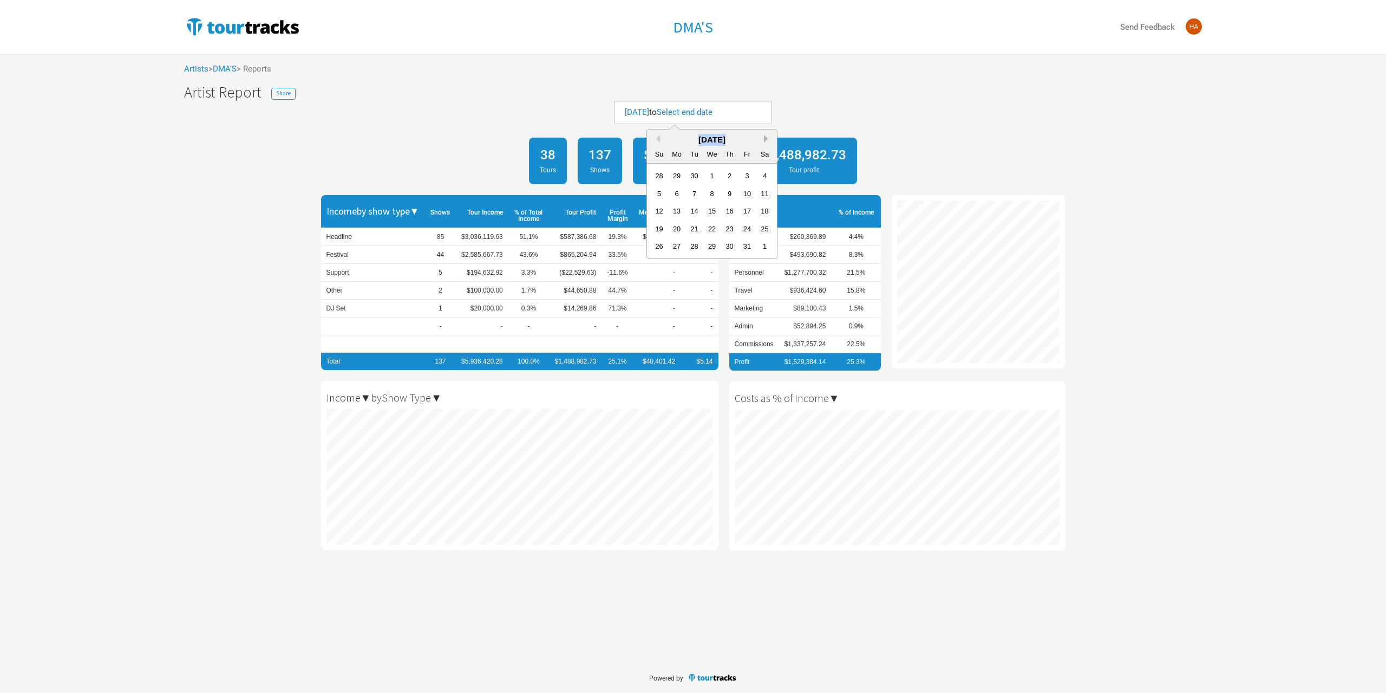
click at [764, 138] on button "Next Month" at bounding box center [768, 139] width 8 height 8
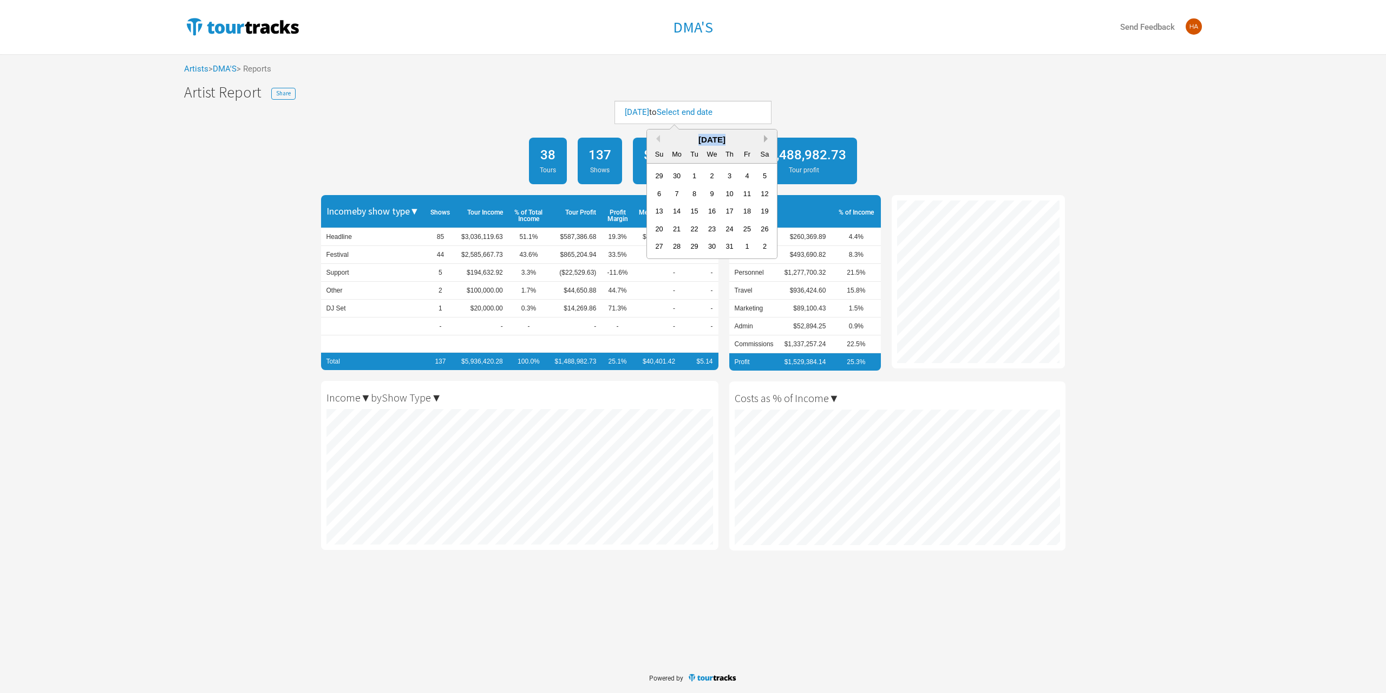
click at [764, 138] on button "Next Month" at bounding box center [768, 139] width 8 height 8
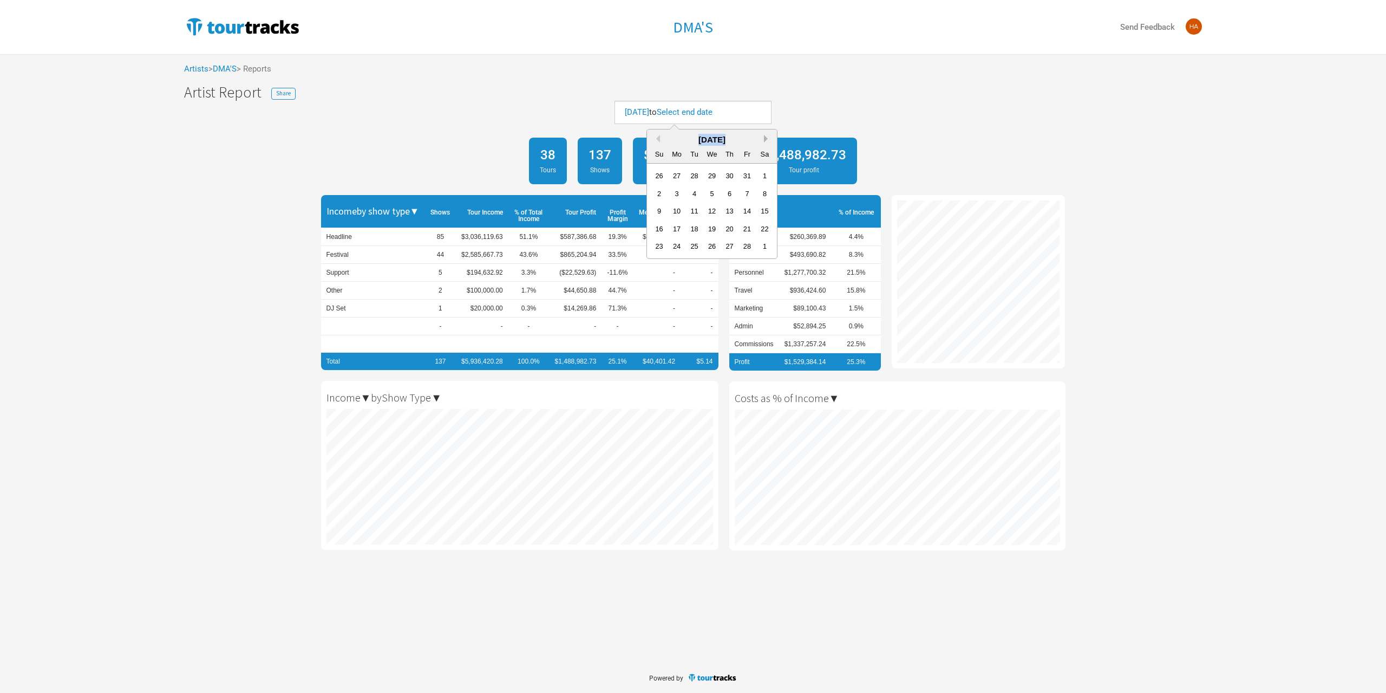
click at [764, 138] on button "Next Month" at bounding box center [768, 139] width 8 height 8
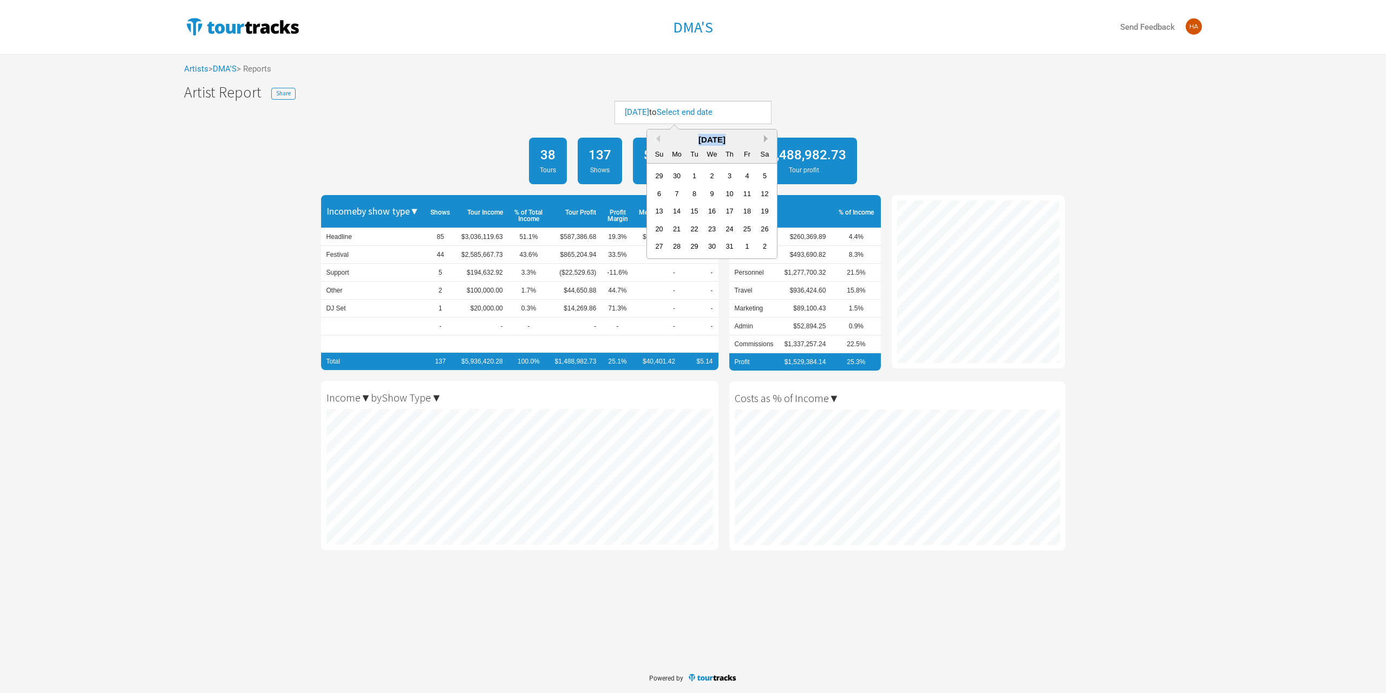
click at [764, 138] on button "Next Month" at bounding box center [768, 139] width 8 height 8
click at [746, 244] on div "31" at bounding box center [747, 246] width 15 height 15
